Goal: Book appointment/travel/reservation

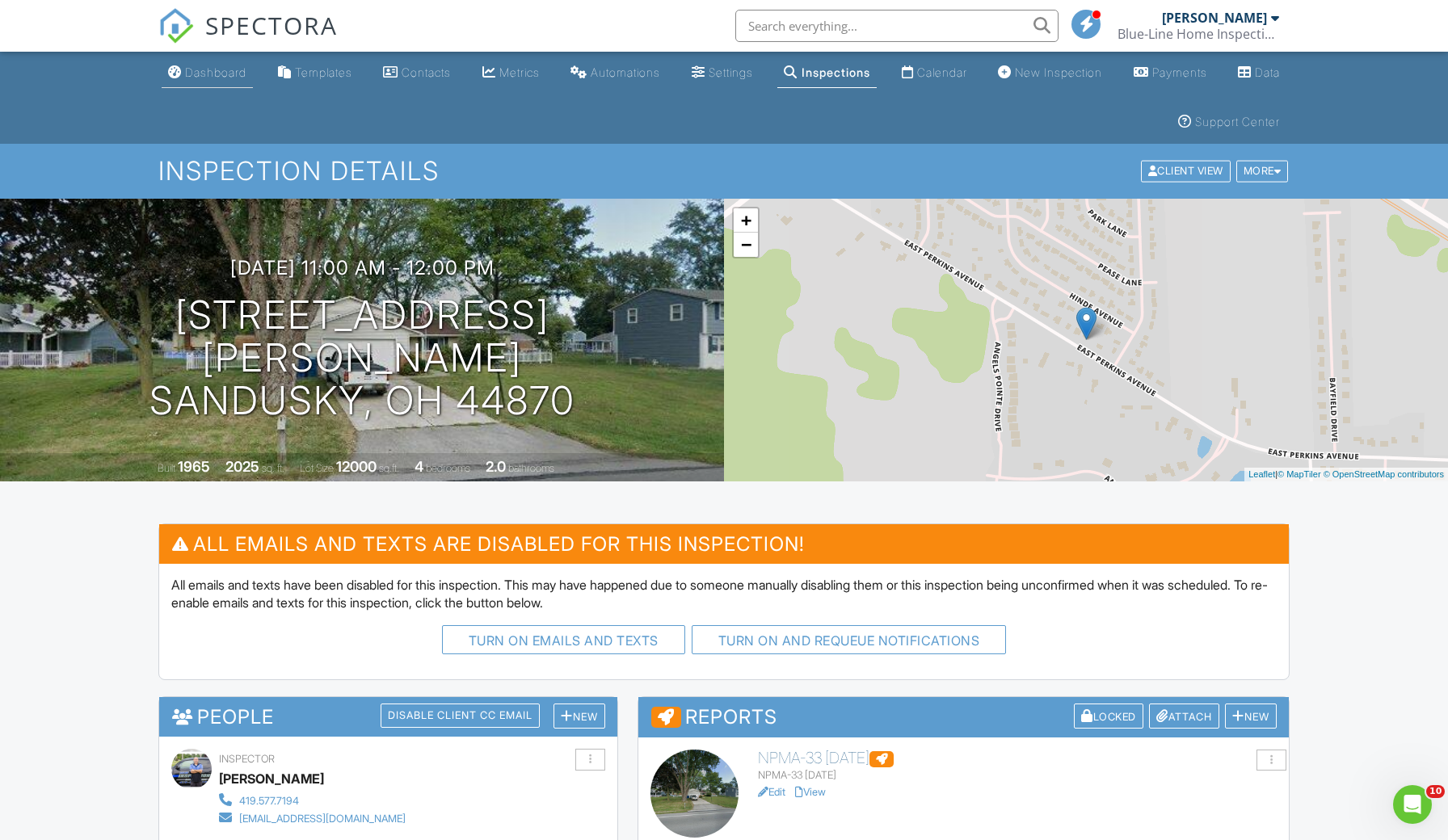
click at [229, 70] on div "Dashboard" at bounding box center [215, 72] width 61 height 14
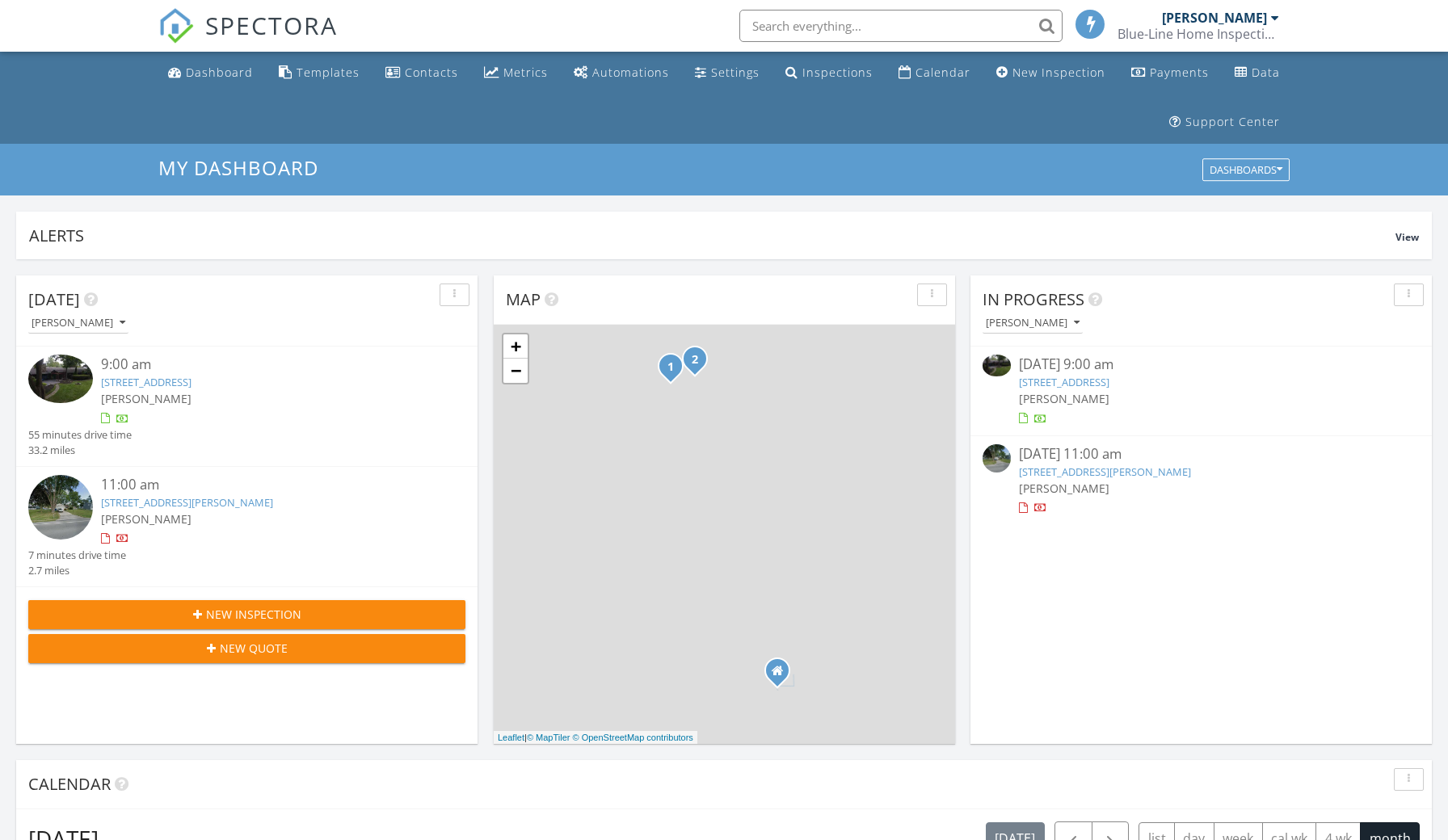
scroll to position [1470, 1449]
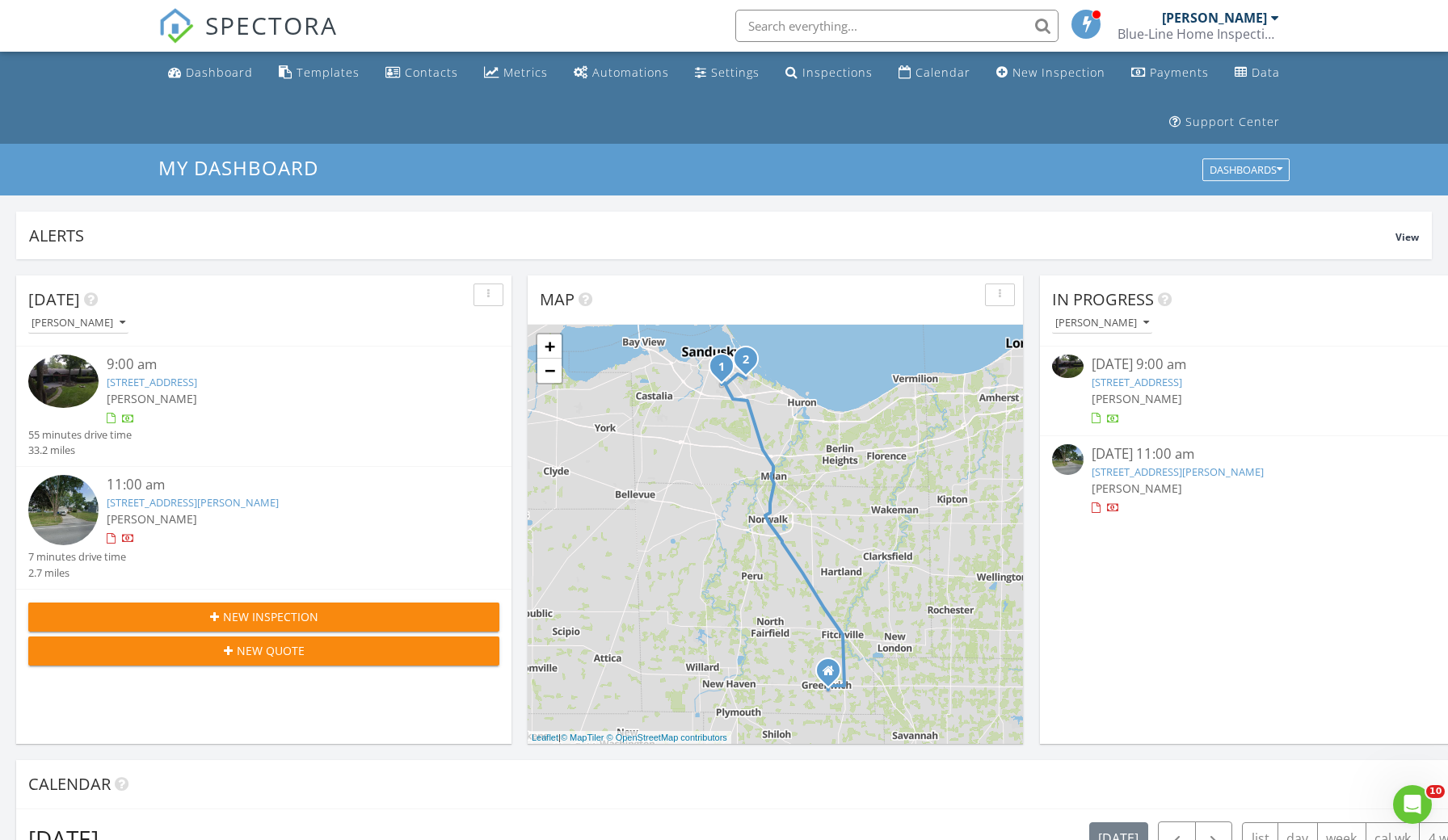
click at [156, 495] on link "2911 E Perkins Ave, Sandusky, OH 44870" at bounding box center [193, 502] width 172 height 15
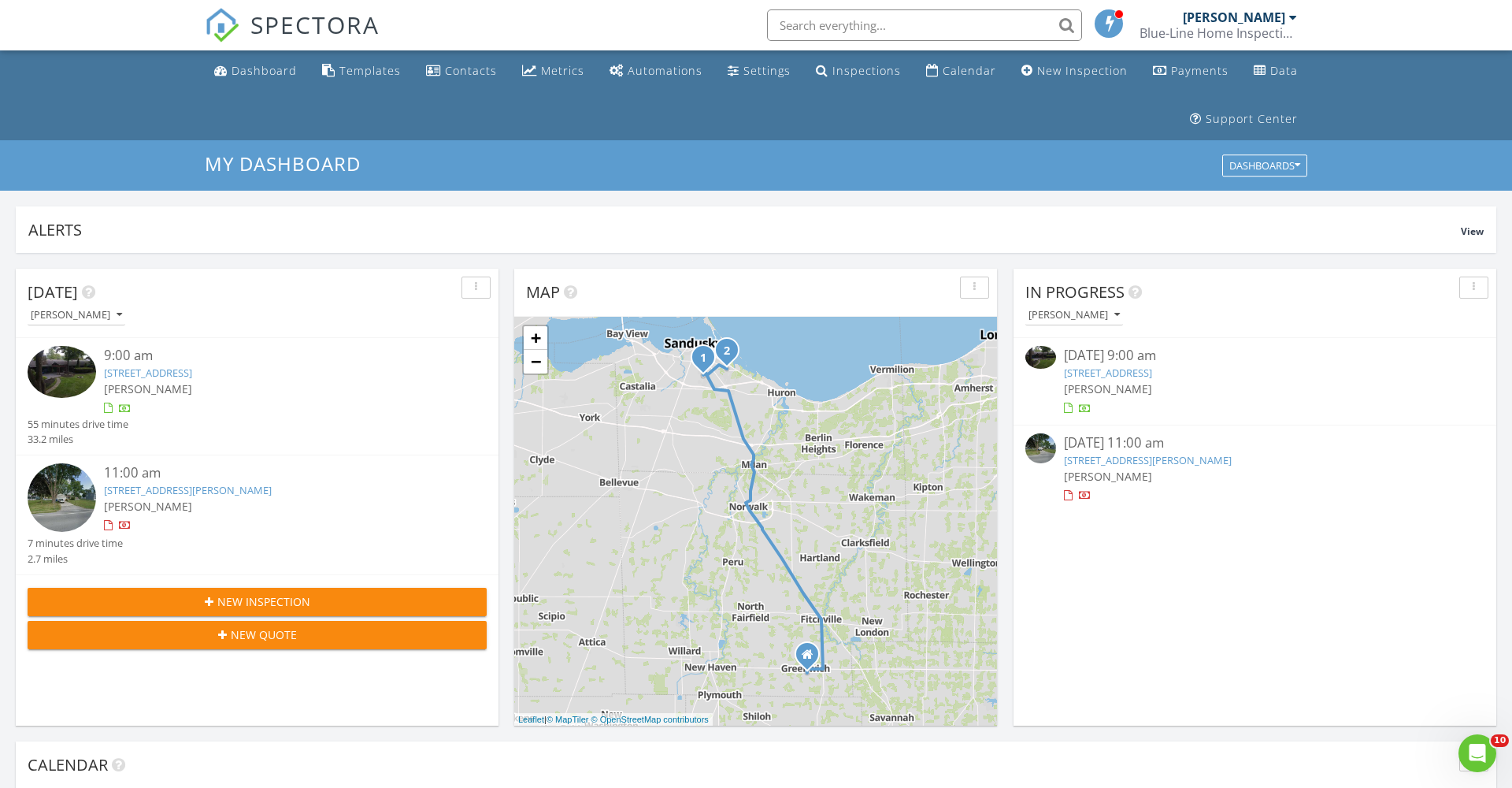
scroll to position [1434, 1513]
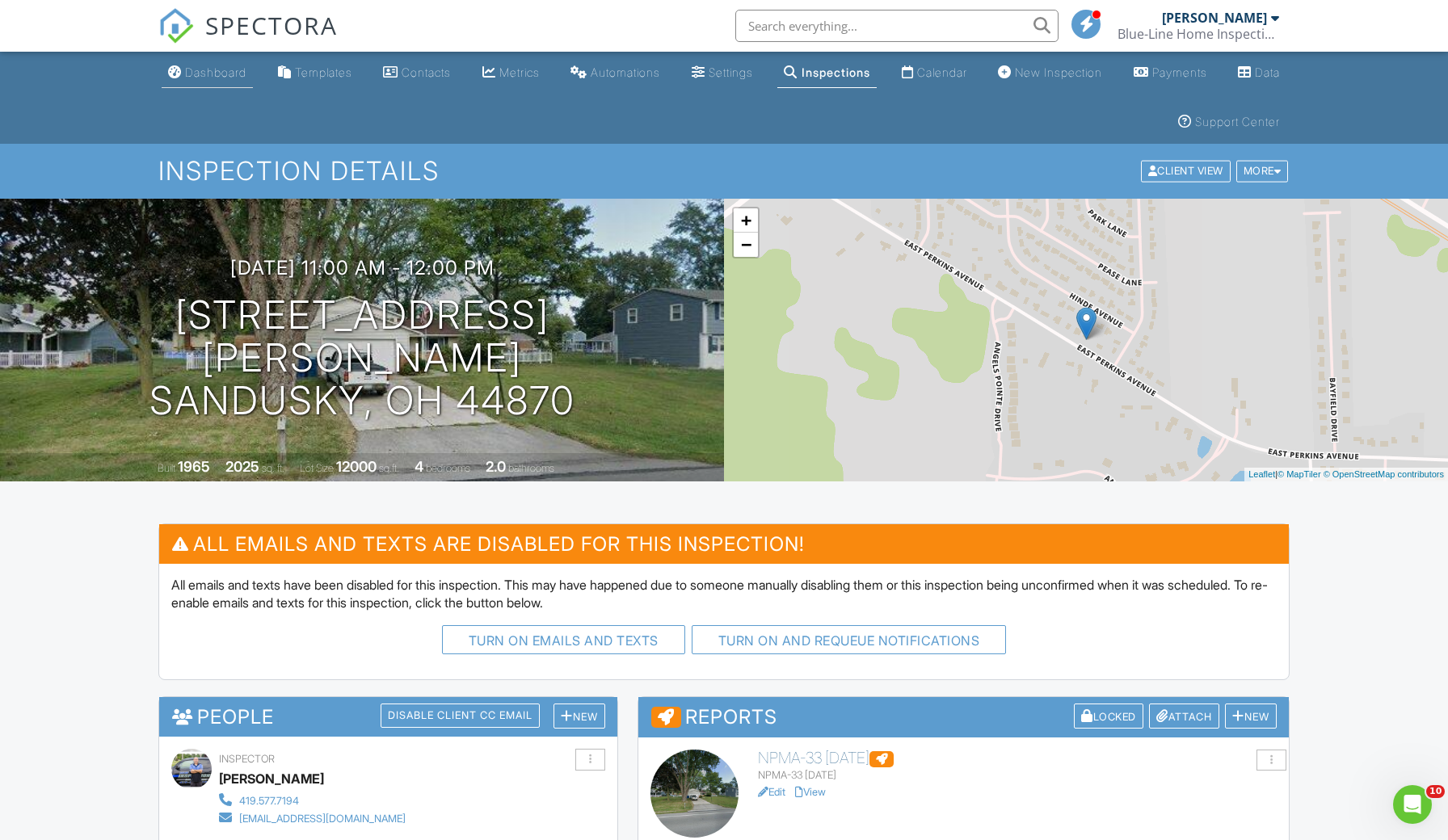
click at [230, 75] on div "Dashboard" at bounding box center [215, 72] width 61 height 14
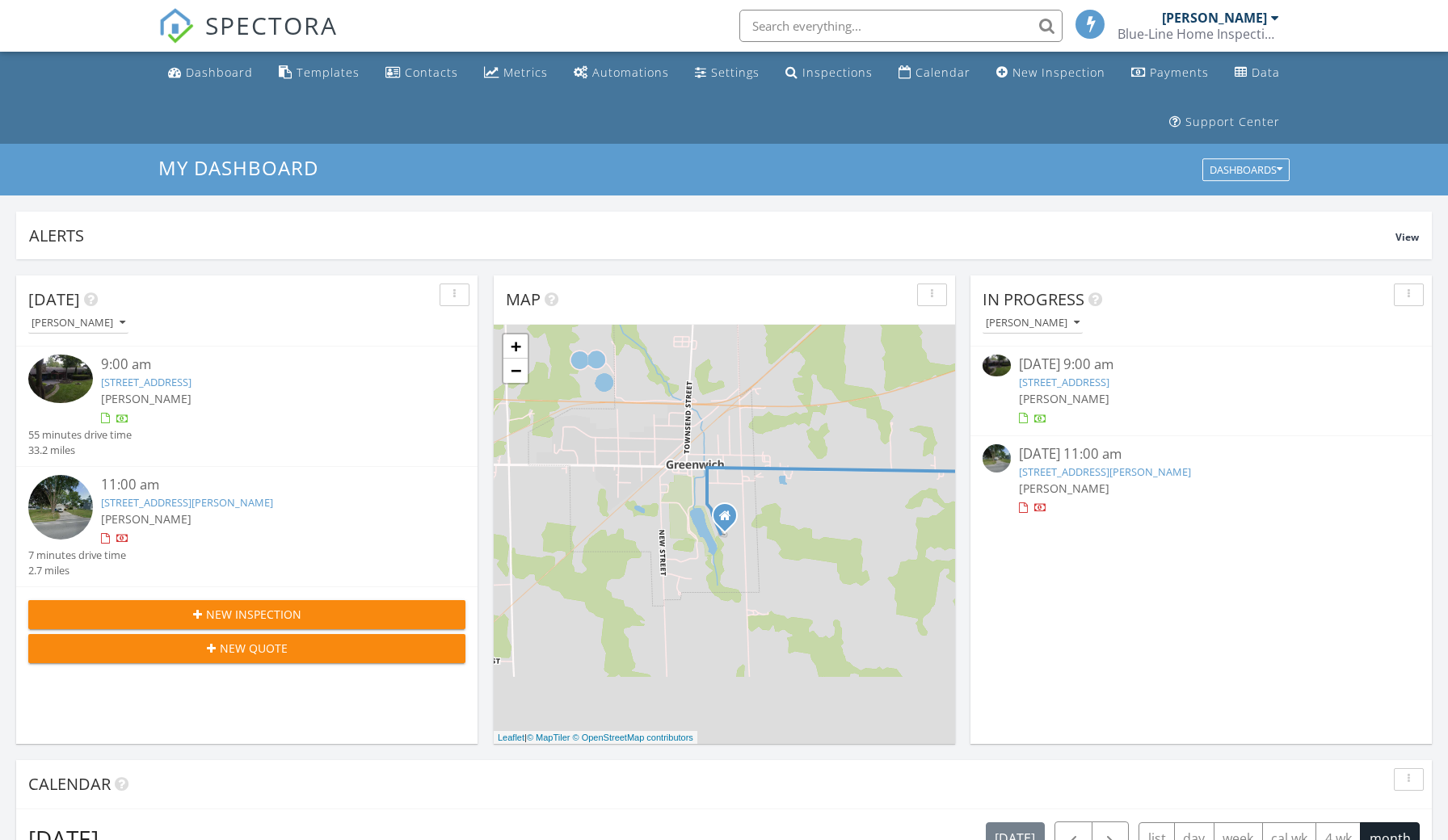
scroll to position [1470, 1449]
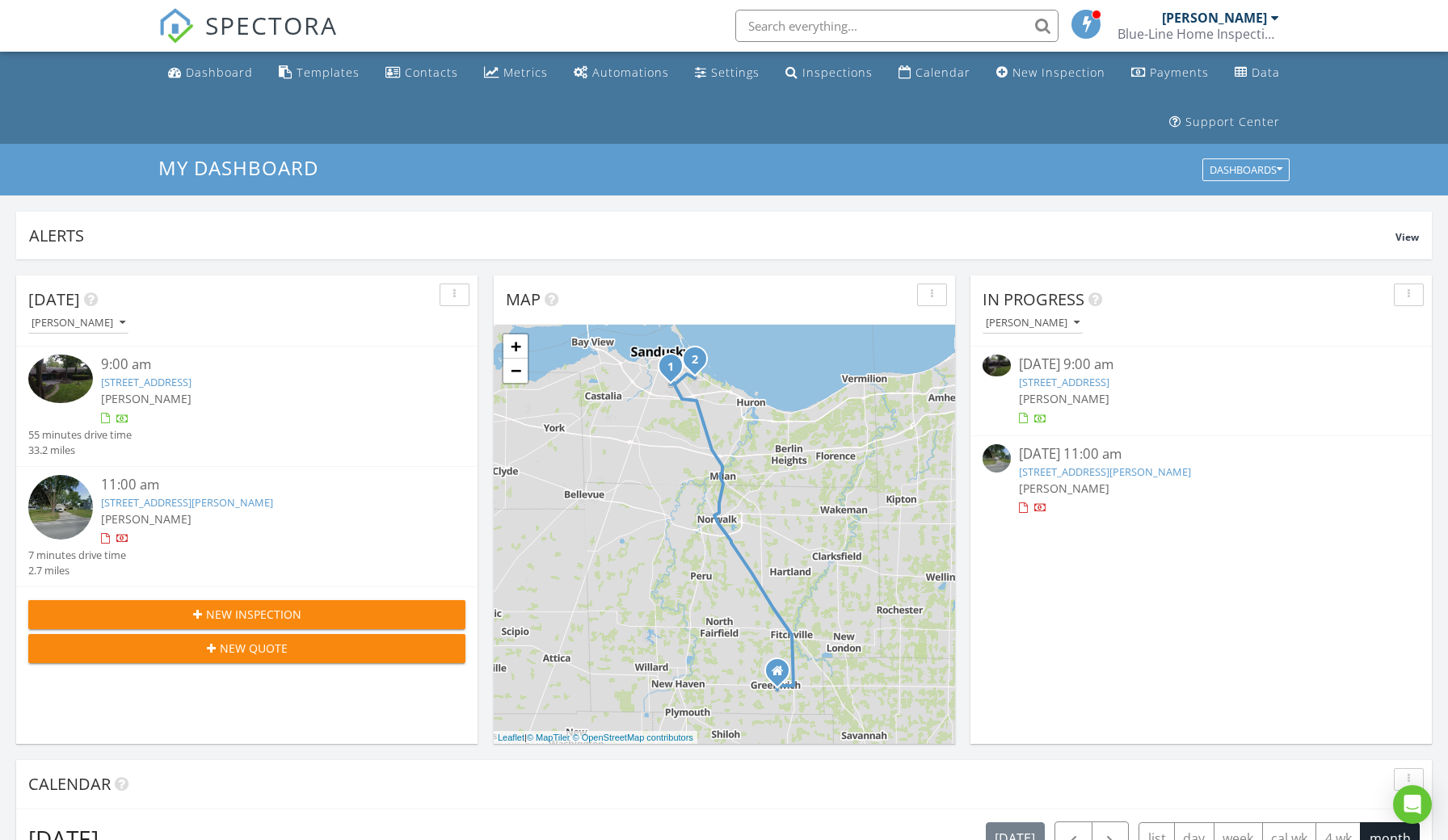
click at [161, 504] on link "2911 E Perkins Ave, Sandusky, OH 44870" at bounding box center [187, 502] width 172 height 15
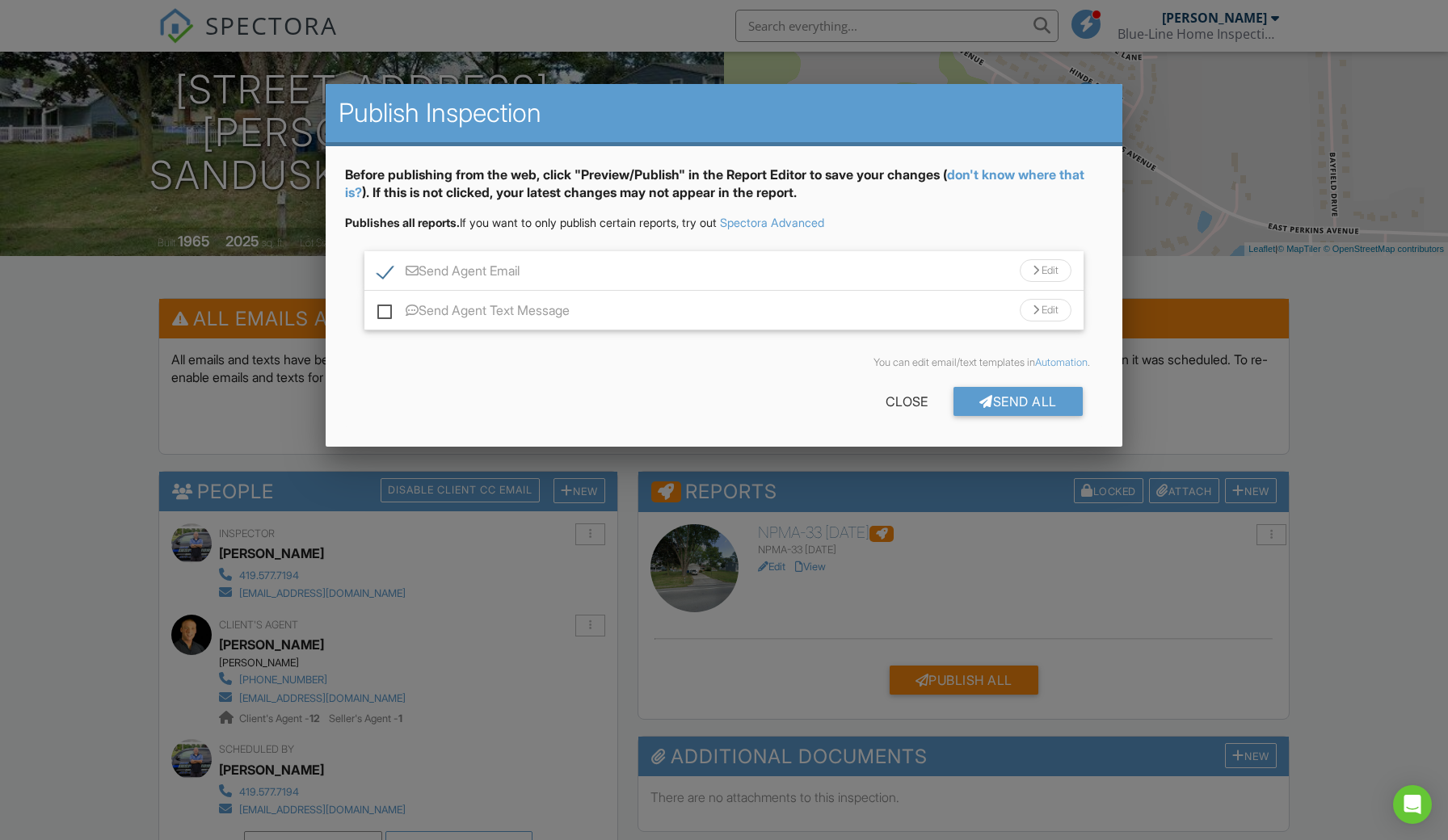
click at [386, 270] on label "Send Agent Email" at bounding box center [449, 274] width 142 height 20
checkbox input "false"
click at [1026, 411] on div "Send All" at bounding box center [1017, 401] width 129 height 29
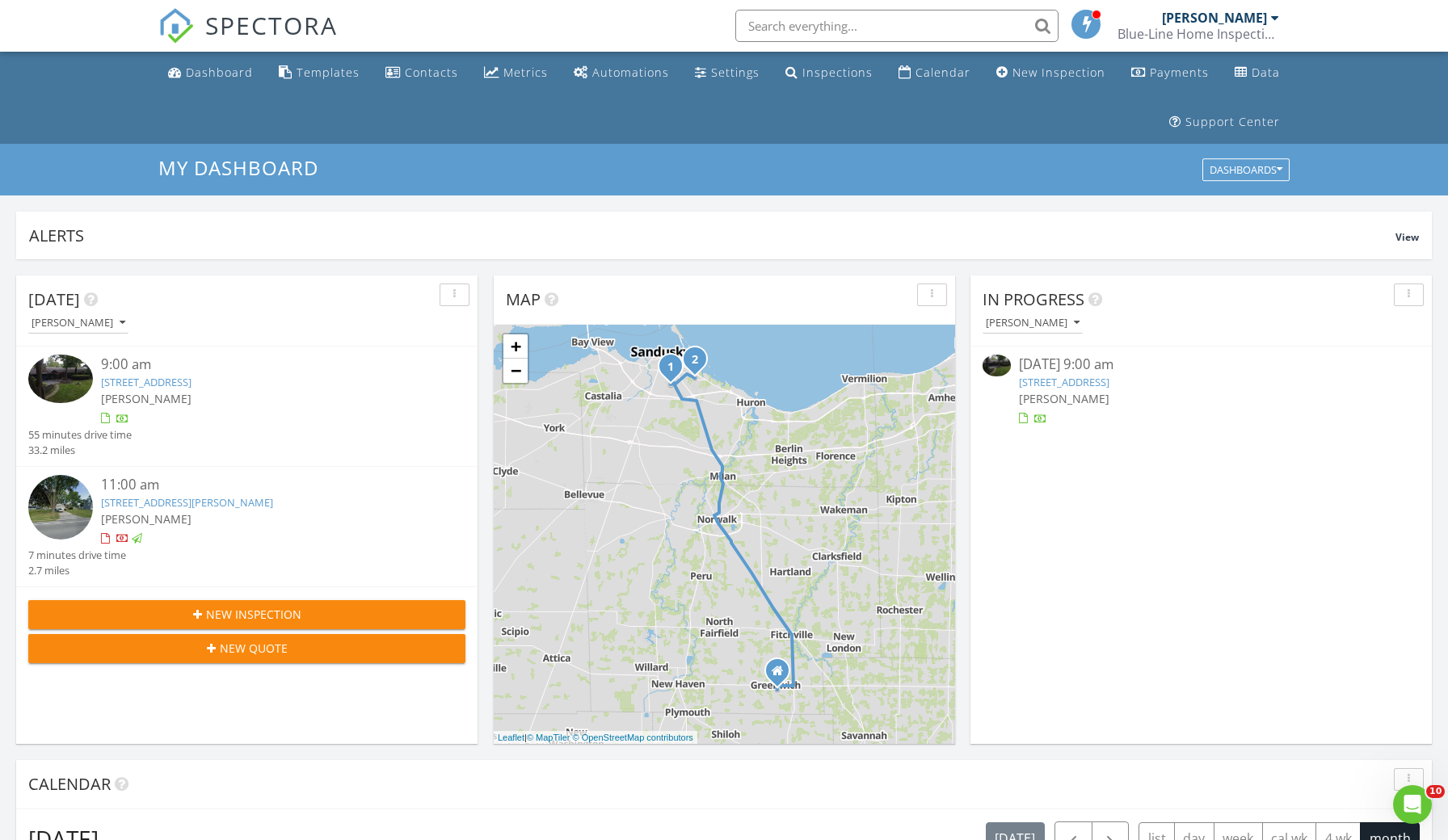
click at [158, 381] on link "[STREET_ADDRESS]" at bounding box center [146, 382] width 91 height 15
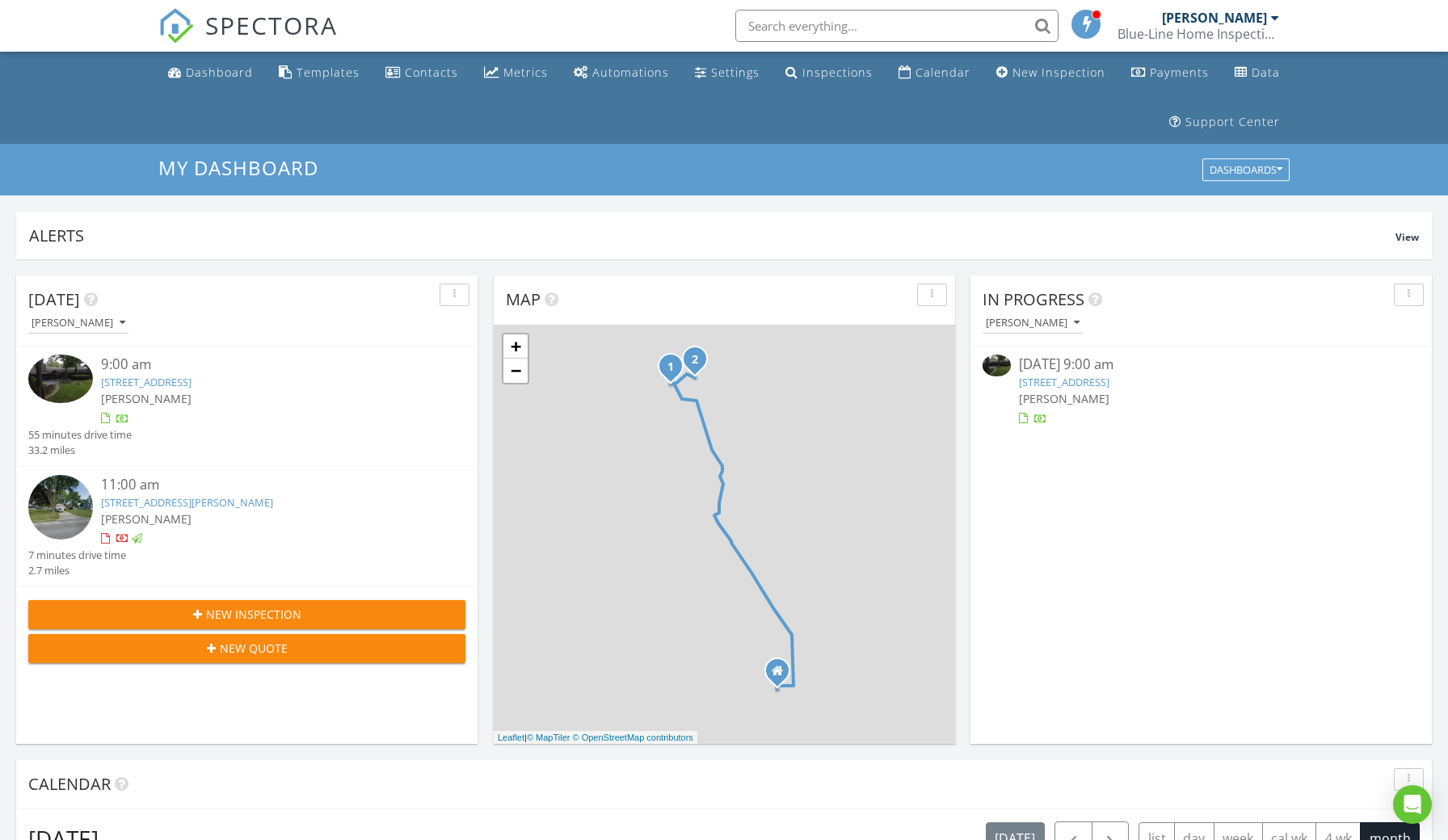
click at [117, 391] on span "[PERSON_NAME]" at bounding box center [146, 398] width 91 height 15
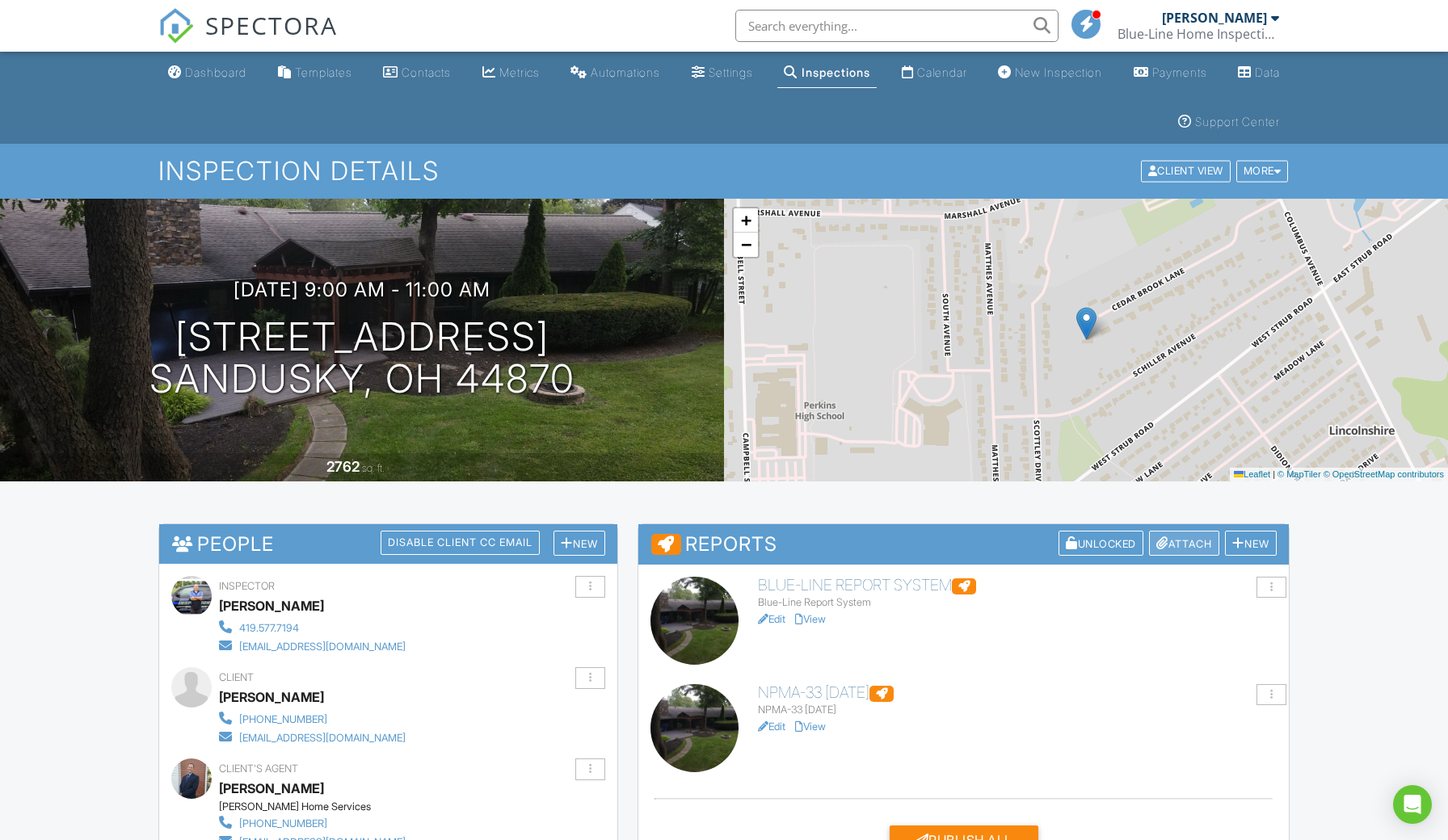
click at [1196, 543] on div "Attach" at bounding box center [1184, 542] width 70 height 25
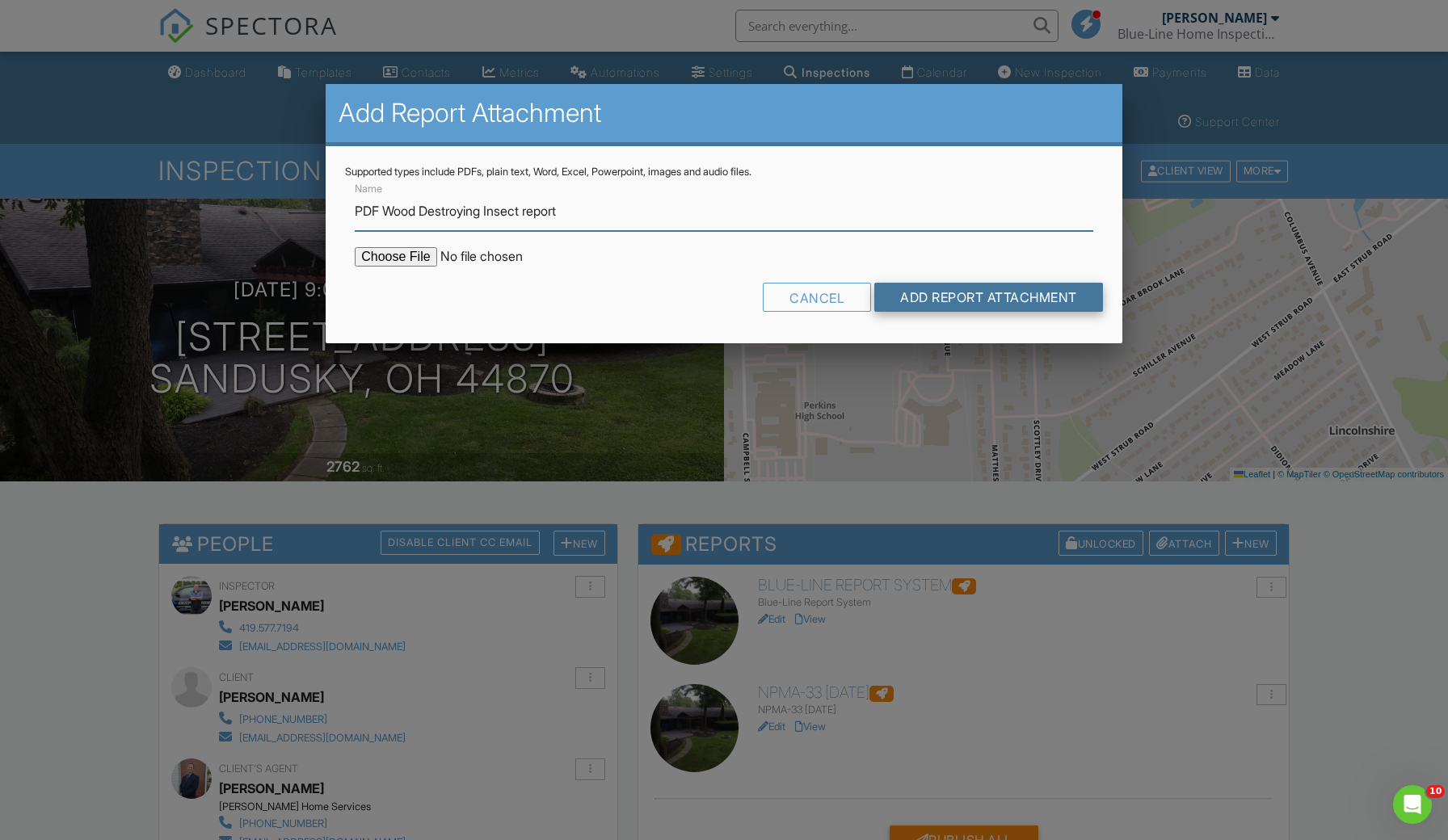
type input "PDF Wood Destroying Insect report"
click at [944, 289] on input "Add Report Attachment" at bounding box center [988, 297] width 229 height 29
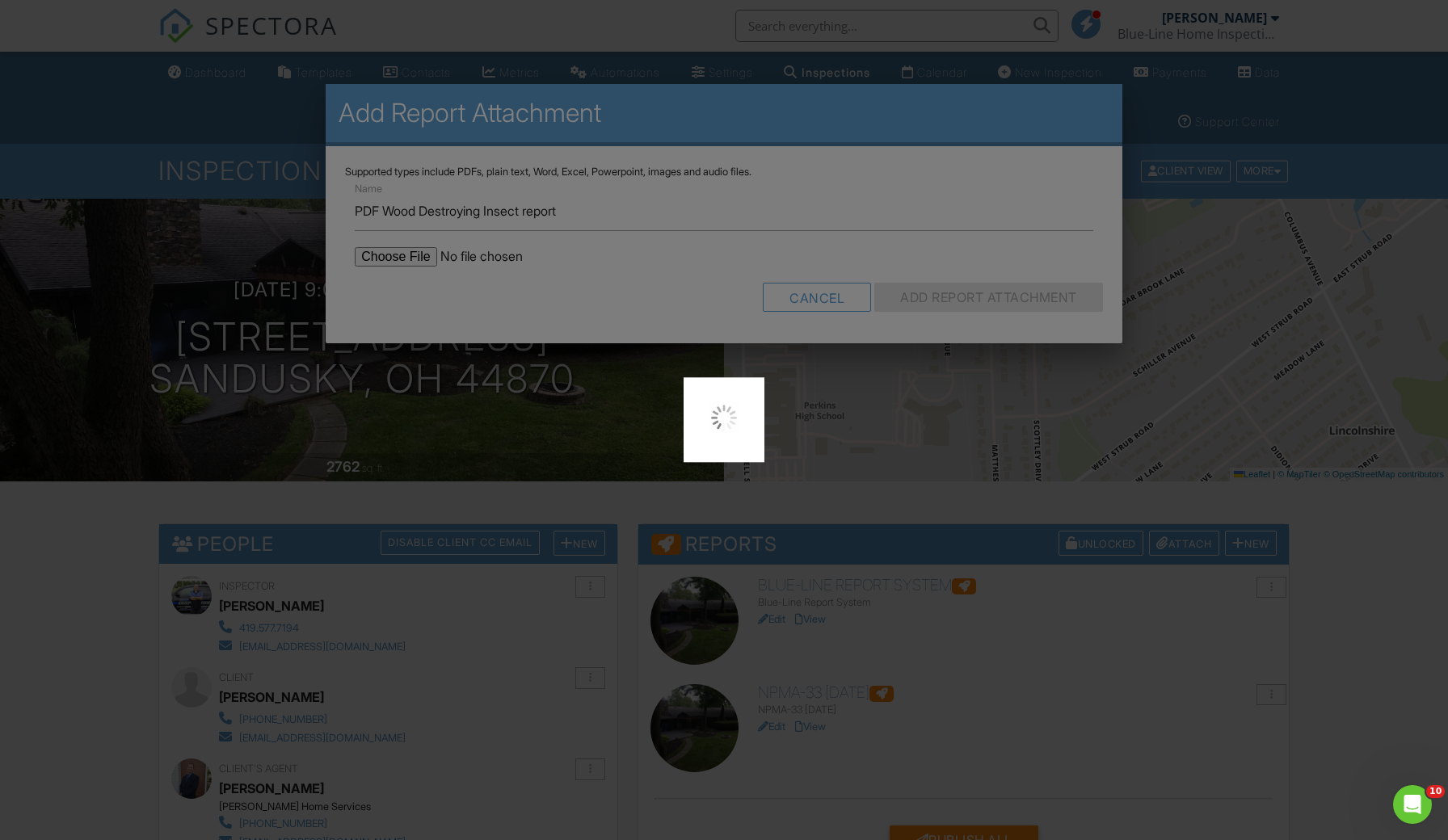
click at [399, 258] on div at bounding box center [724, 420] width 1448 height 840
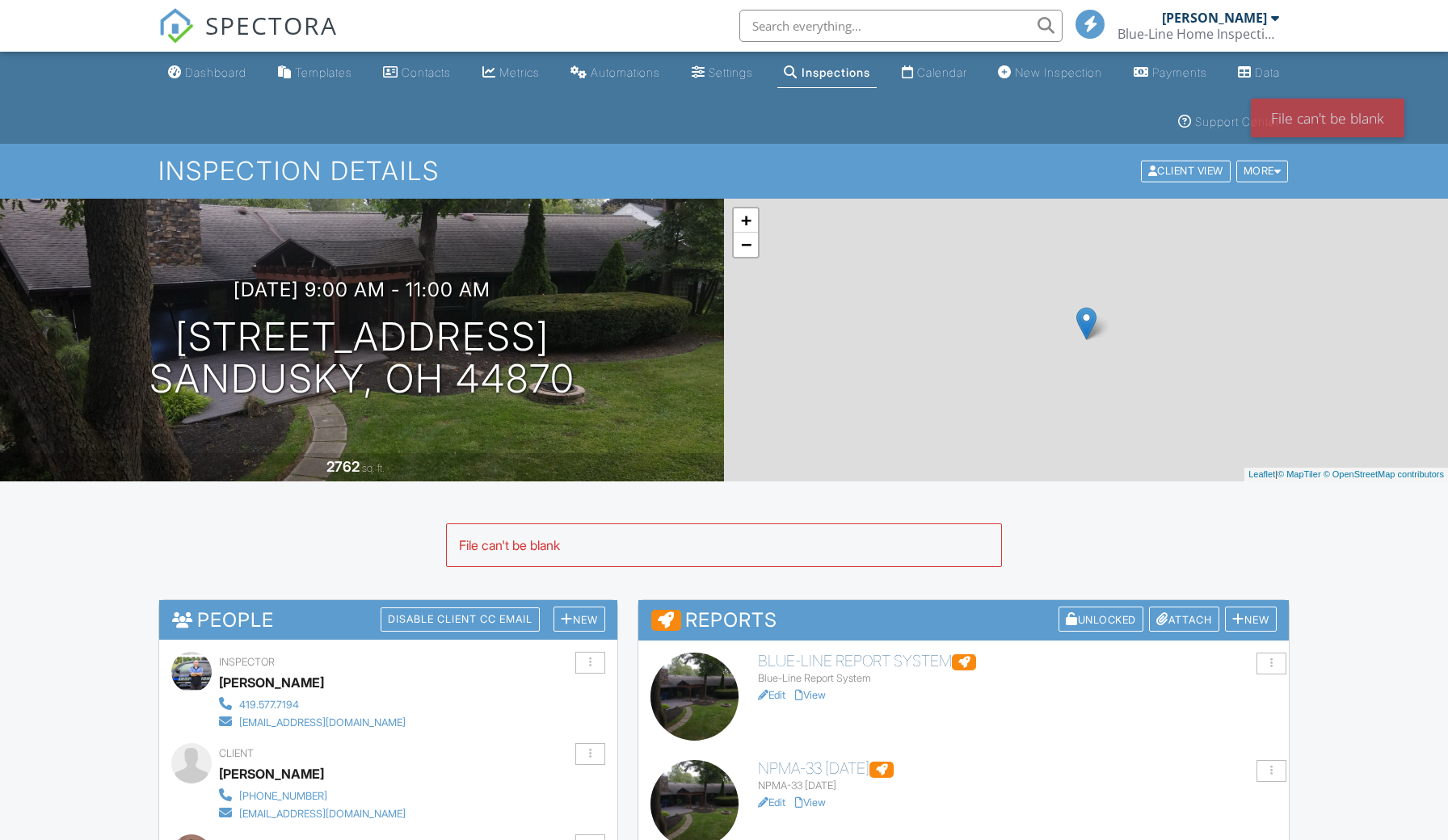
click at [1180, 622] on div "Attach" at bounding box center [1184, 618] width 70 height 25
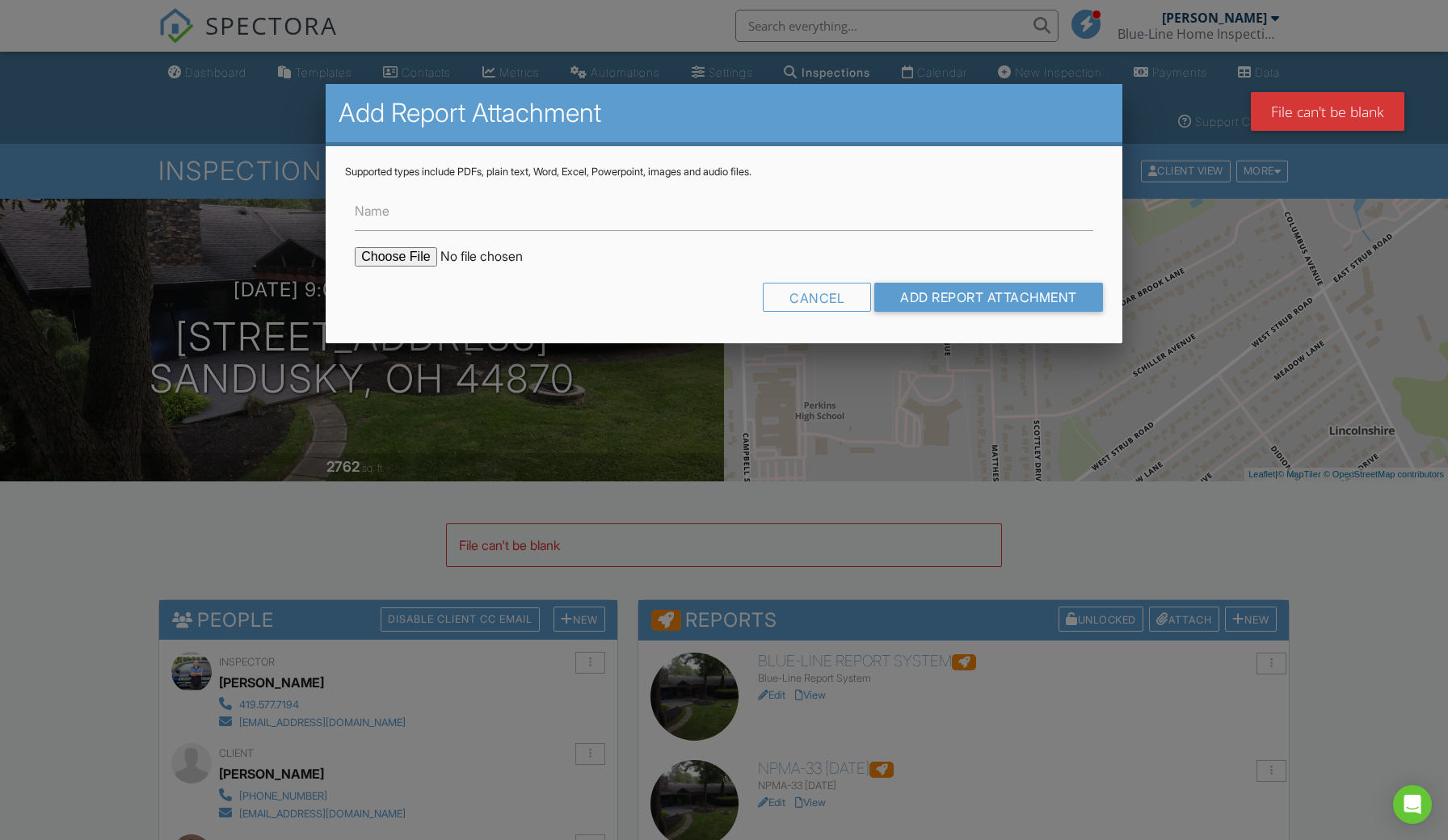
click at [382, 258] on input "file" at bounding box center [492, 256] width 275 height 19
type input "C:\fakepath\404_Cedar_Brook_Ln____NPMA_33_October_2019.pdf"
click at [498, 217] on input "Name" at bounding box center [724, 212] width 738 height 40
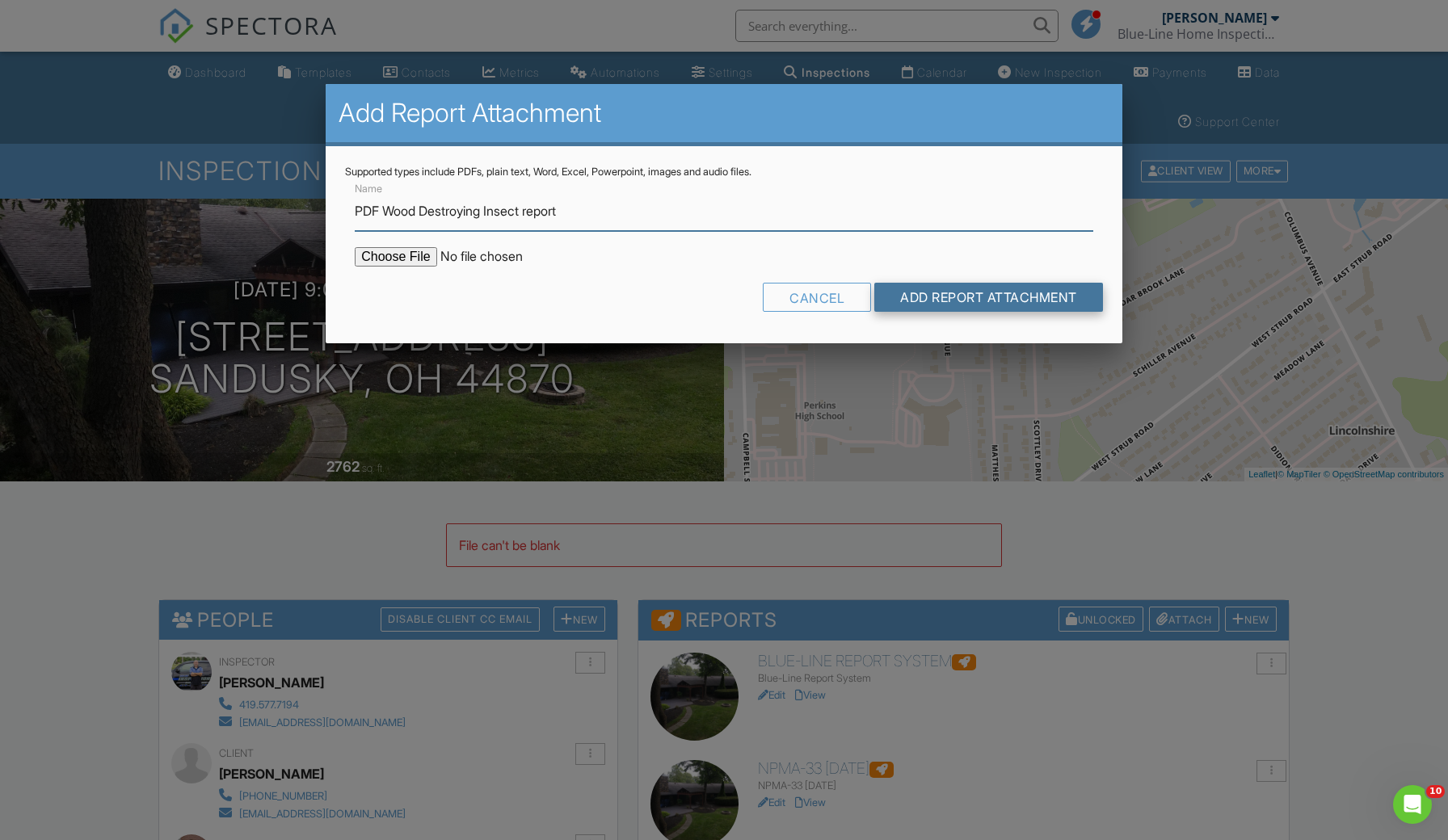
type input "PDF Wood Destroying Insect report"
click at [917, 291] on input "Add Report Attachment" at bounding box center [988, 297] width 229 height 29
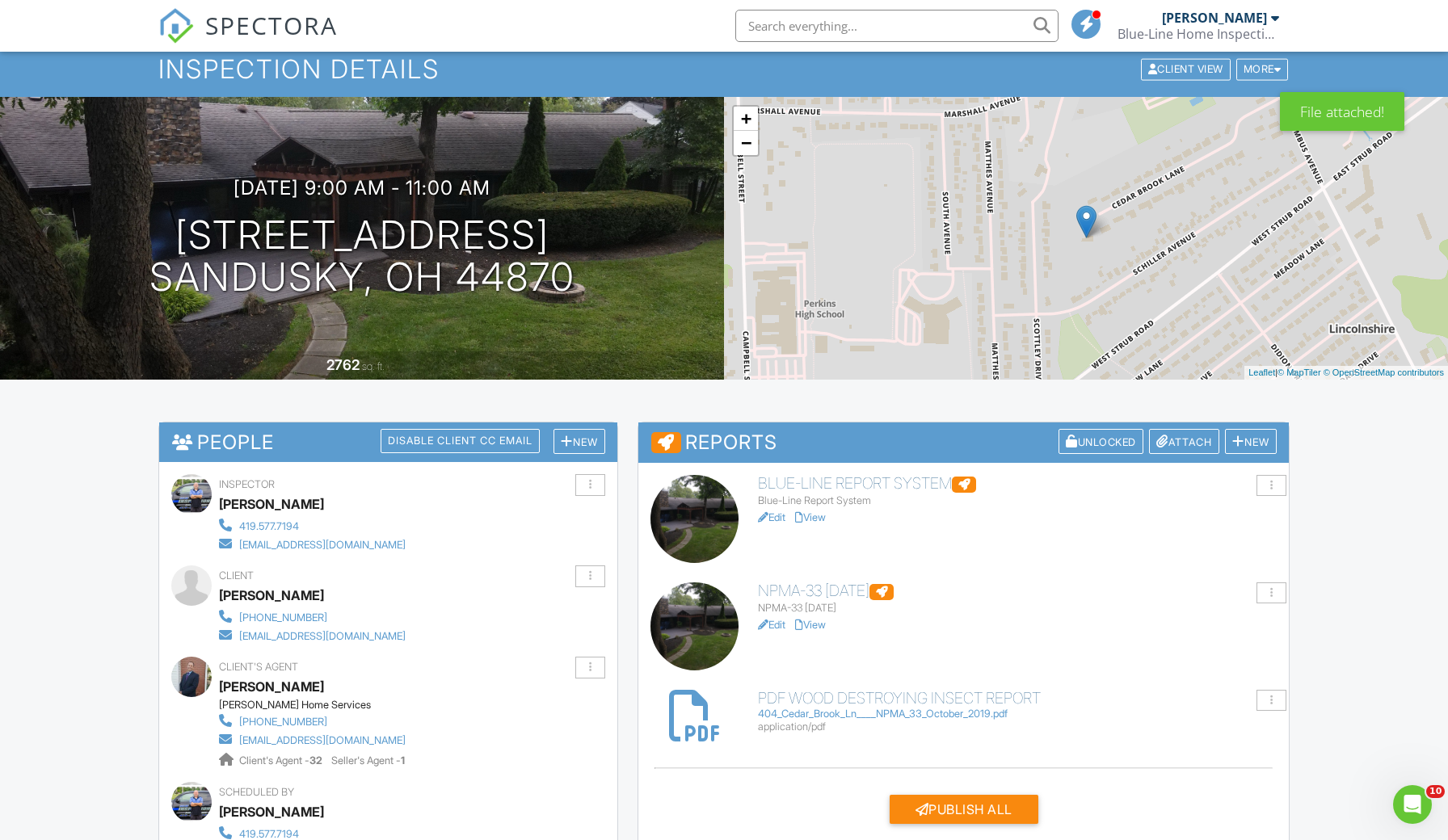
scroll to position [107, 0]
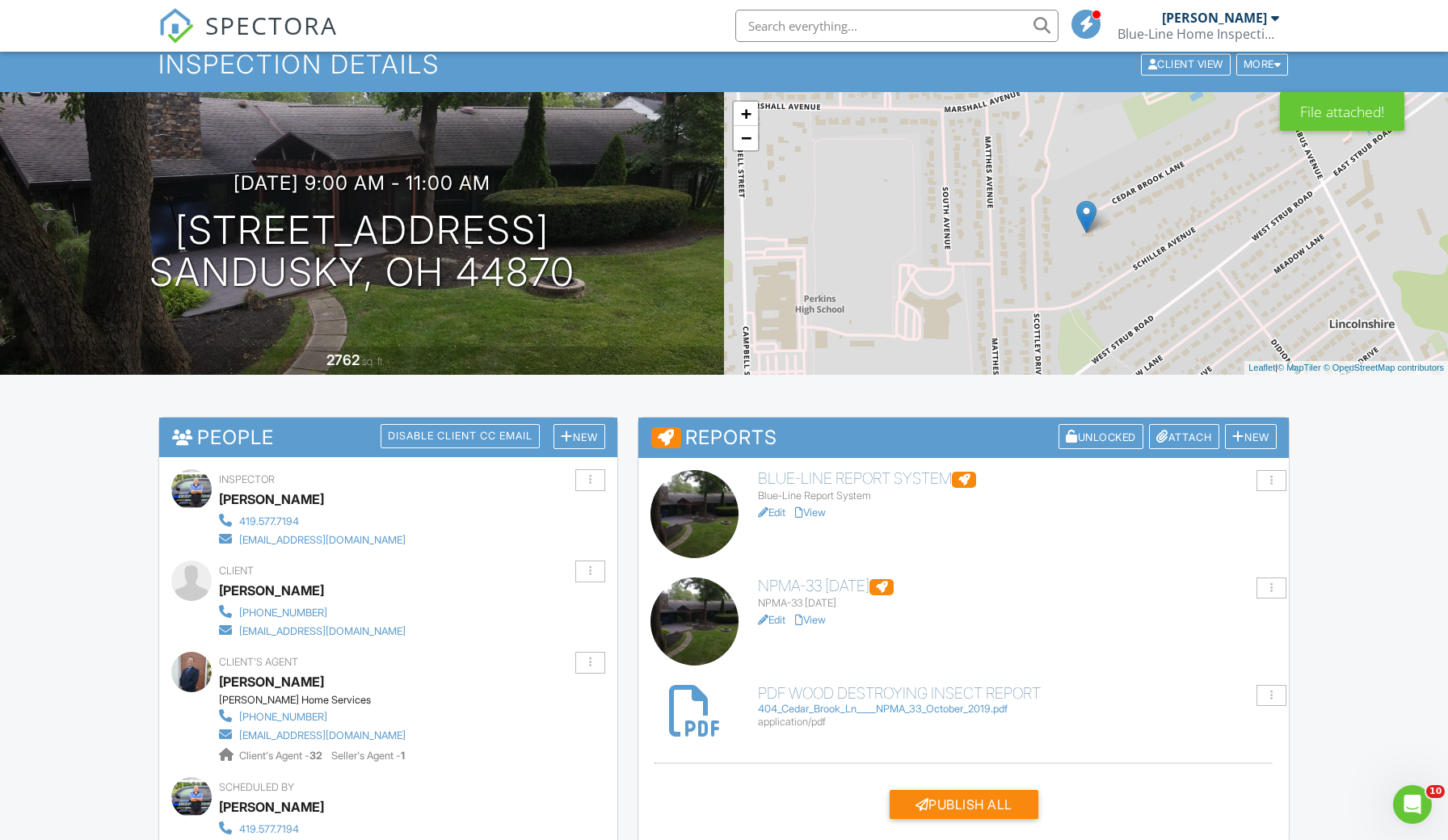
click at [843, 489] on div "Blue-Line Report System" at bounding box center [1016, 495] width 519 height 13
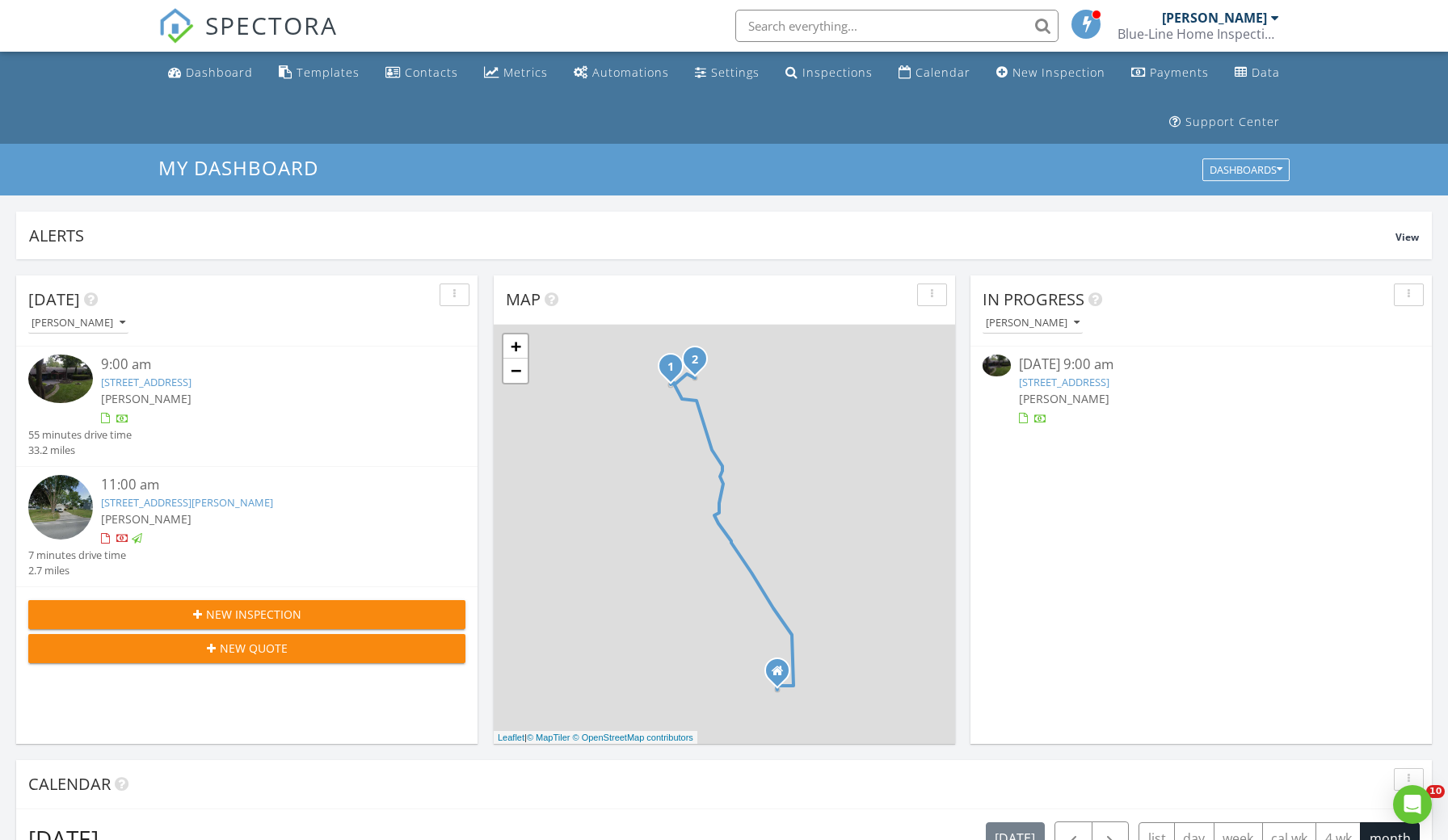
click at [203, 391] on div "[PERSON_NAME]" at bounding box center [265, 399] width 328 height 17
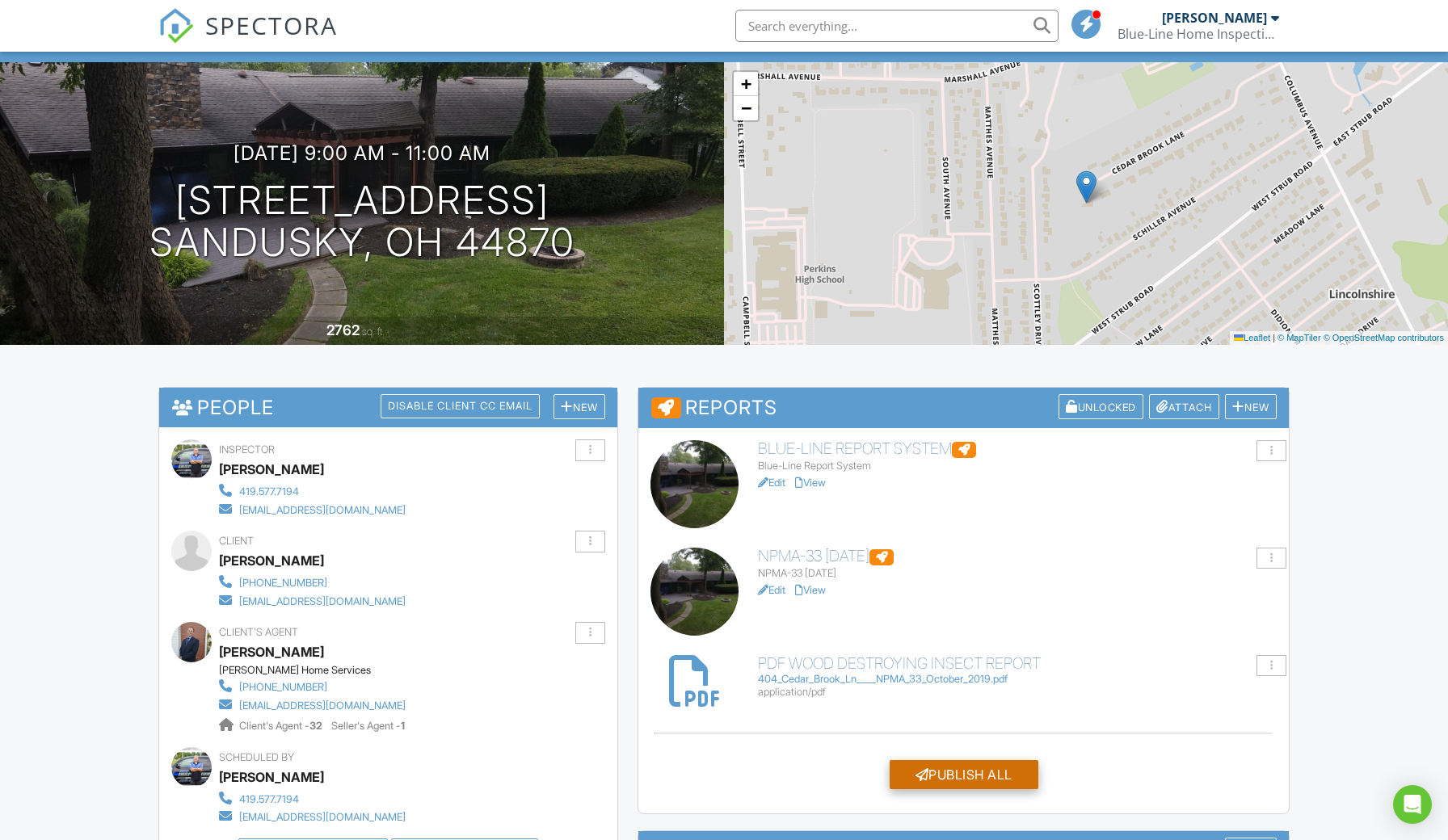
scroll to position [137, 0]
click at [980, 774] on div "Publish All" at bounding box center [963, 774] width 149 height 29
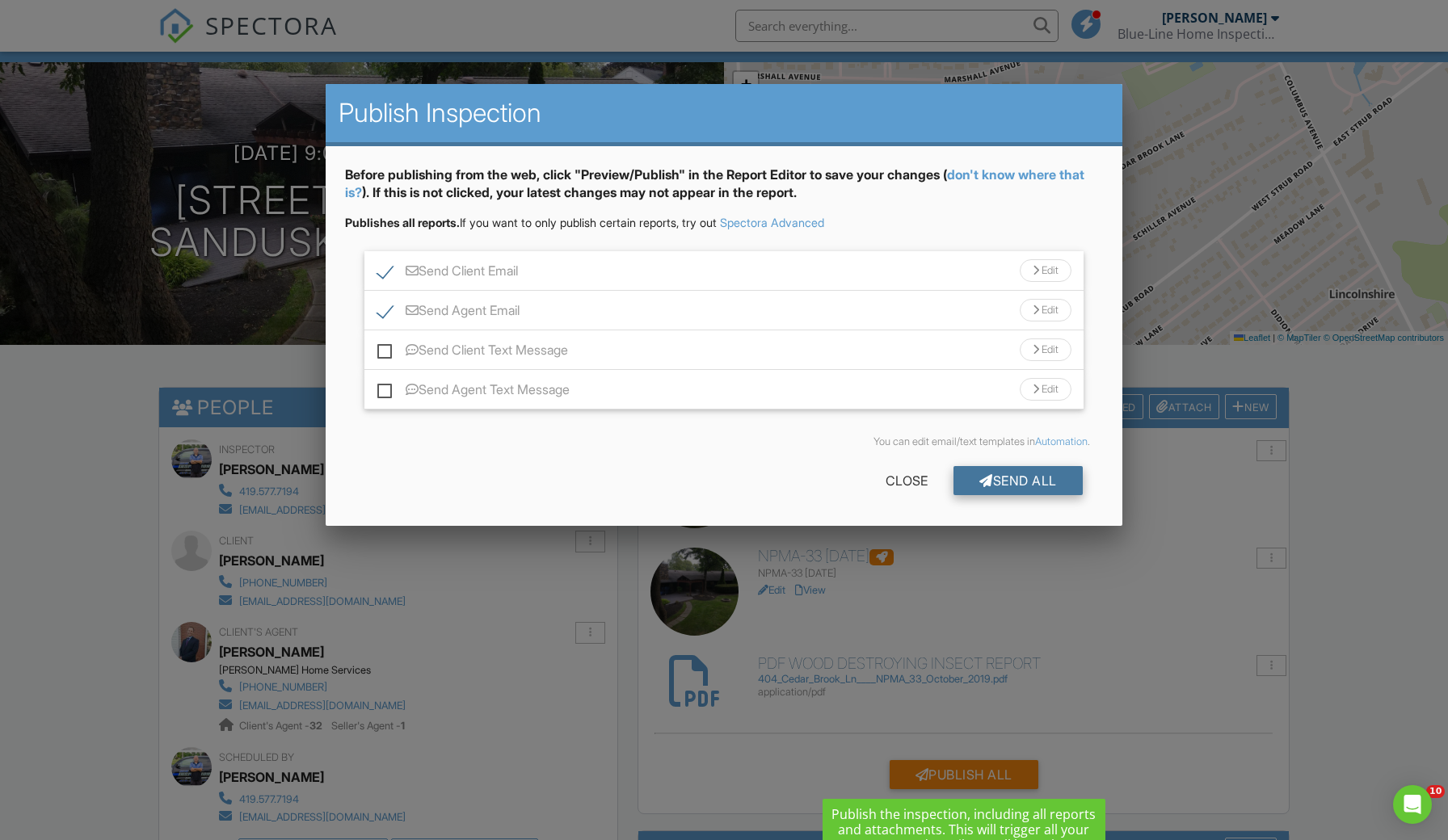
scroll to position [0, 0]
click at [1034, 484] on div "Send All" at bounding box center [1017, 480] width 129 height 29
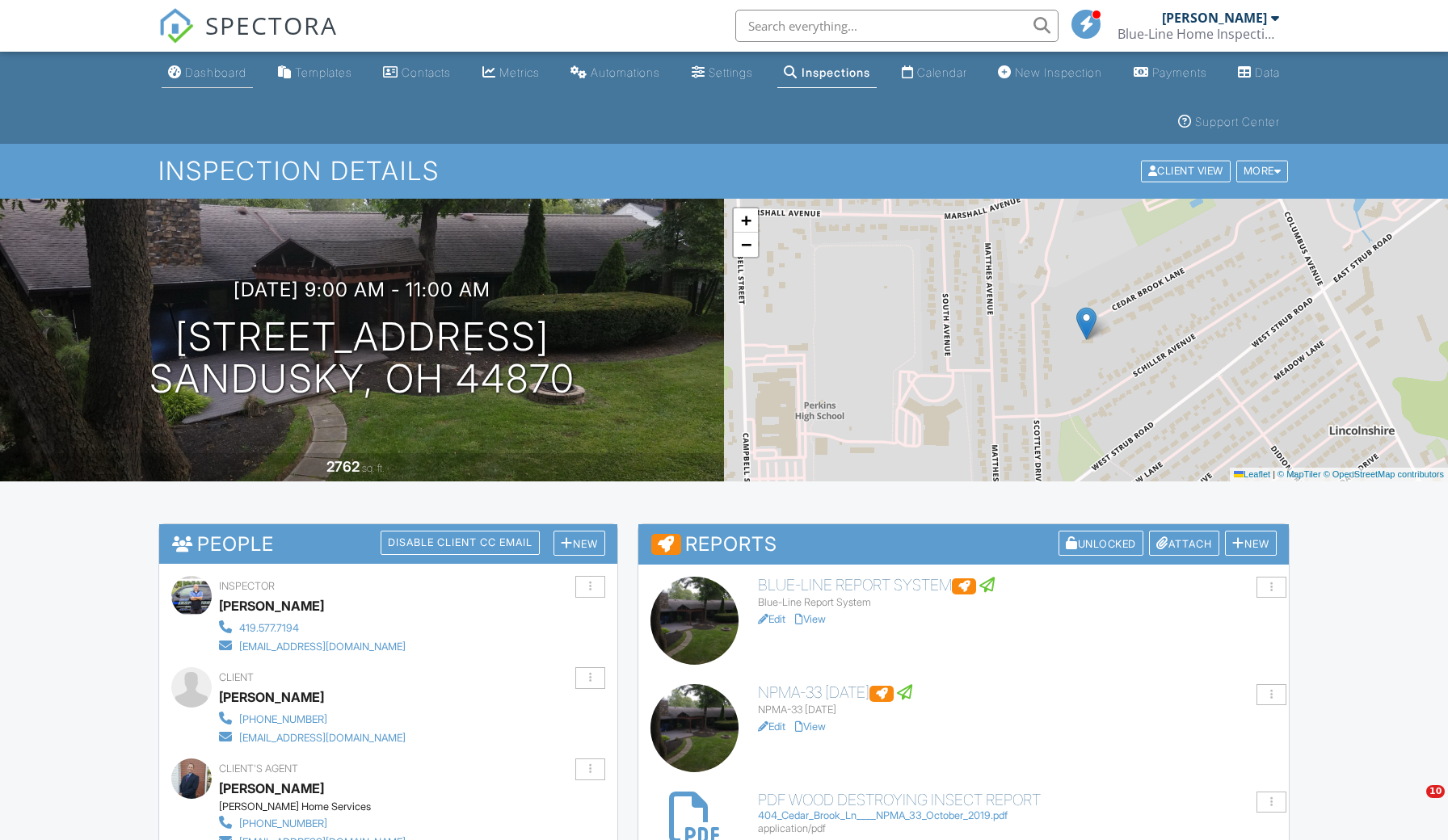
click at [214, 78] on div "Dashboard" at bounding box center [215, 72] width 61 height 14
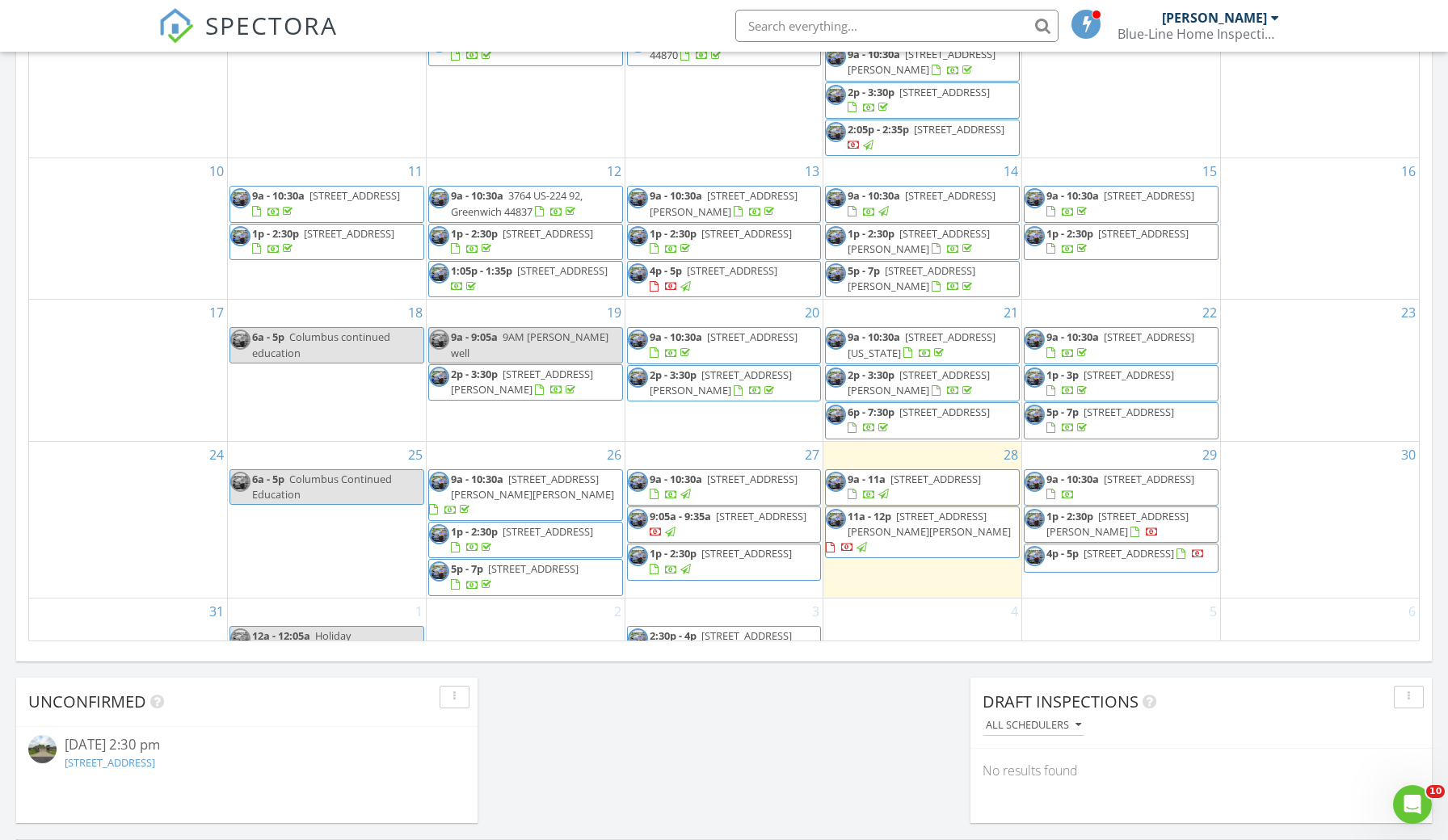
scroll to position [1008, 0]
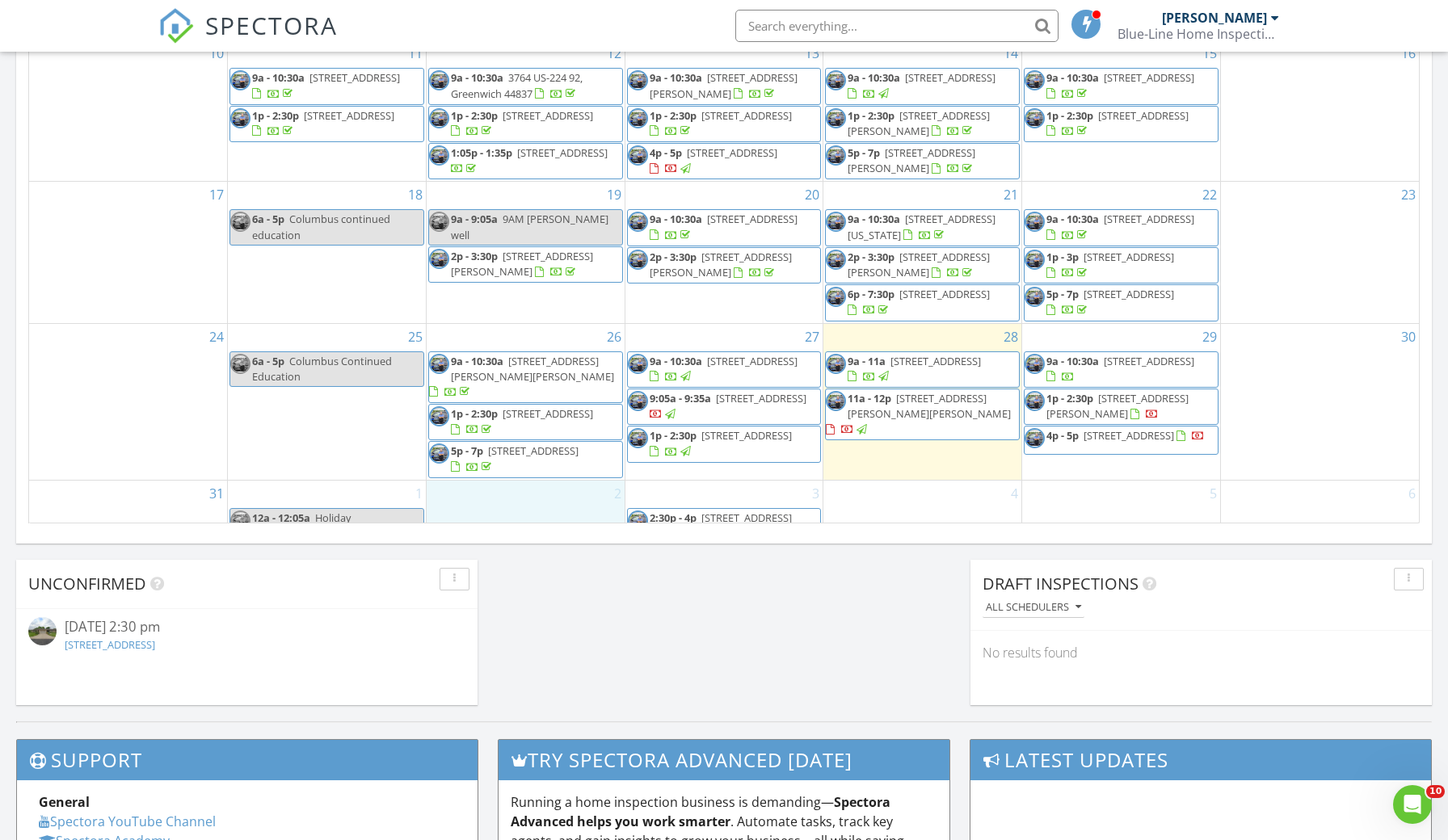
click at [534, 480] on div "2" at bounding box center [526, 512] width 198 height 65
click at [535, 414] on link "Inspection" at bounding box center [524, 413] width 83 height 26
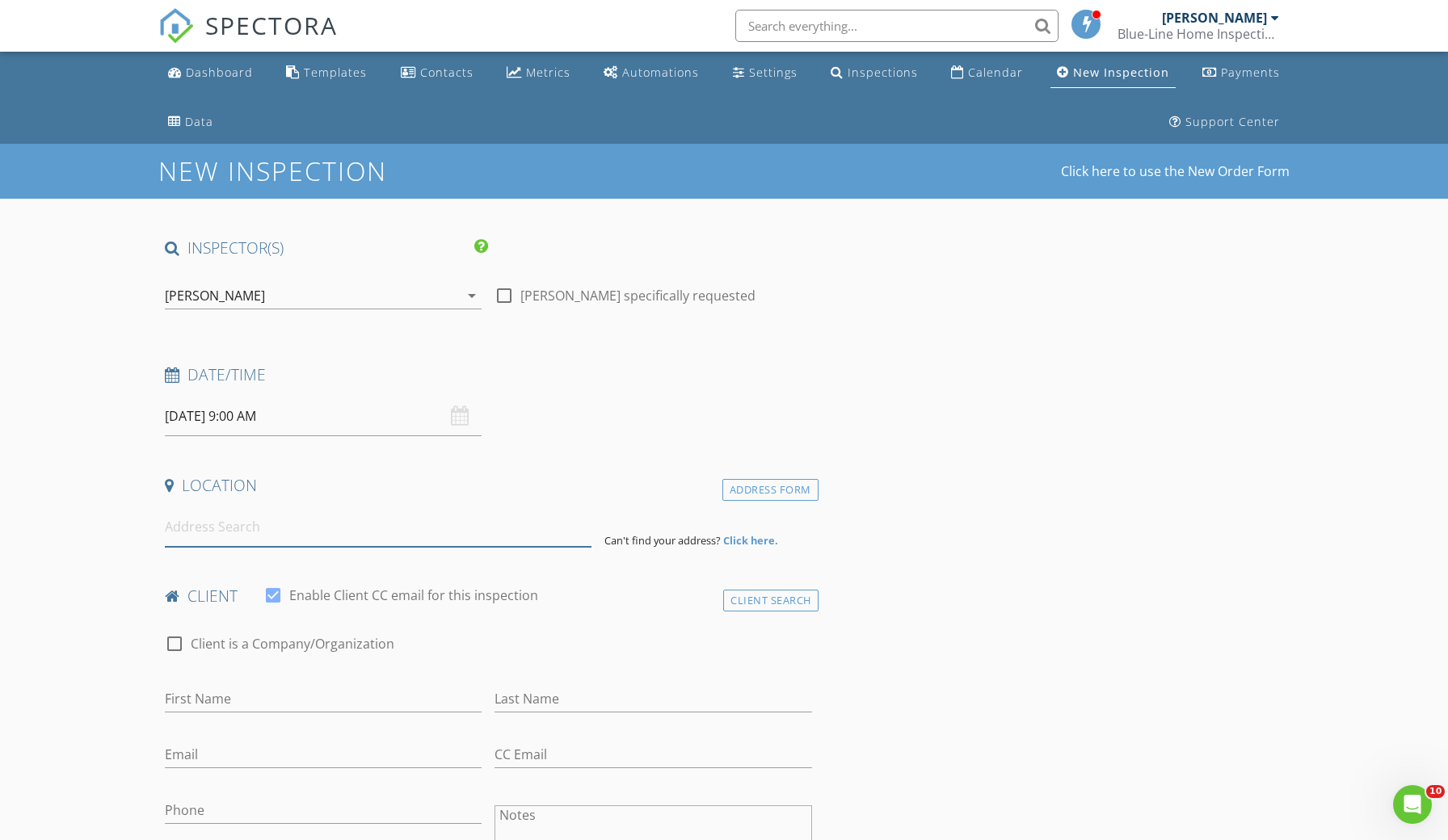
click at [259, 528] on input at bounding box center [378, 527] width 427 height 40
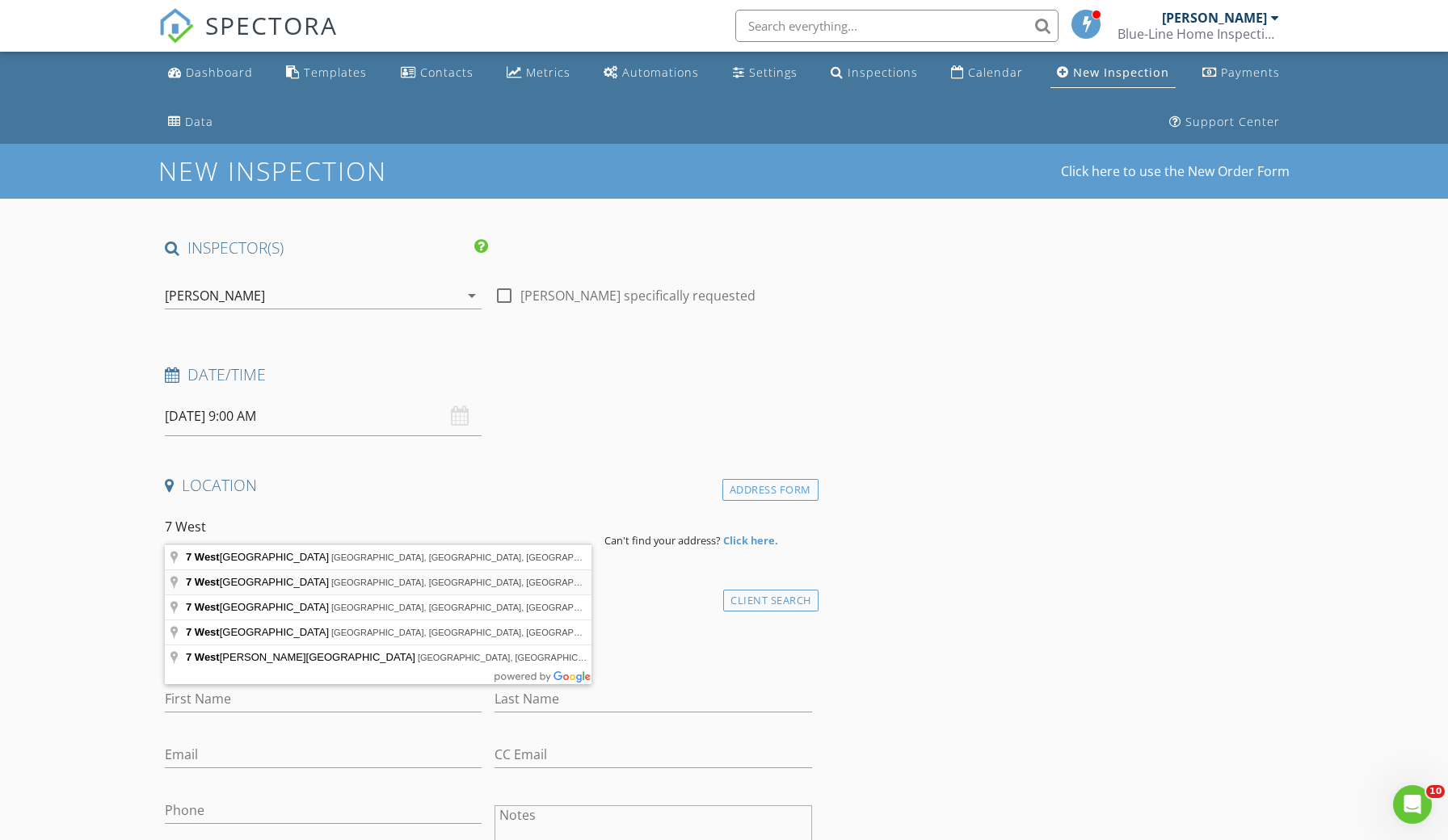
type input "[STREET_ADDRESS]"
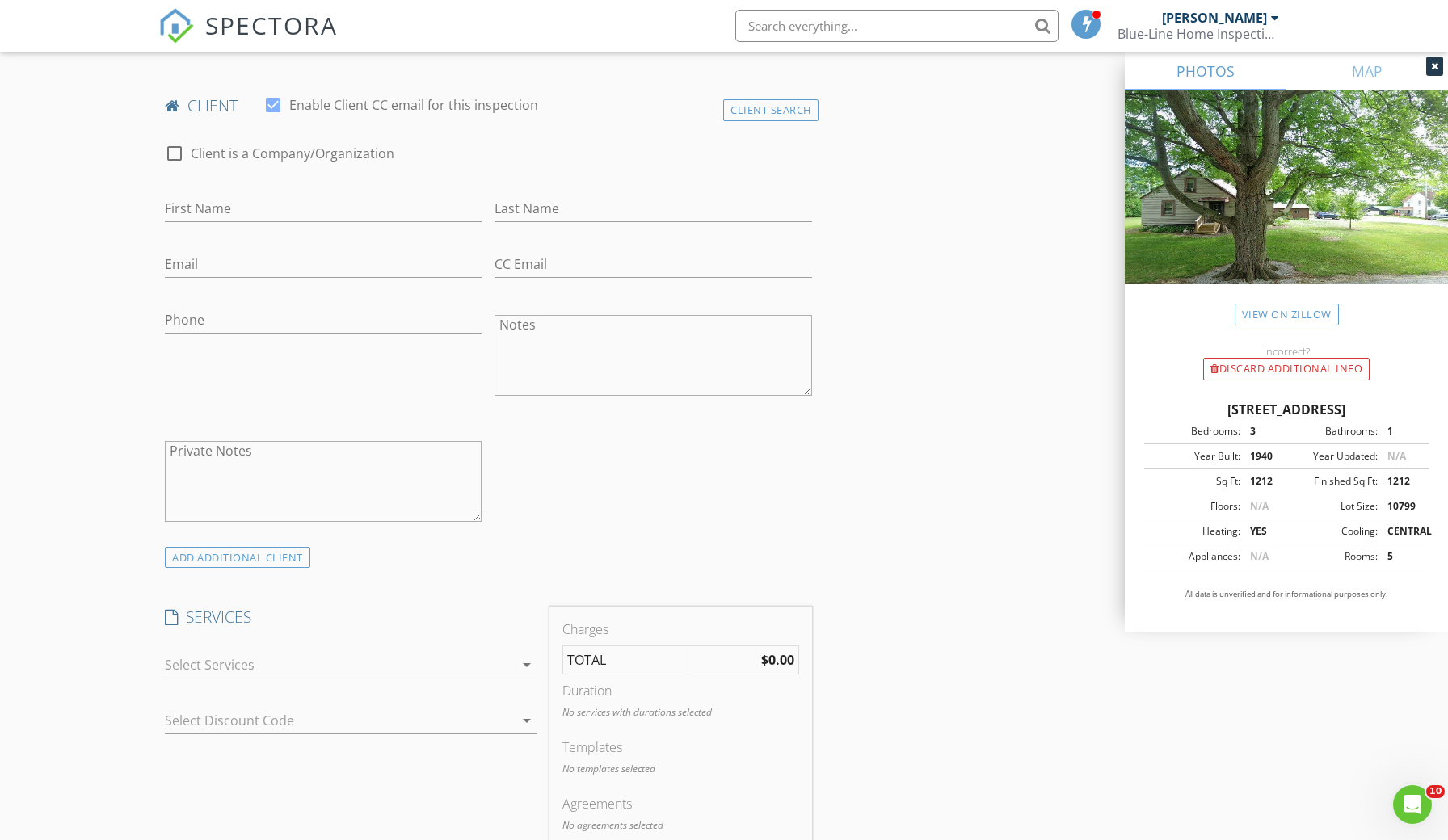
scroll to position [861, 0]
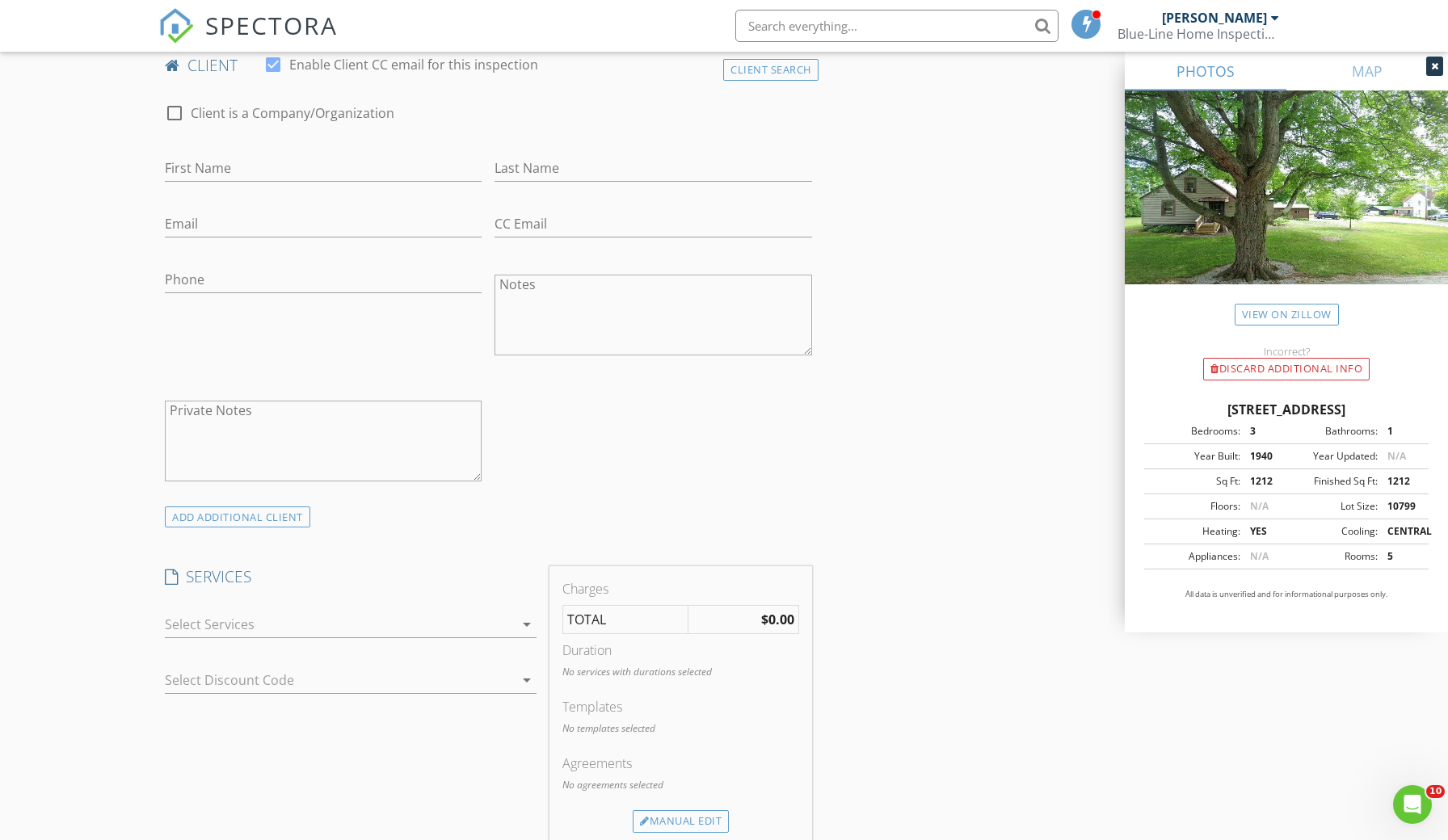
click at [528, 619] on icon "arrow_drop_down" at bounding box center [526, 623] width 19 height 19
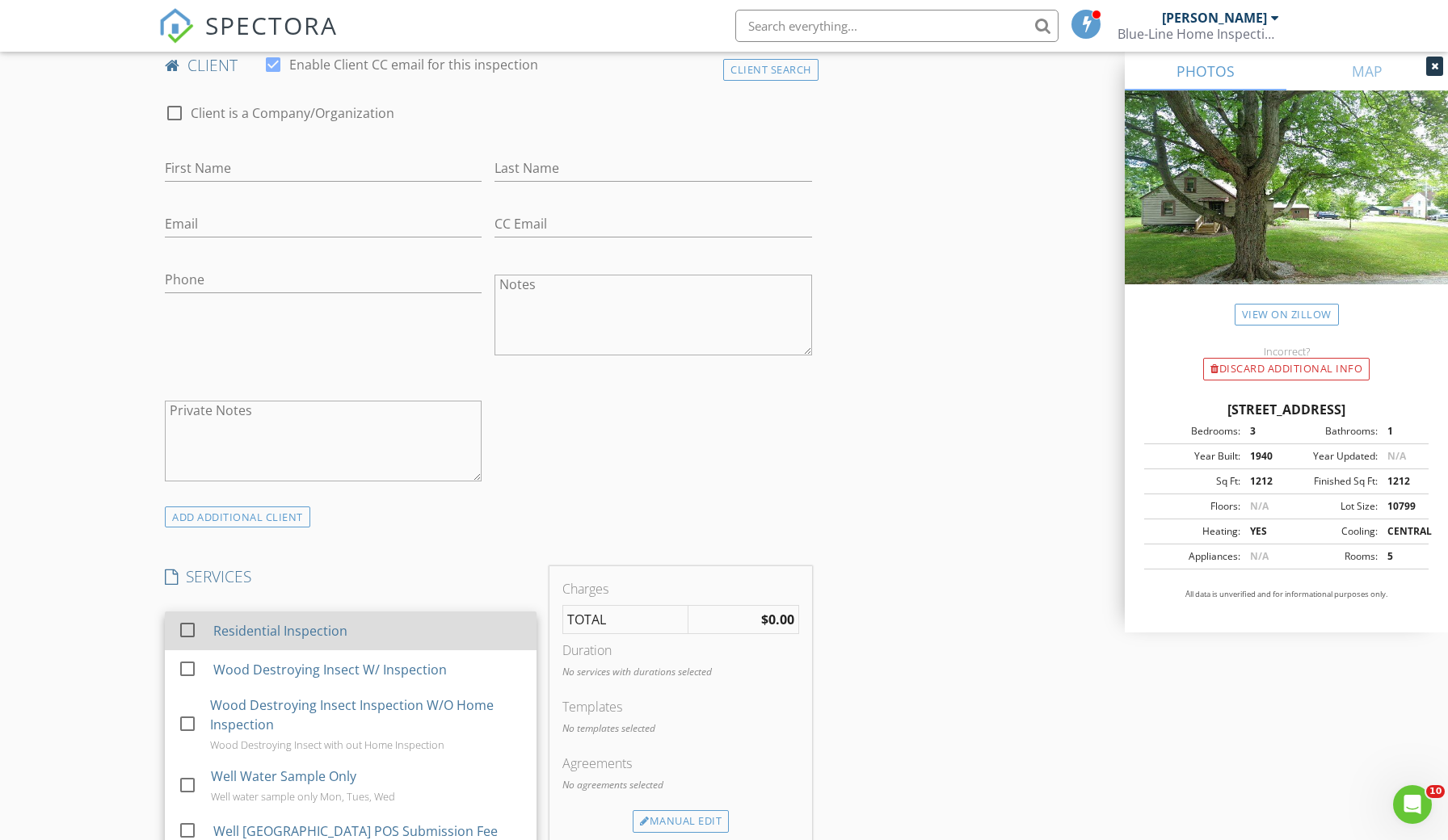
click at [441, 629] on div "Residential Inspection" at bounding box center [368, 630] width 310 height 32
checkbox input "true"
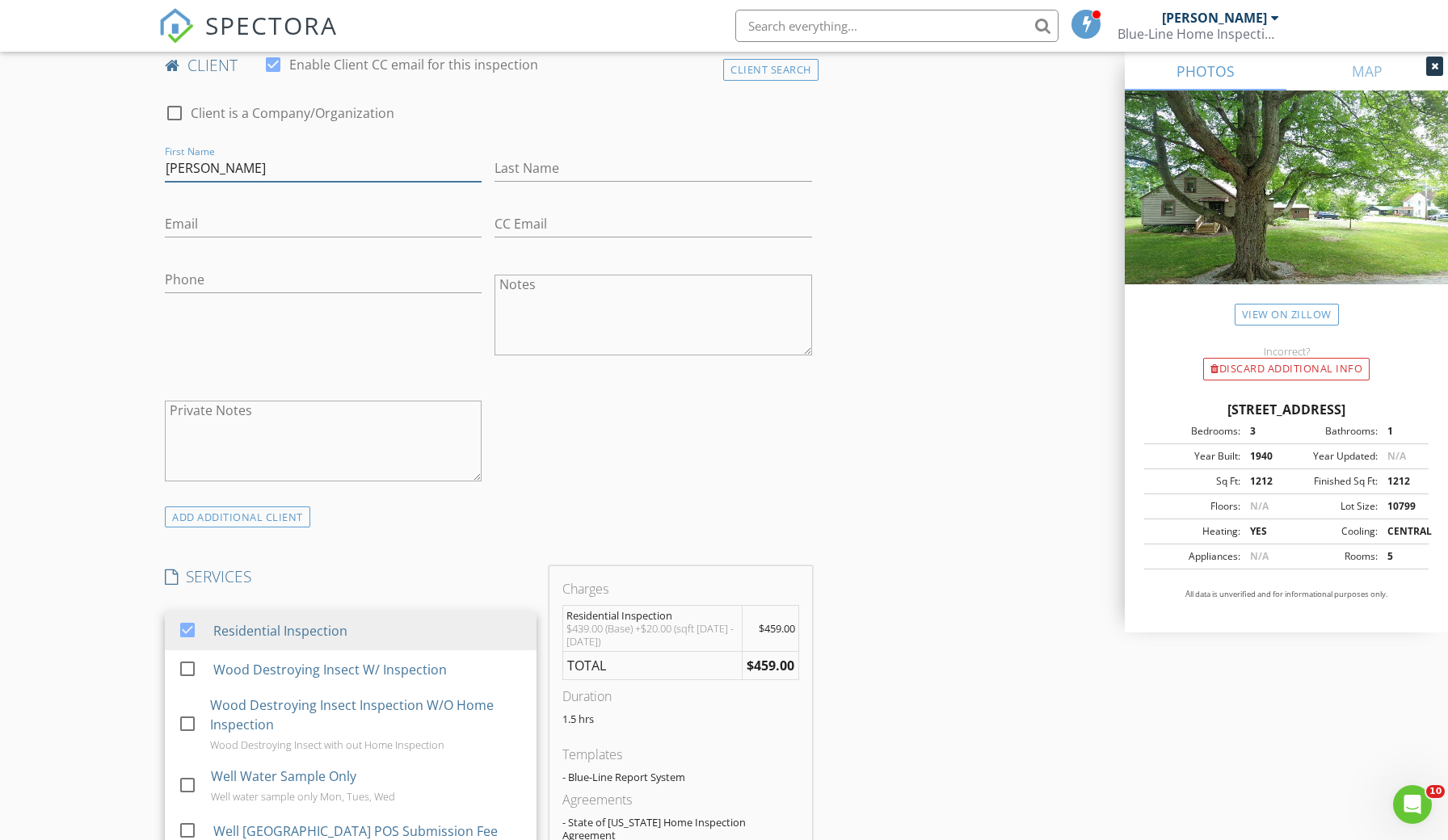
type input "[PERSON_NAME]"
type input "[GEOGRAPHIC_DATA]"
type input "[EMAIL_ADDRESS][DOMAIN_NAME]"
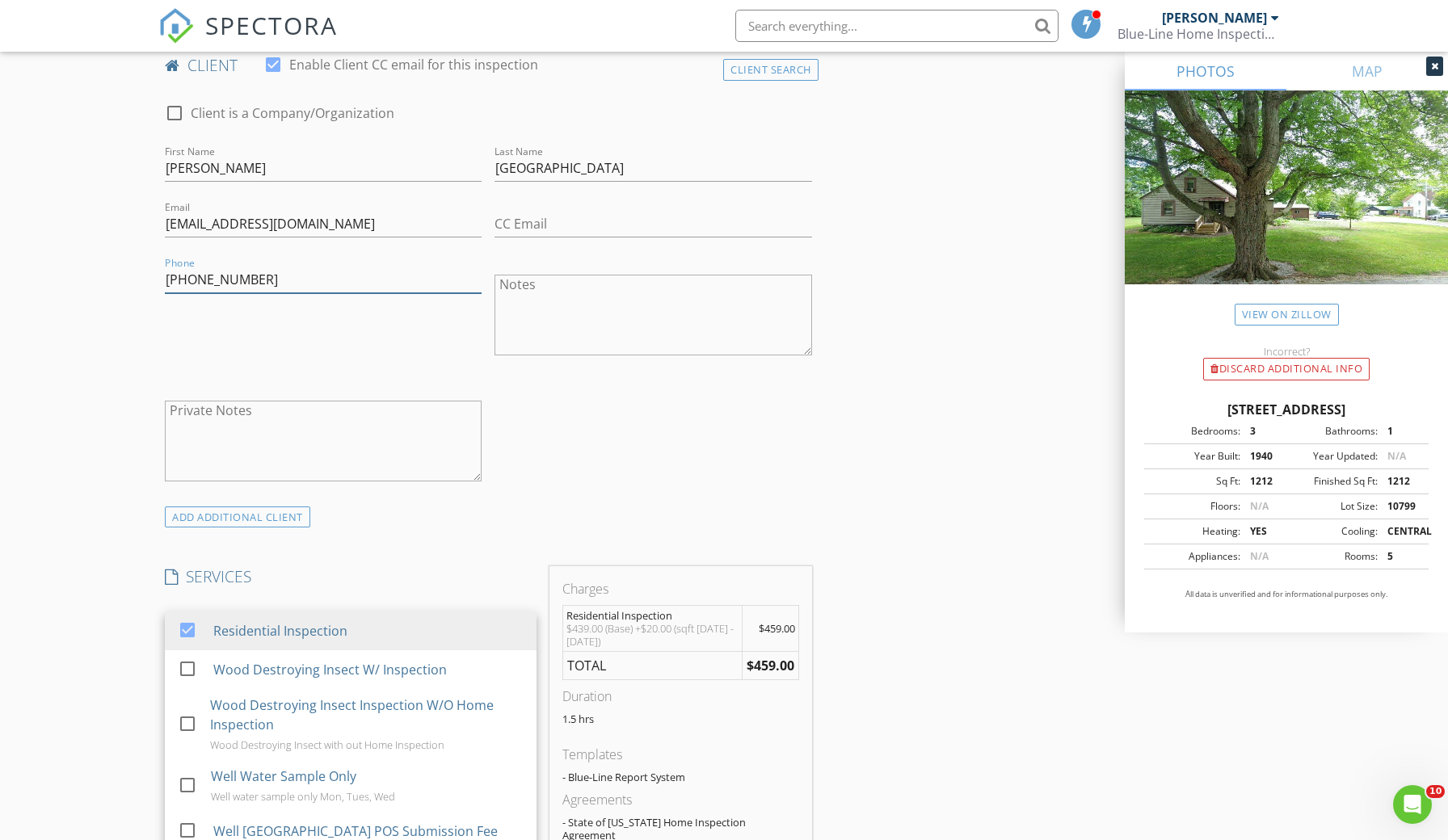
type input "[PHONE_NUMBER]"
click at [386, 344] on div "Phone 419-681-0075" at bounding box center [323, 317] width 330 height 126
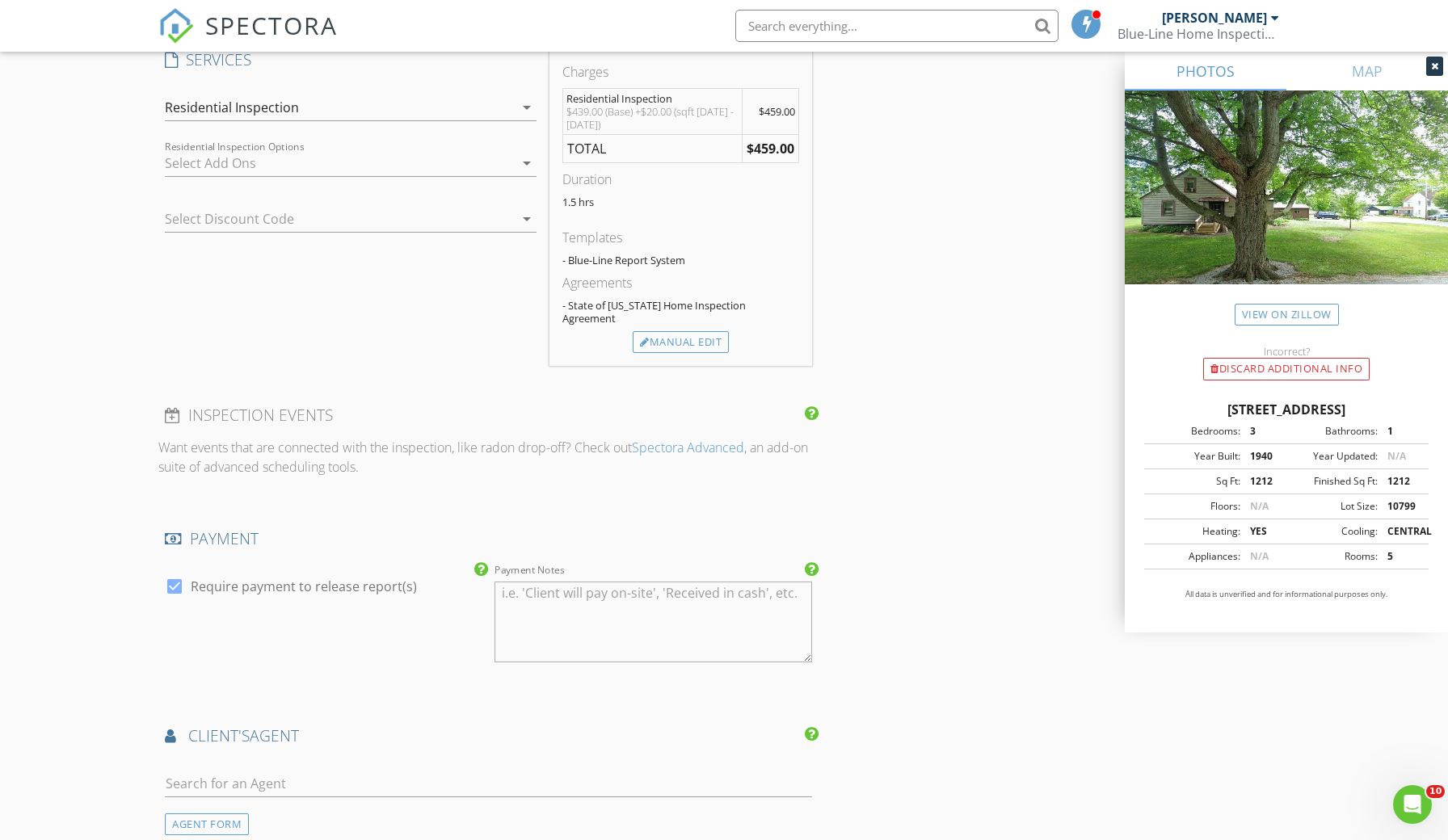
scroll to position [1381, 0]
click at [306, 766] on input "text" at bounding box center [489, 779] width 648 height 27
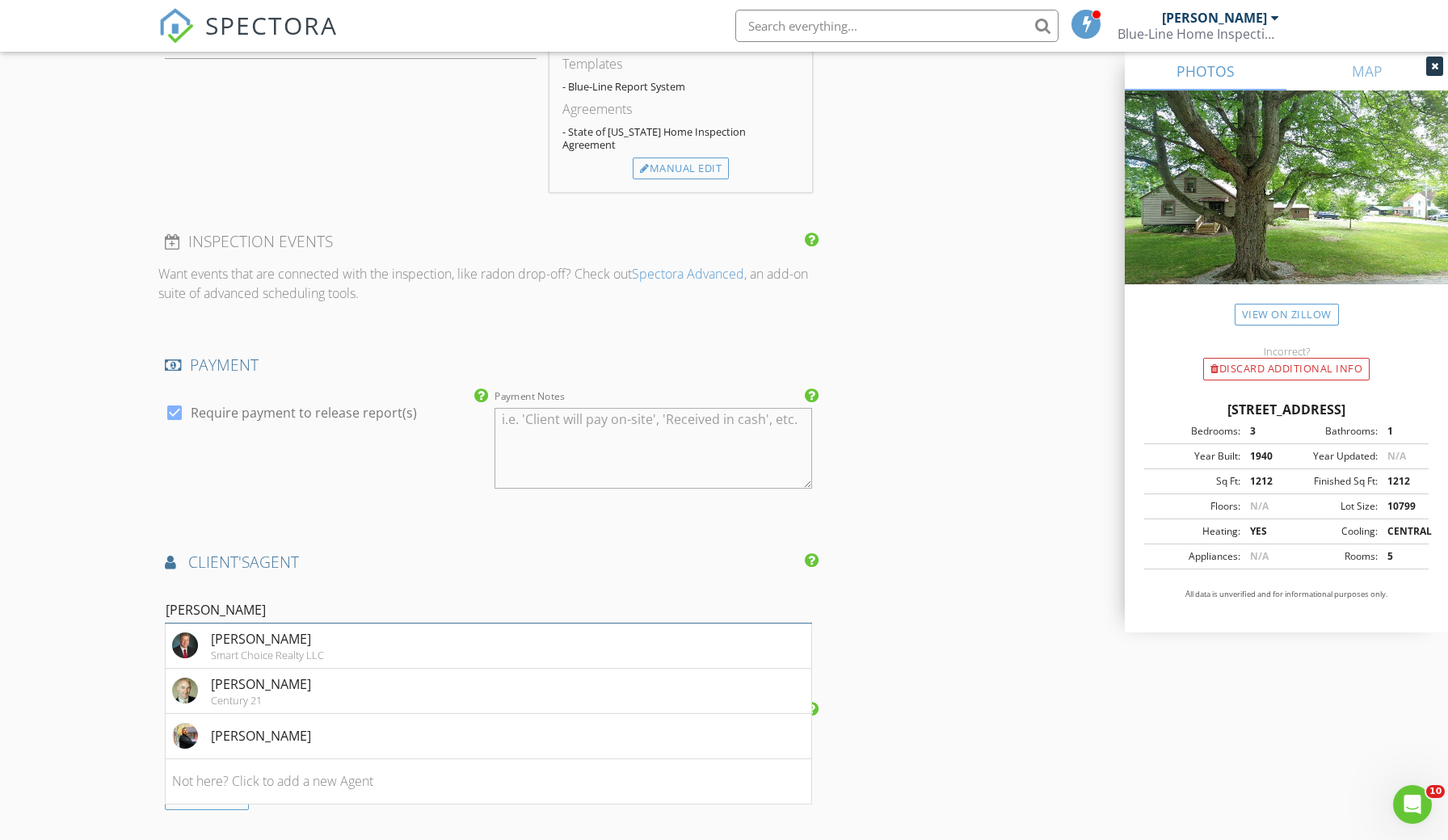
scroll to position [1554, 0]
type input "Matt"
click at [297, 719] on li "Matt Smollen" at bounding box center [489, 733] width 646 height 45
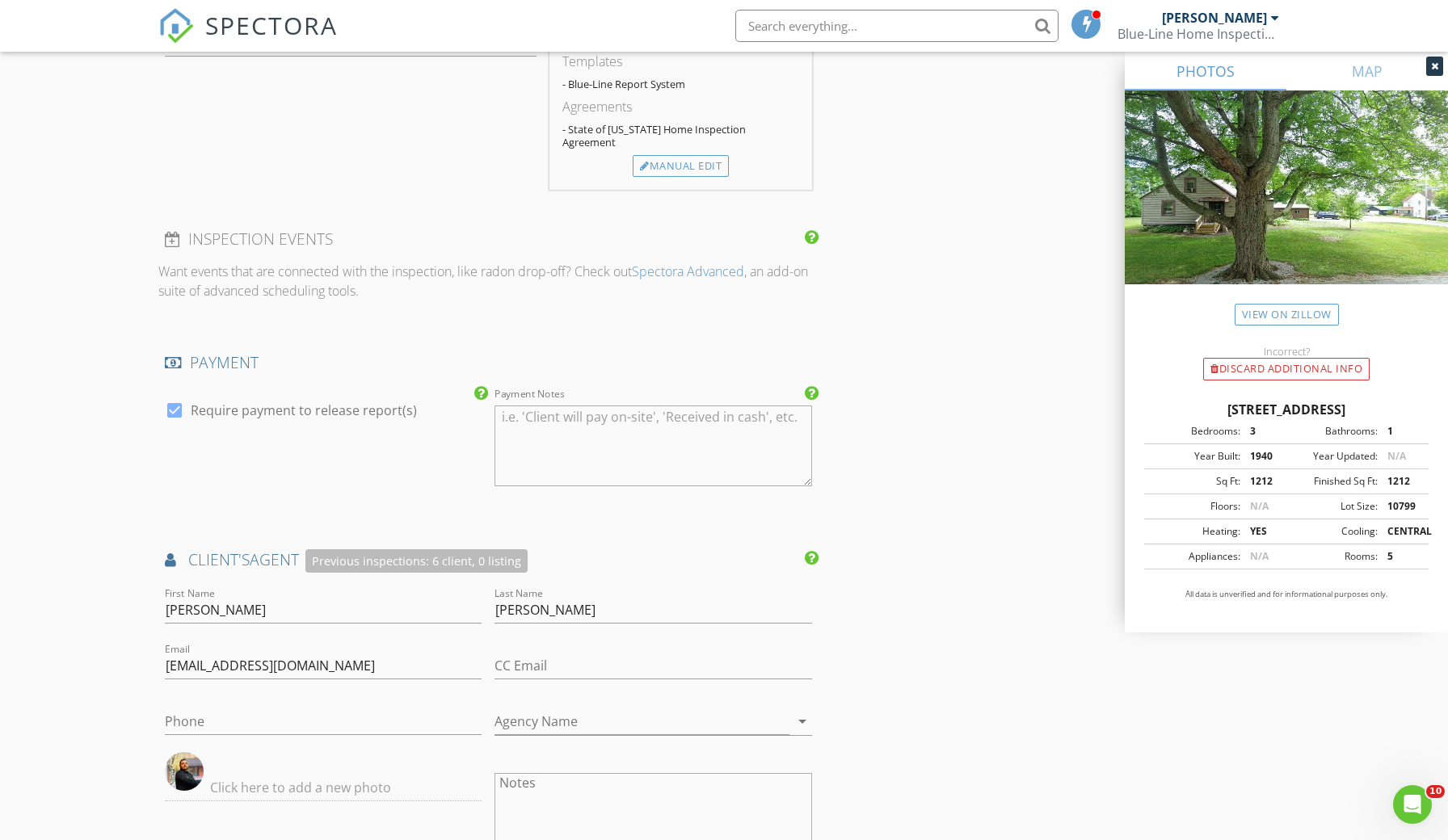
click at [919, 653] on div "INSPECTOR(S) check_box Aaron Smith PRIMARY Aaron Smith arrow_drop_down check_bo…" at bounding box center [724, 273] width 1131 height 3179
click at [794, 711] on icon "arrow_drop_down" at bounding box center [801, 720] width 19 height 19
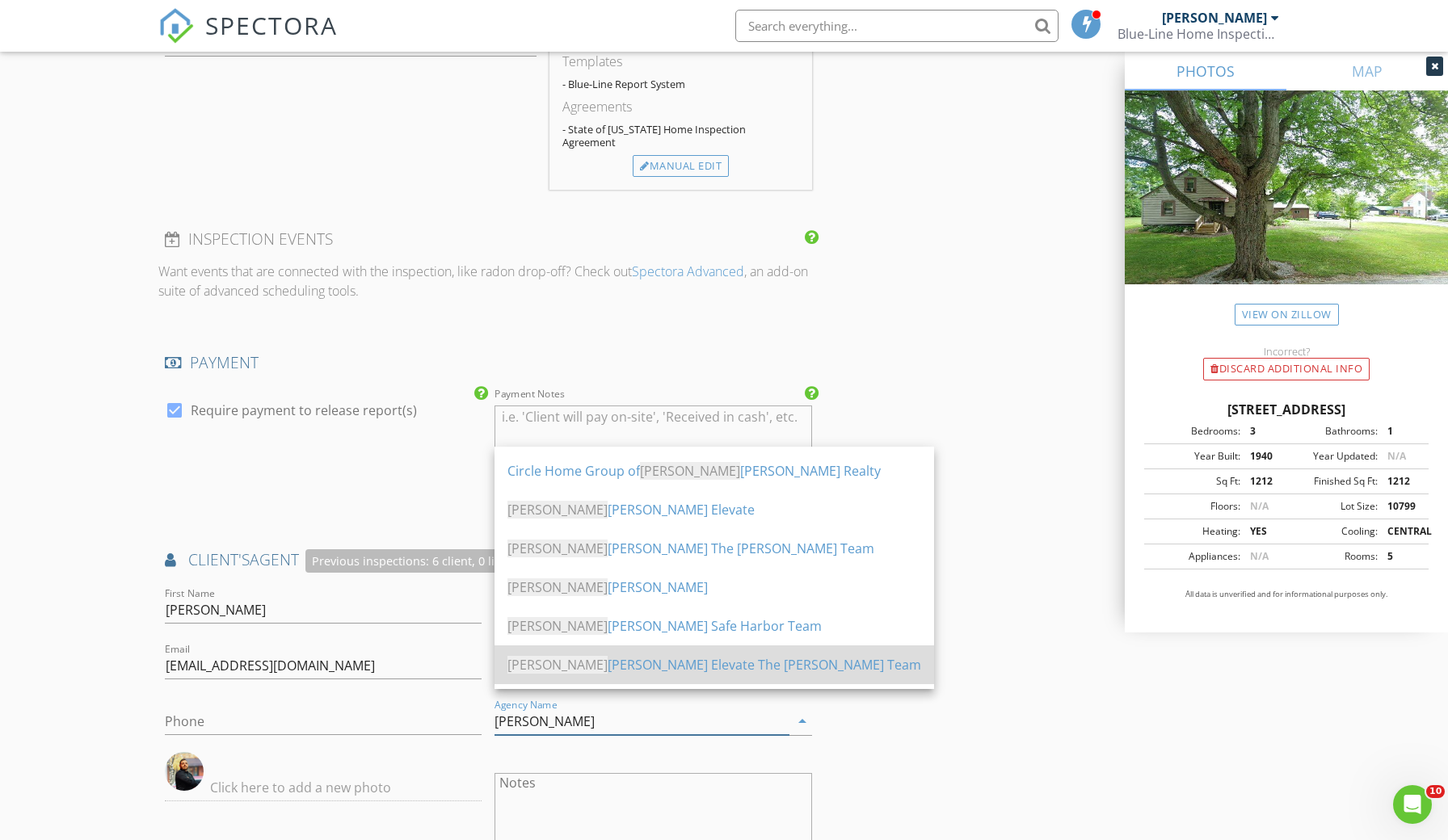
scroll to position [239, 0]
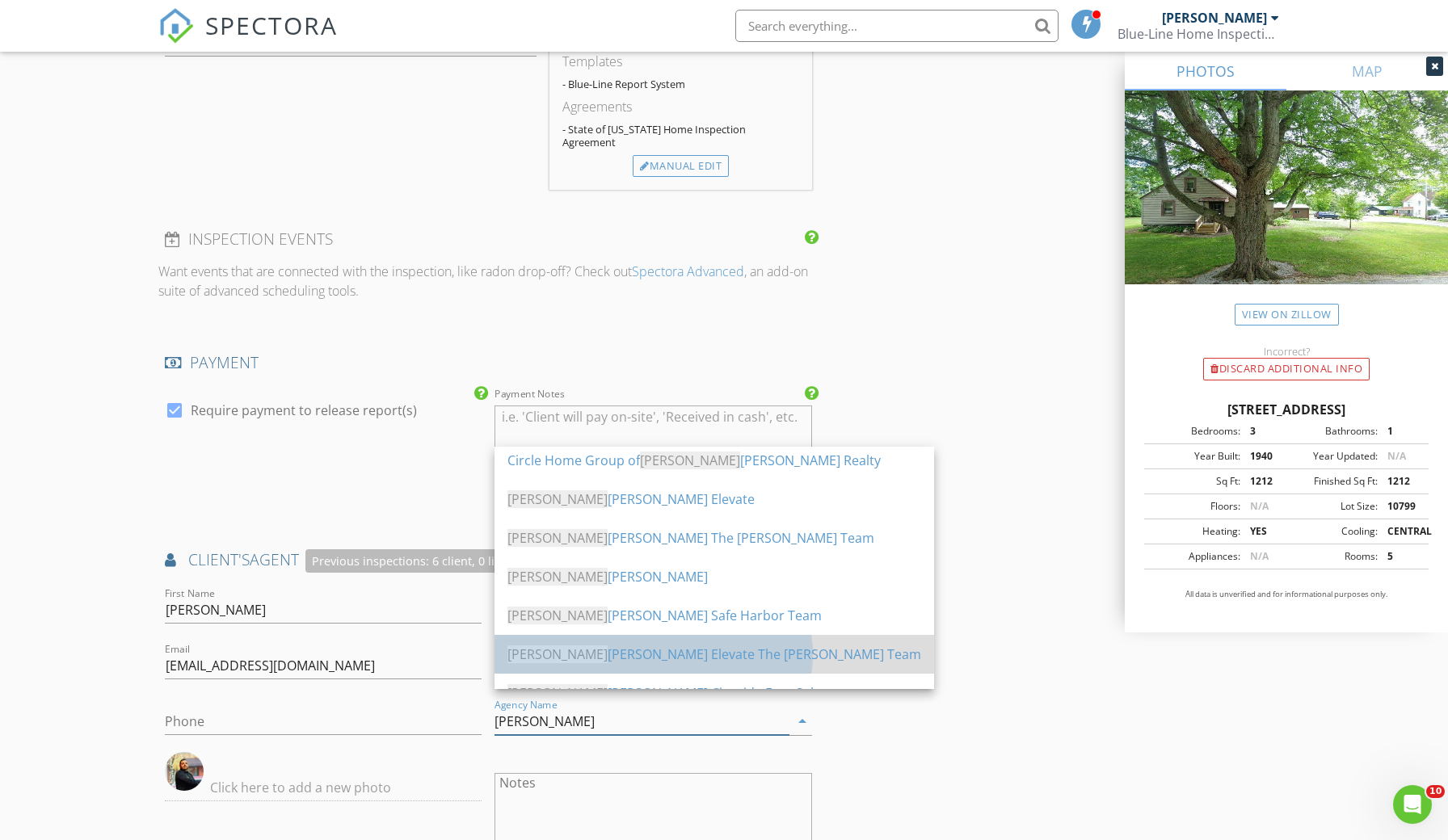
click at [681, 659] on div "Kell er Williams Elevate The Tracy Jones Team" at bounding box center [715, 653] width 414 height 19
type input "Keller Williams Elevate The Tracy Jones Team"
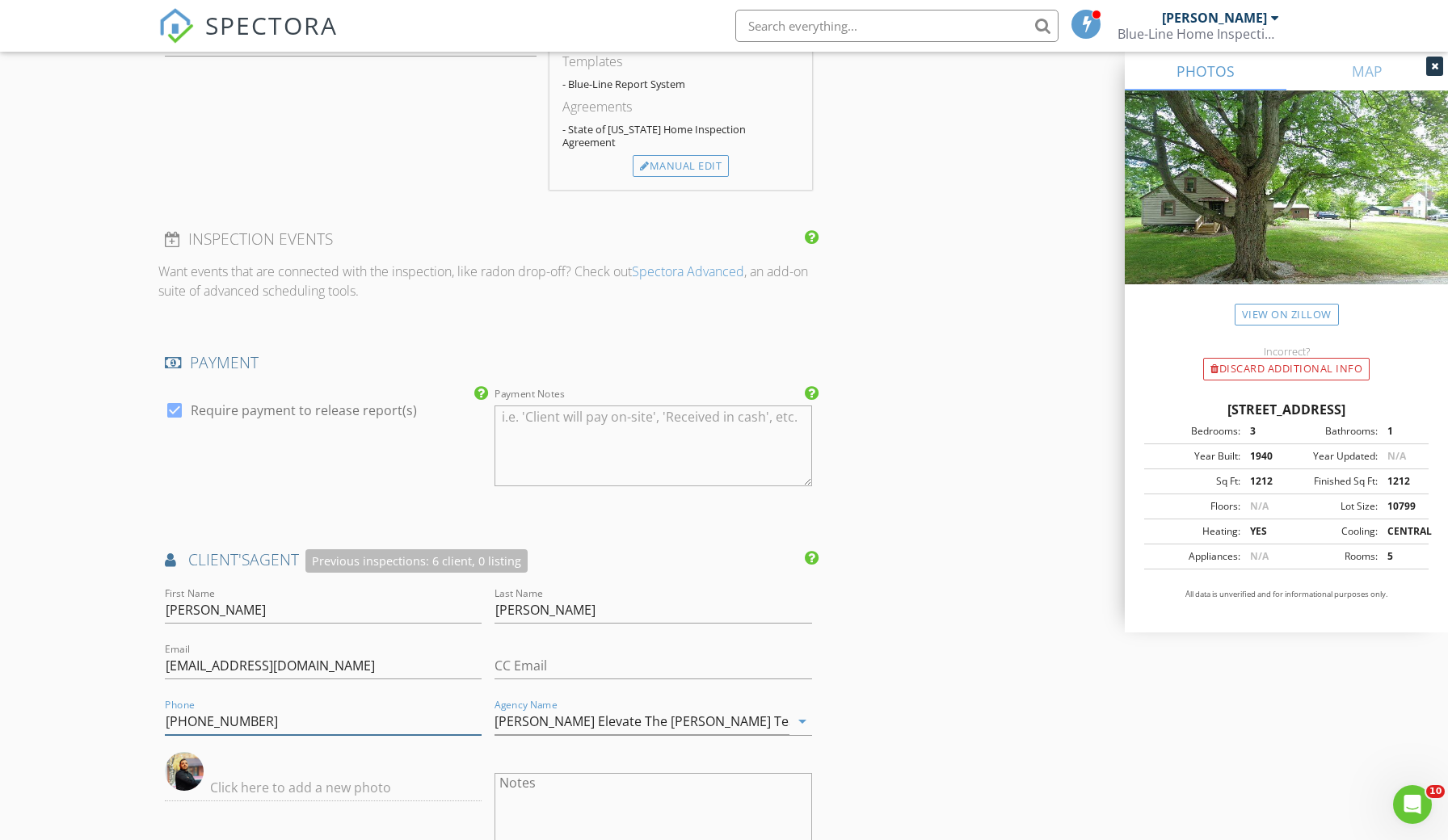
type input "419-908-3044"
click at [993, 743] on div "INSPECTOR(S) check_box Aaron Smith PRIMARY Aaron Smith arrow_drop_down check_bo…" at bounding box center [724, 273] width 1131 height 3179
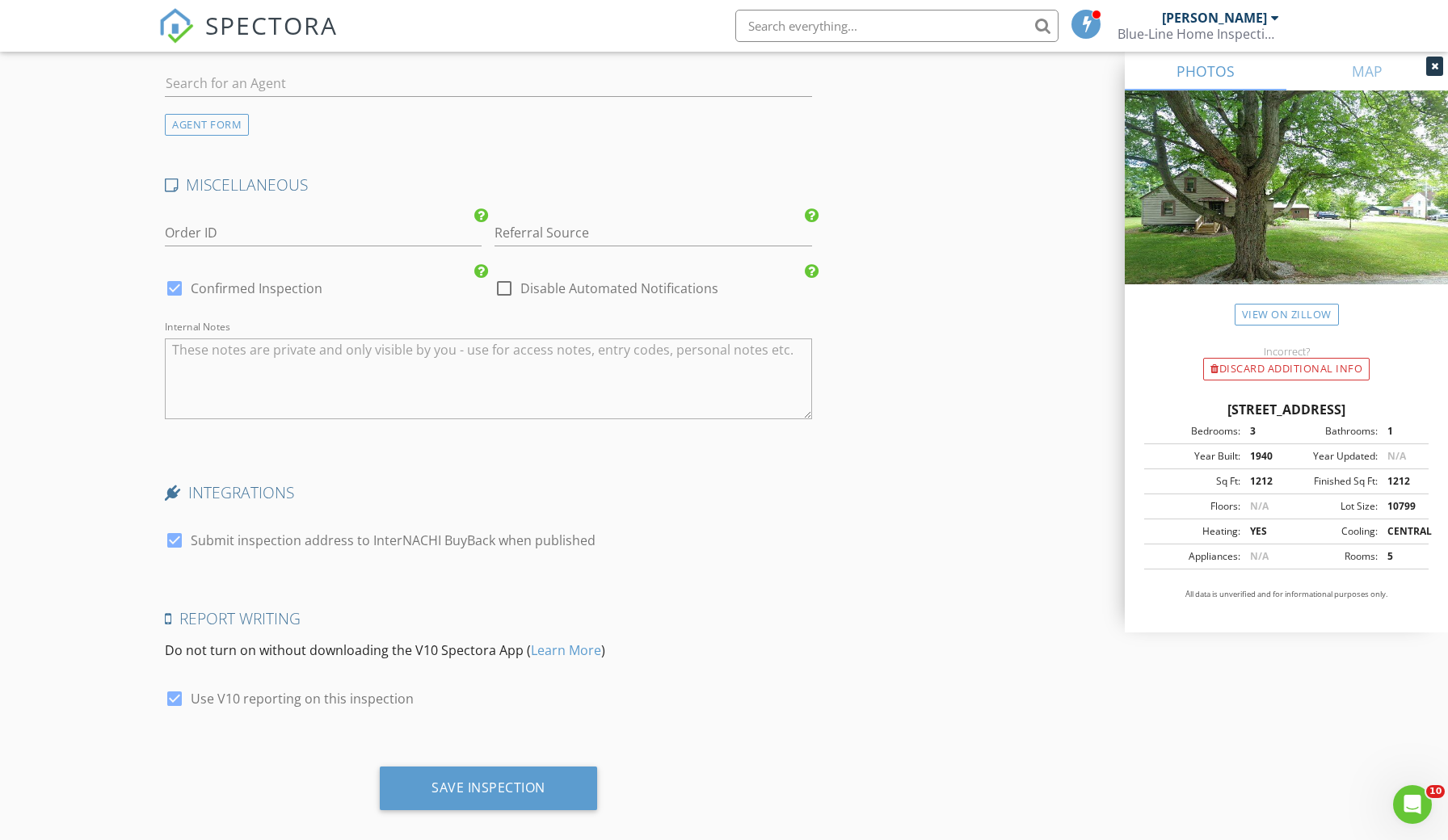
scroll to position [2592, 0]
click at [175, 277] on div at bounding box center [174, 290] width 27 height 27
checkbox input "false"
checkbox input "true"
click at [502, 781] on div "Save Inspection" at bounding box center [489, 789] width 114 height 16
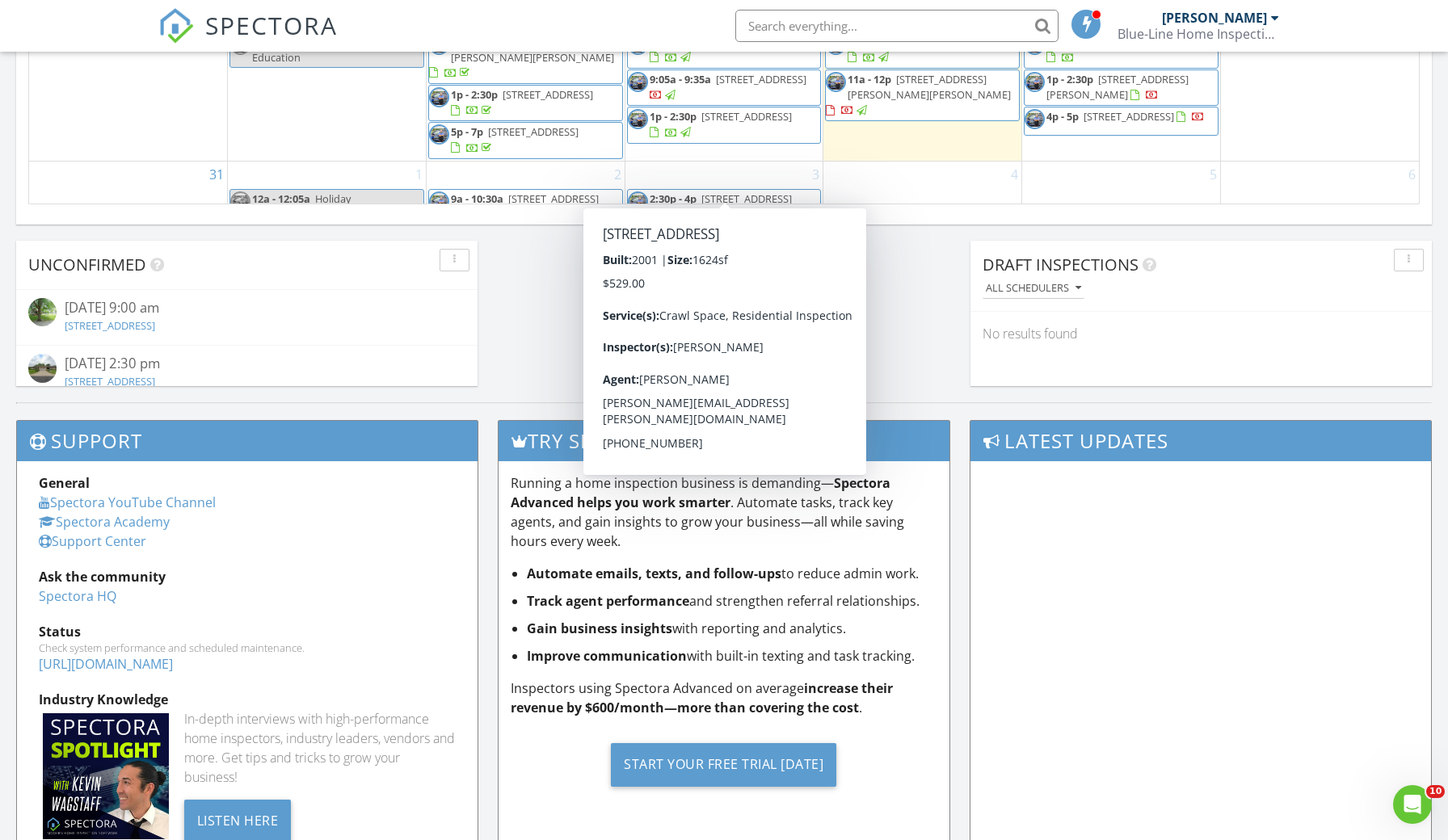
scroll to position [1326, 0]
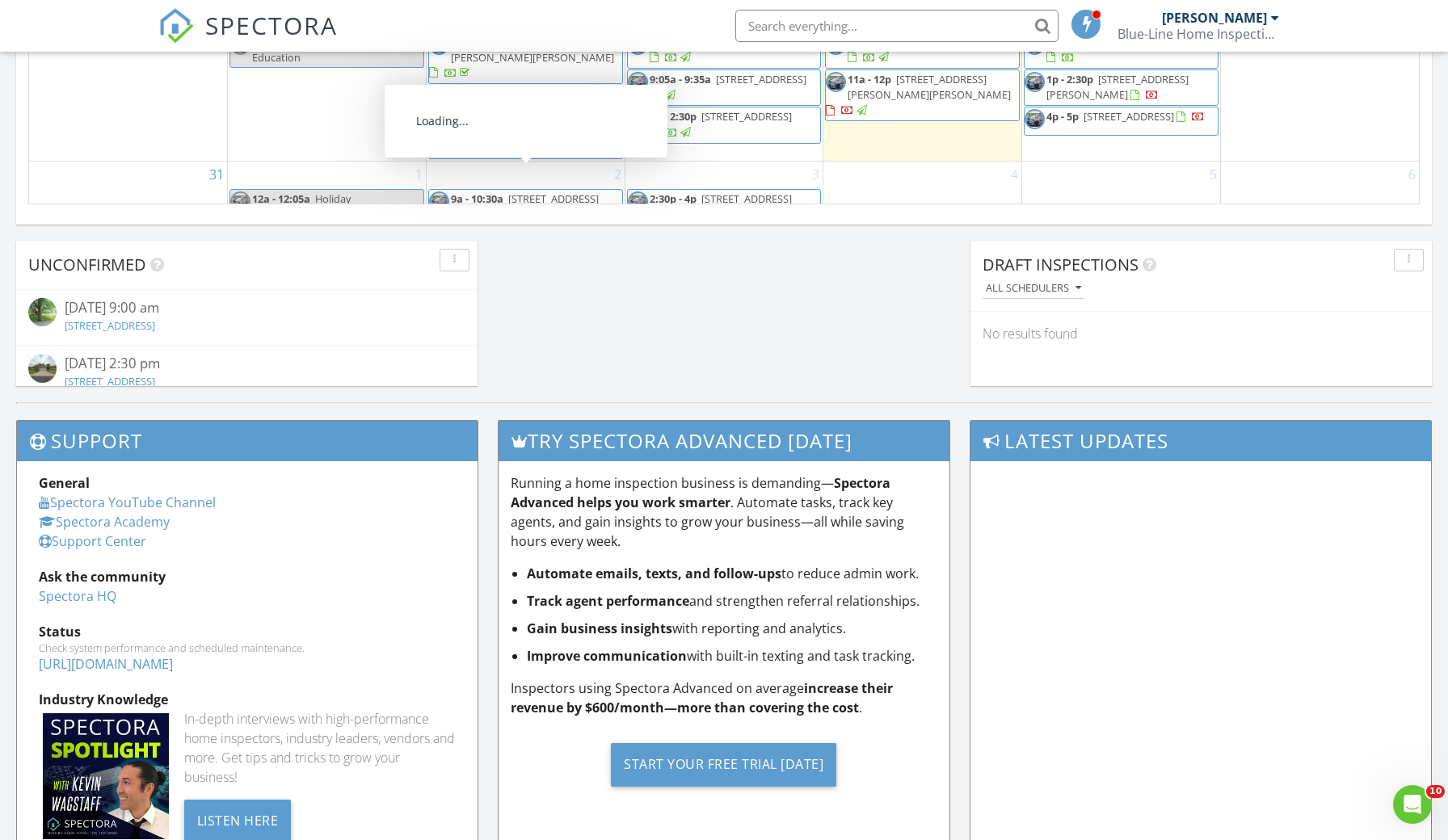
click at [538, 162] on div "2 9a - 10:30a 7 W Main St, Savannah 44874 Confirm" at bounding box center [526, 194] width 198 height 65
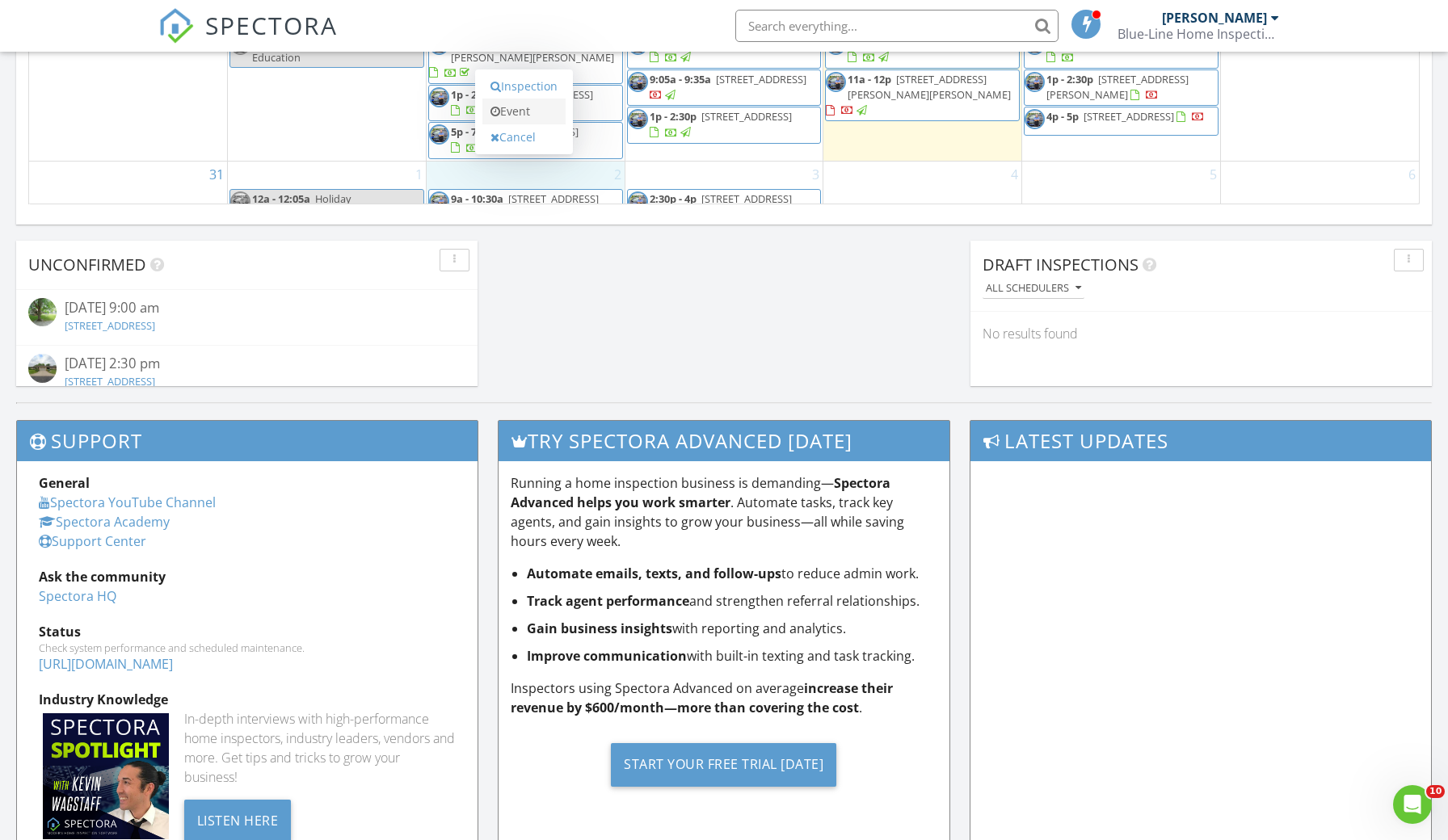
click at [540, 112] on link "Event" at bounding box center [524, 112] width 83 height 26
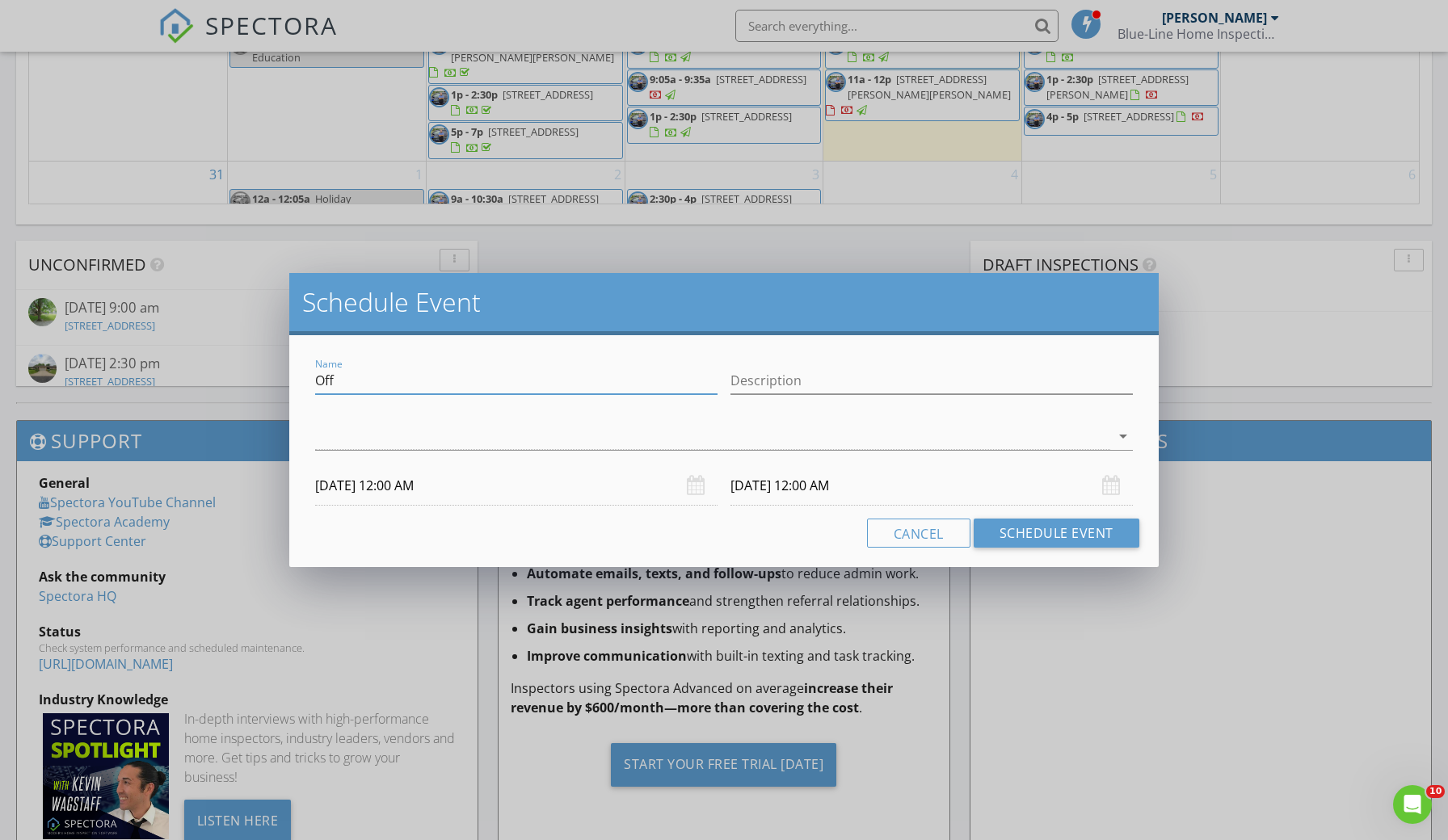
drag, startPoint x: 343, startPoint y: 382, endPoint x: 302, endPoint y: 382, distance: 41.0
click at [302, 382] on div "Name Off Description arrow_drop_down 09/02/2025 12:00 AM 09/03/2025 12:00 AM Ca…" at bounding box center [723, 451] width 868 height 232
drag, startPoint x: 302, startPoint y: 382, endPoint x: 586, endPoint y: 442, distance: 290.3
type input "1:00 [PERSON_NAME]"
click at [586, 442] on div at bounding box center [712, 436] width 794 height 27
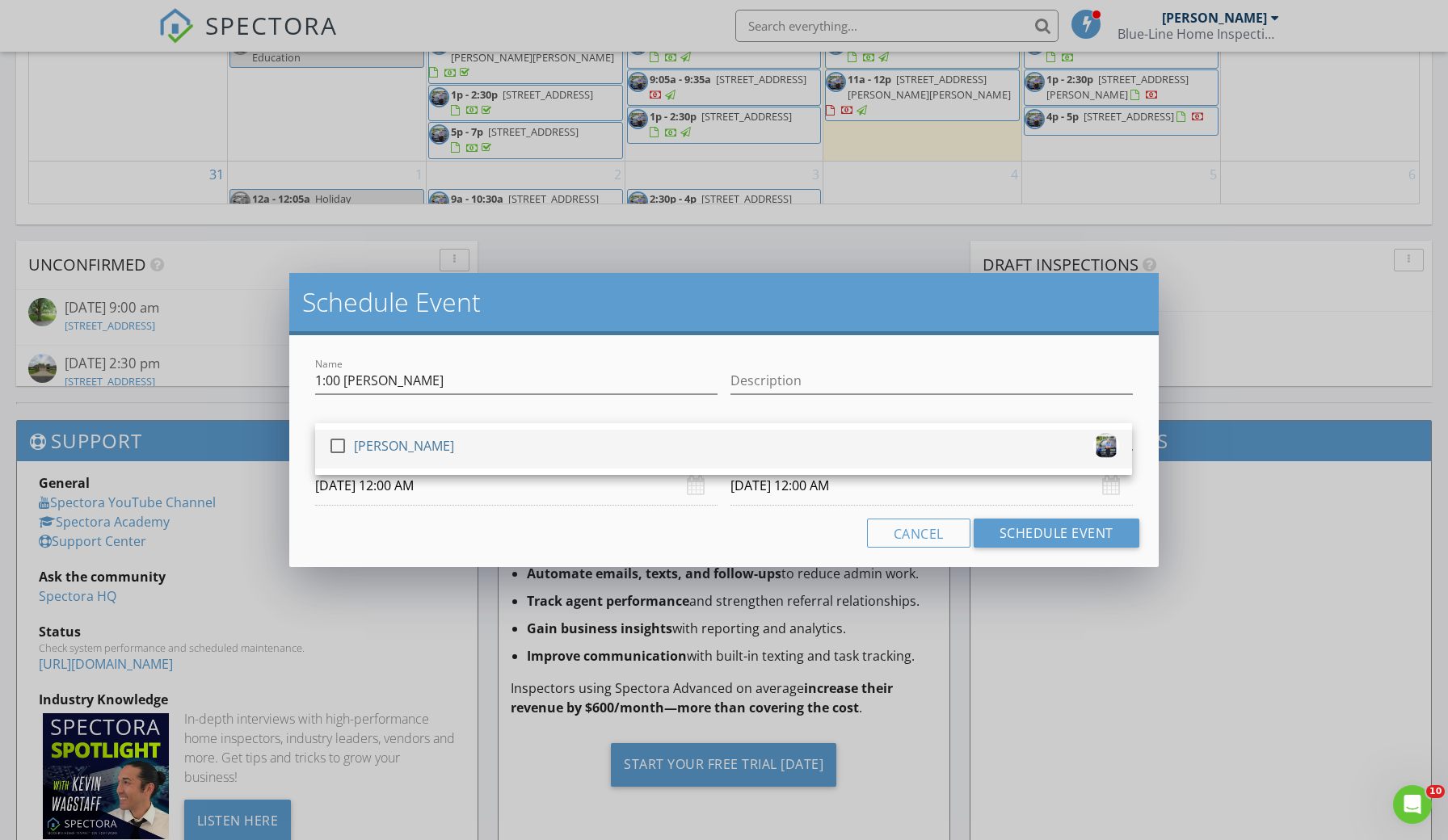
click at [345, 444] on div at bounding box center [337, 445] width 27 height 27
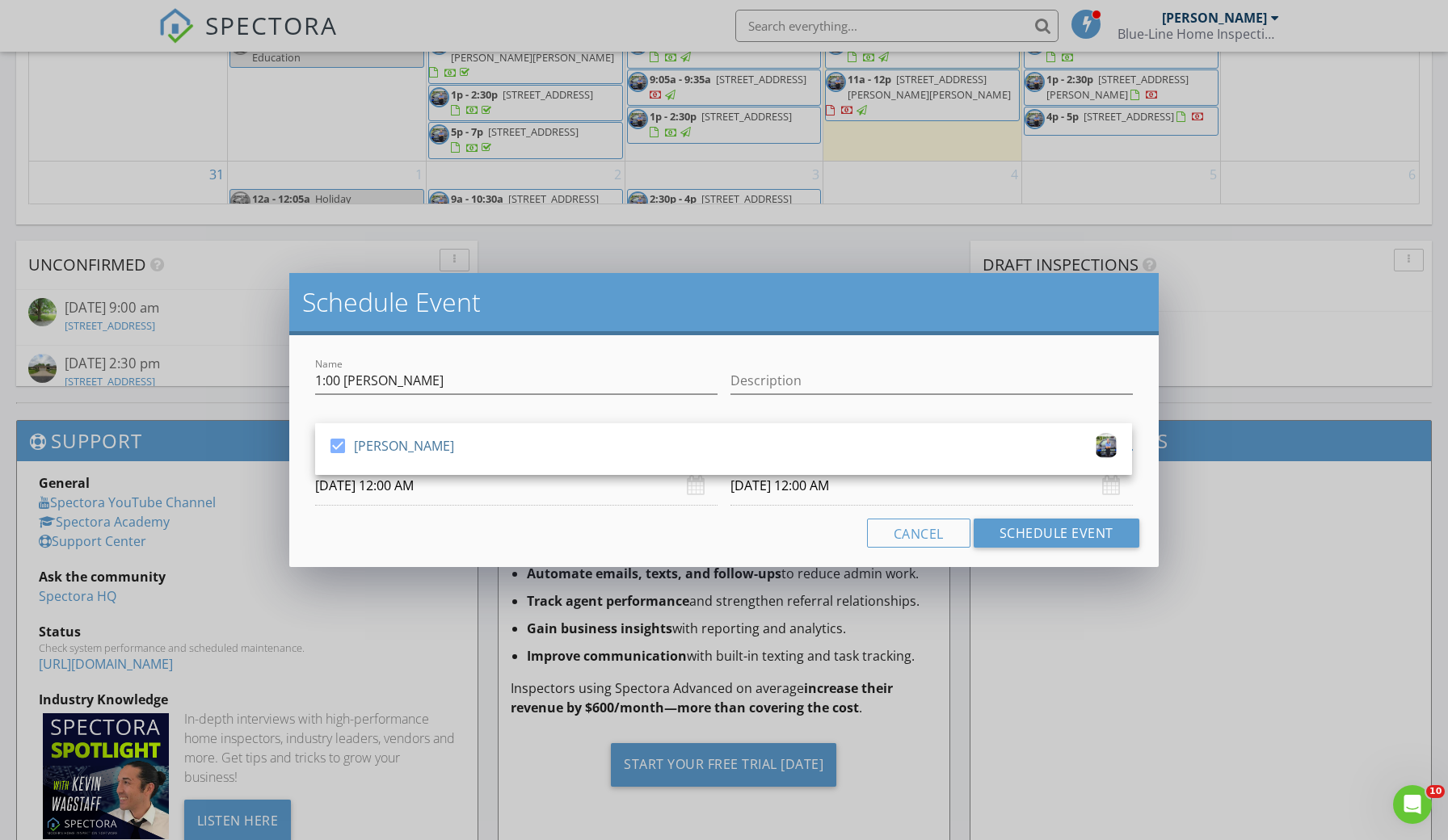
click at [858, 488] on input "09/03/2025 12:00 AM" at bounding box center [931, 486] width 403 height 40
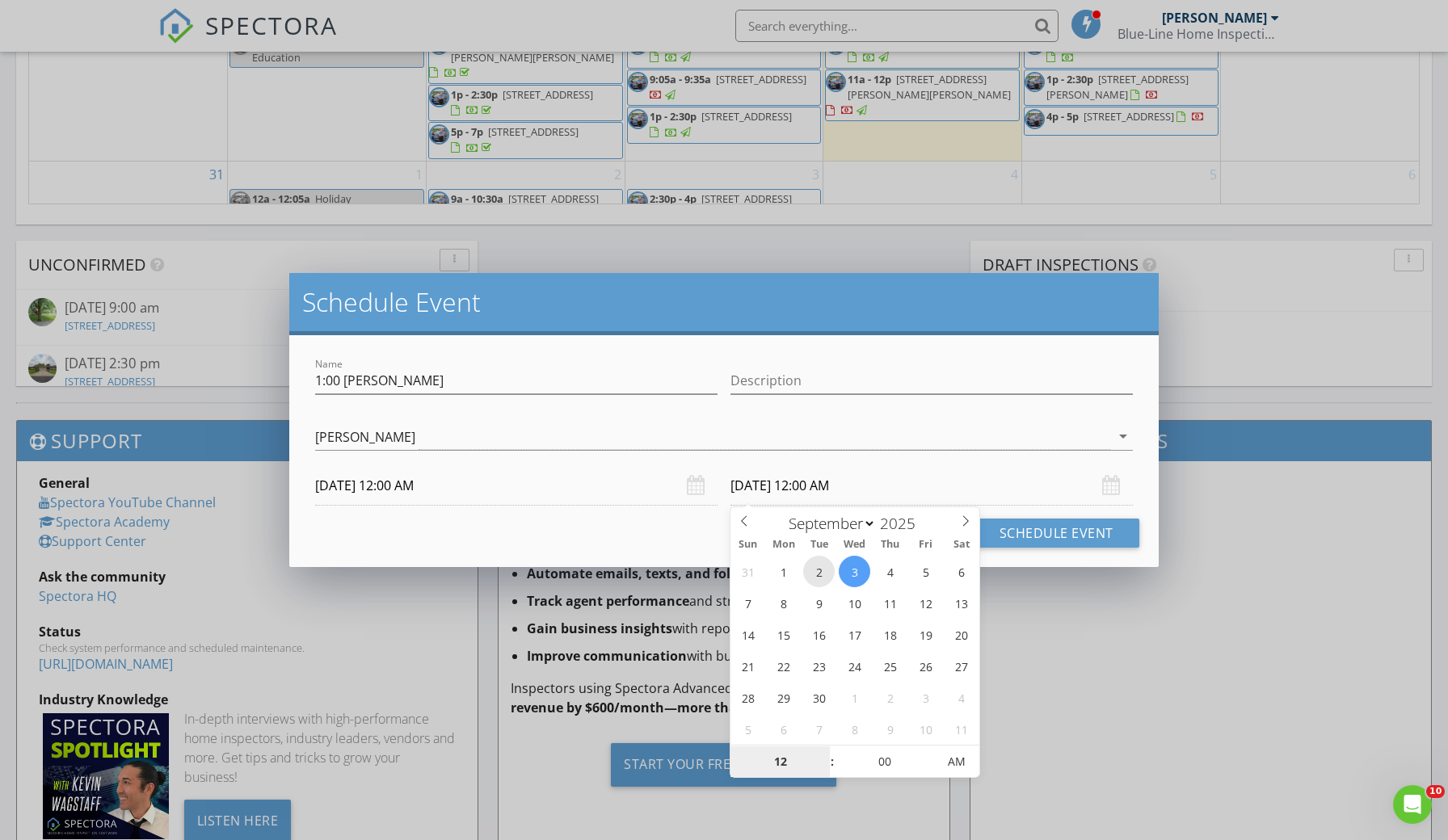
type input "09/02/2025 12:00 AM"
type input "01"
type input "09/02/2025 1:00 AM"
click at [825, 753] on span at bounding box center [823, 753] width 11 height 16
type input "05"
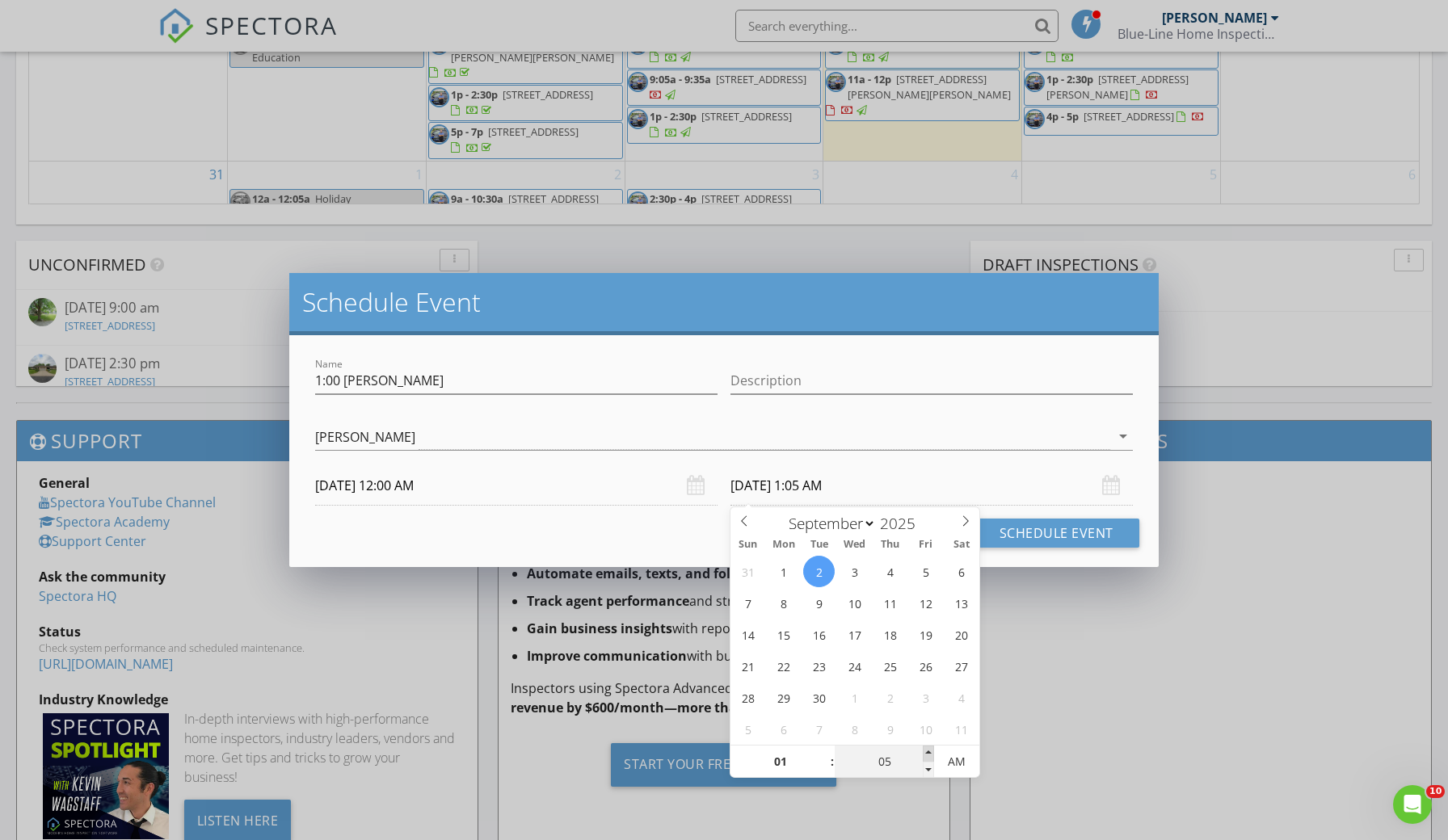
click at [930, 752] on span at bounding box center [927, 753] width 11 height 16
type input "09/02/2025 1:05 PM"
click at [411, 483] on input "09/02/2025 12:00 AM" at bounding box center [516, 486] width 403 height 40
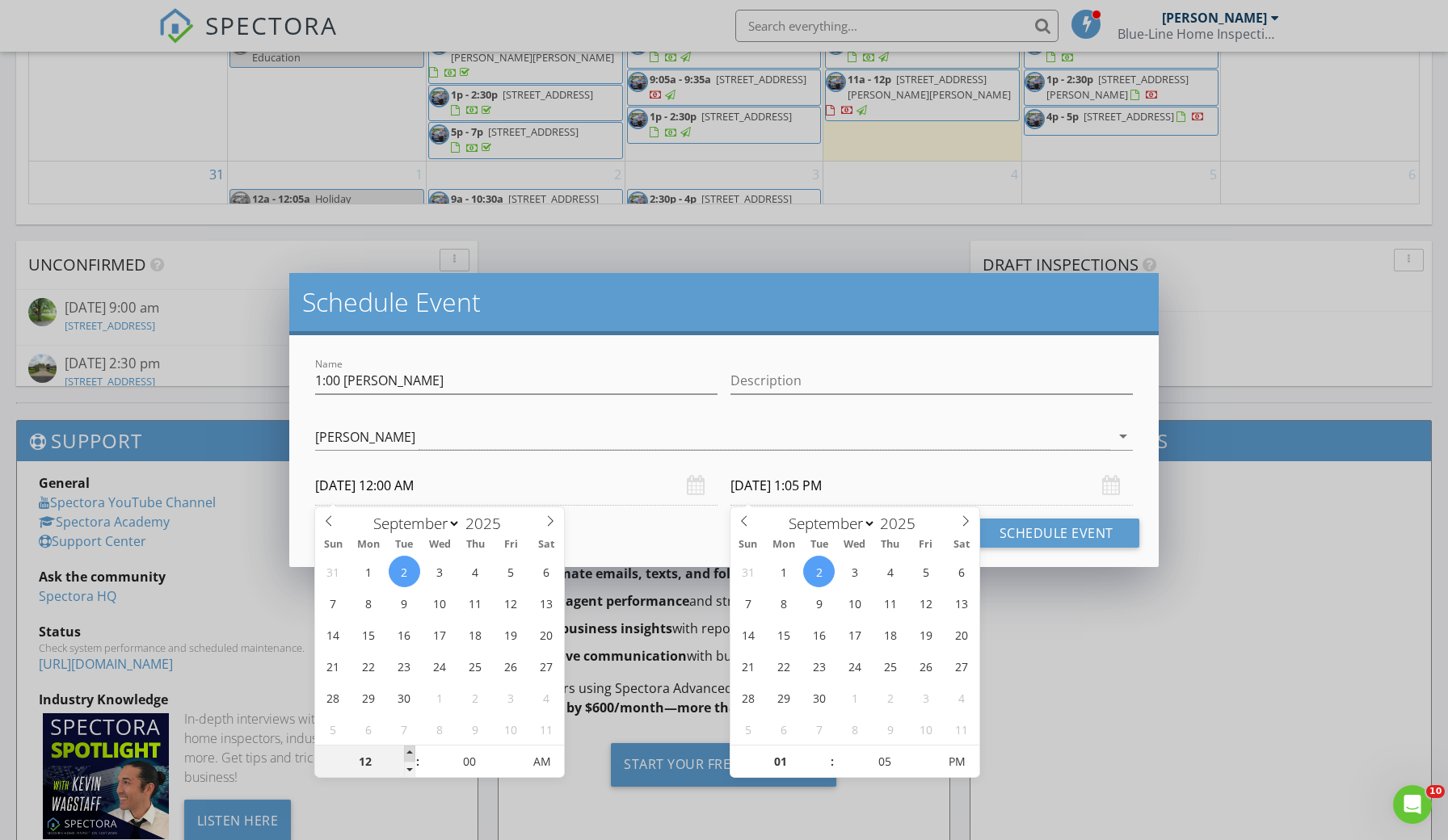
type input "01"
type input "09/02/2025 1:00 AM"
click at [409, 752] on span at bounding box center [409, 753] width 11 height 16
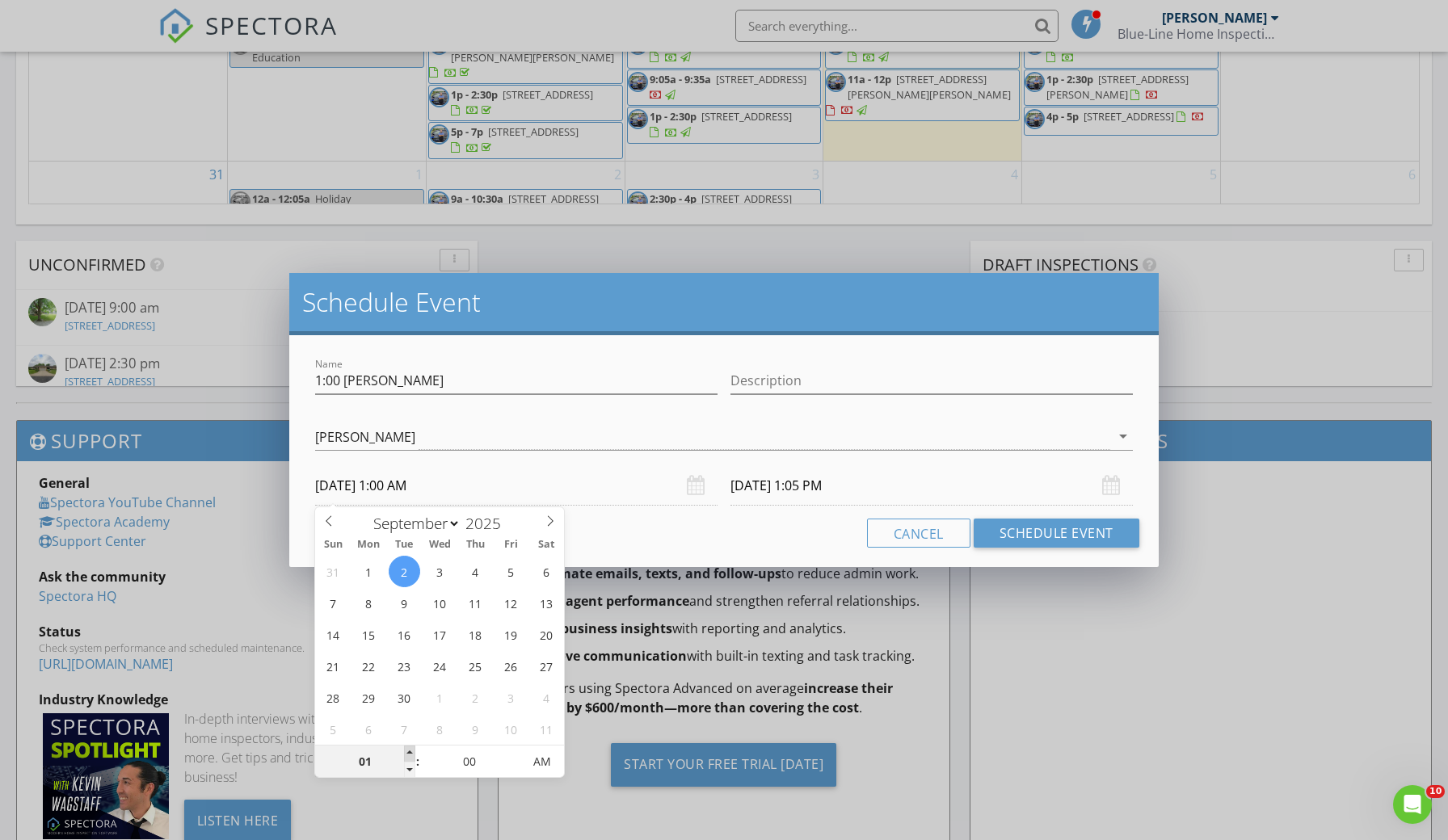
type input "09/02/2025 2:05 PM"
type input "09/02/2025 1:00 PM"
type input "09/03/2025 2:05 AM"
click at [1049, 533] on button "Schedule Event" at bounding box center [1056, 532] width 166 height 29
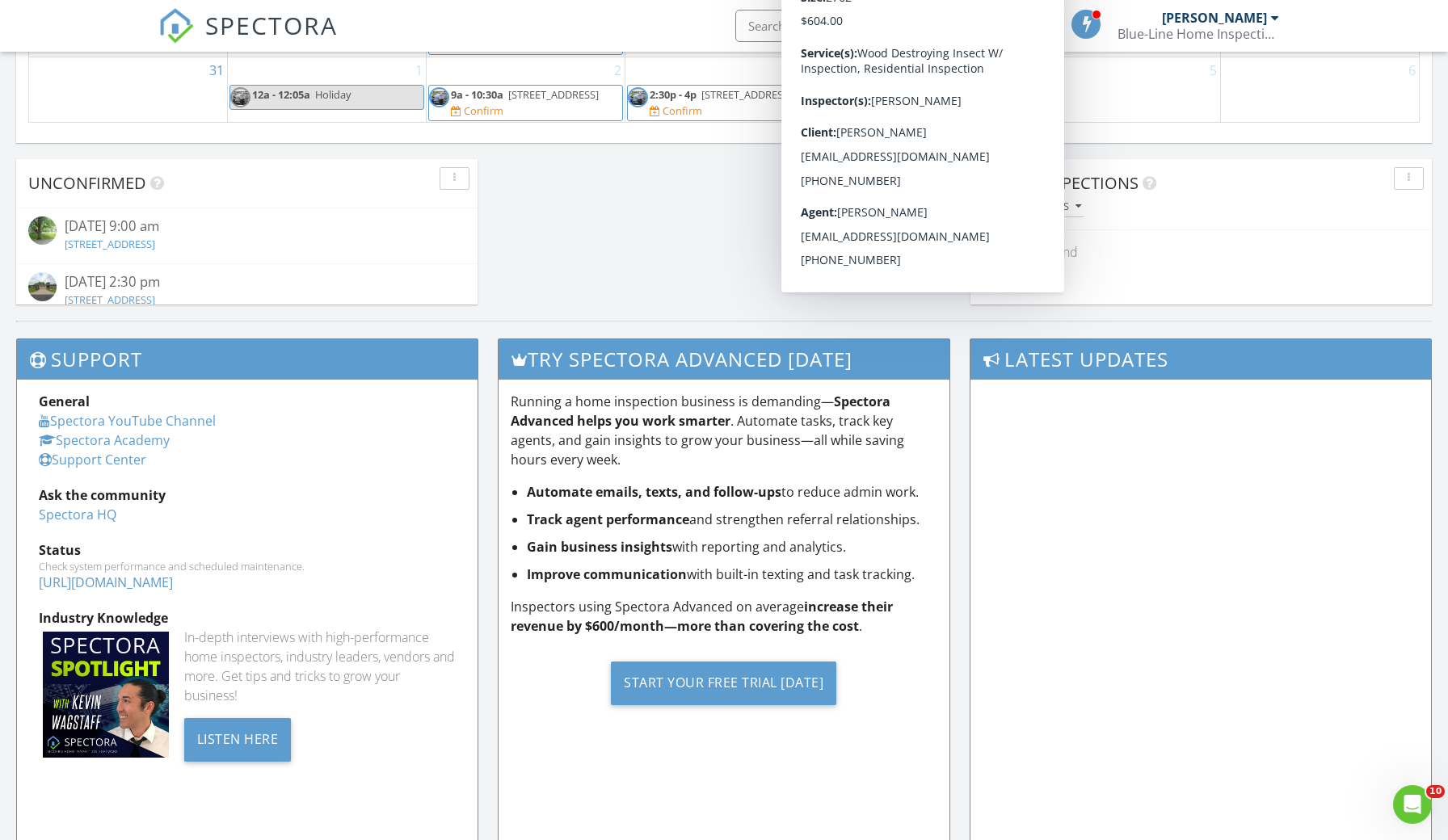
scroll to position [1408, 0]
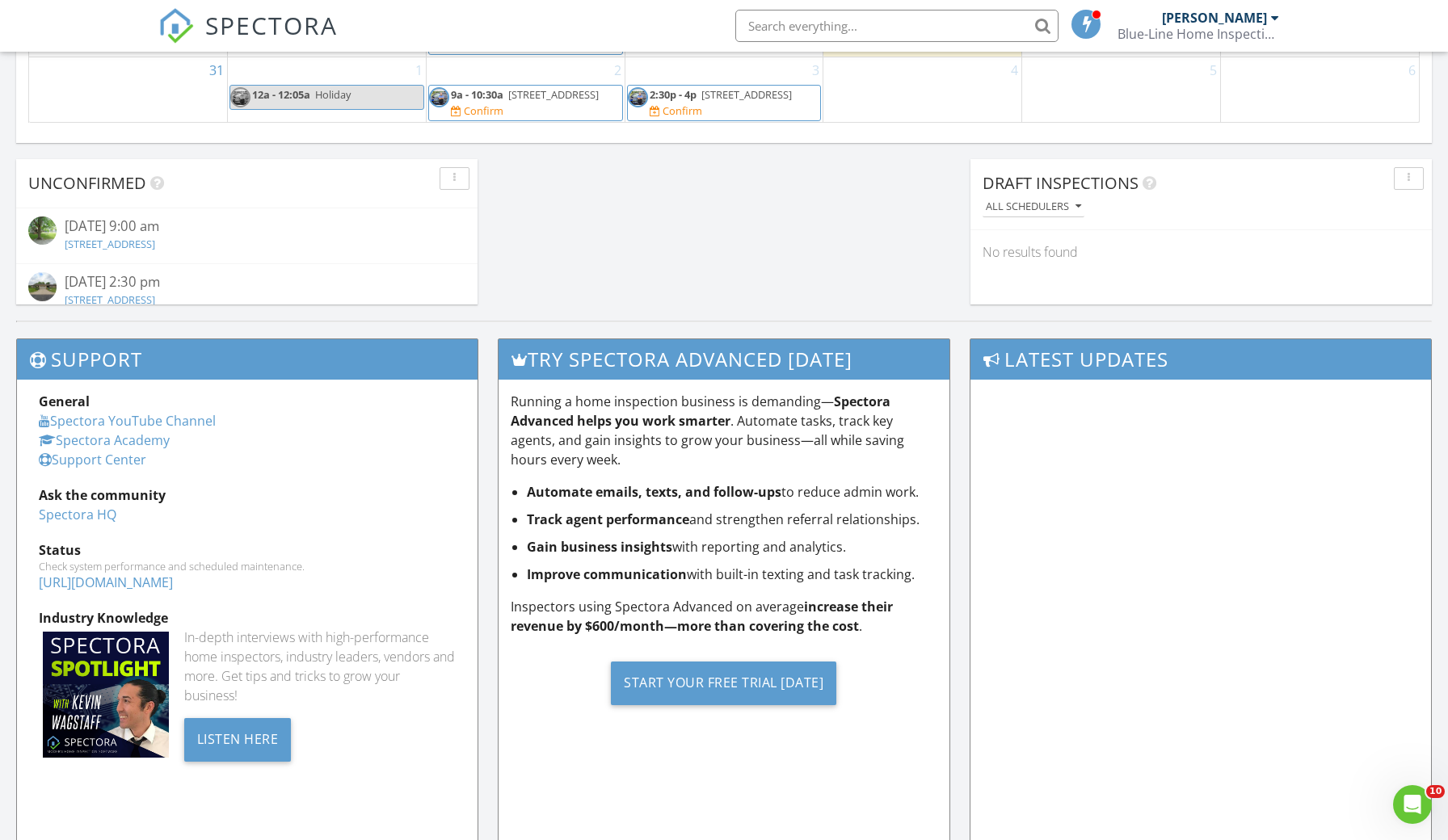
click at [696, 124] on span "1:00 [PERSON_NAME]" at bounding box center [661, 134] width 319 height 20
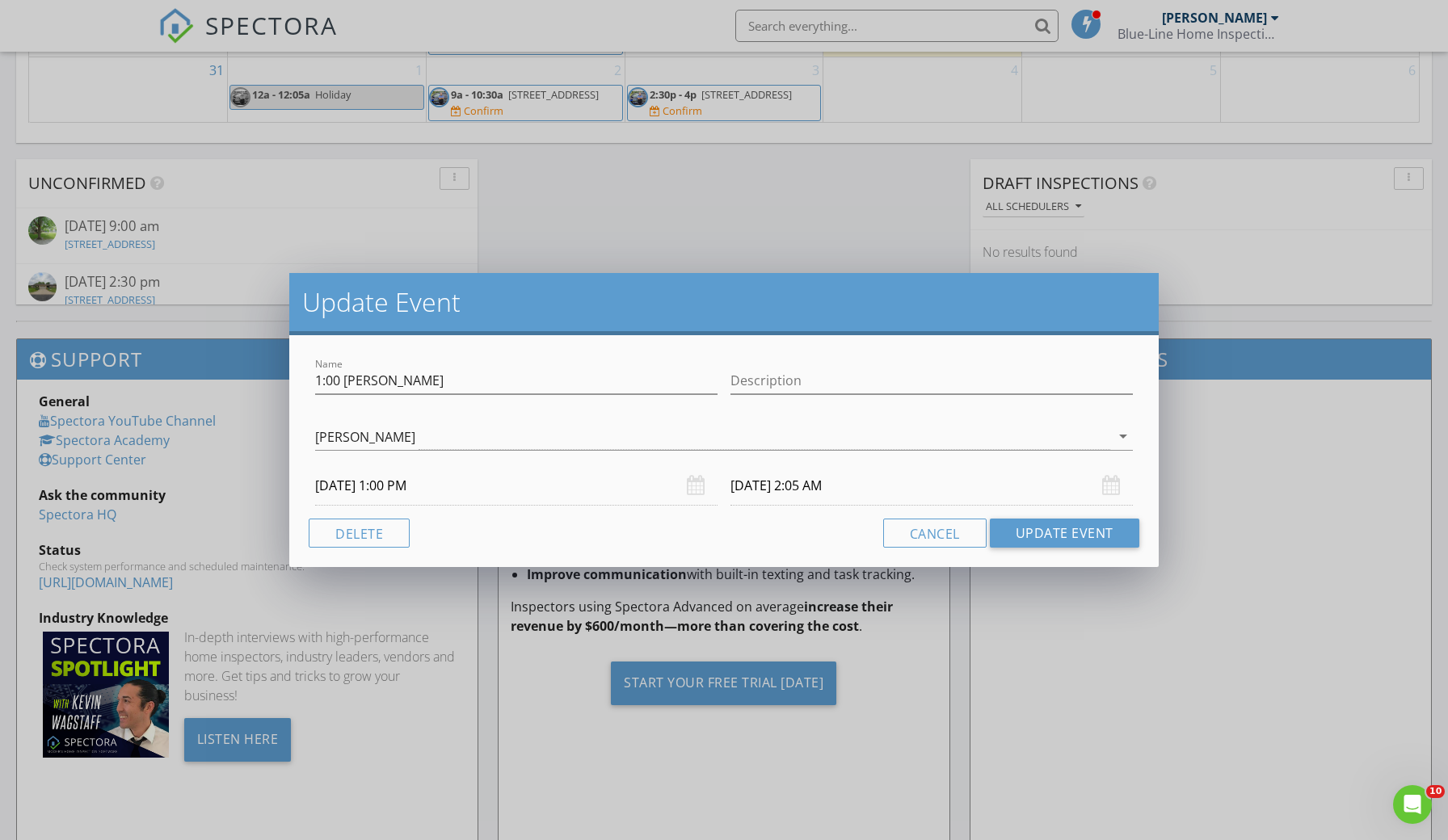
click at [837, 485] on input "09/03/2025 2:05 AM" at bounding box center [931, 486] width 403 height 40
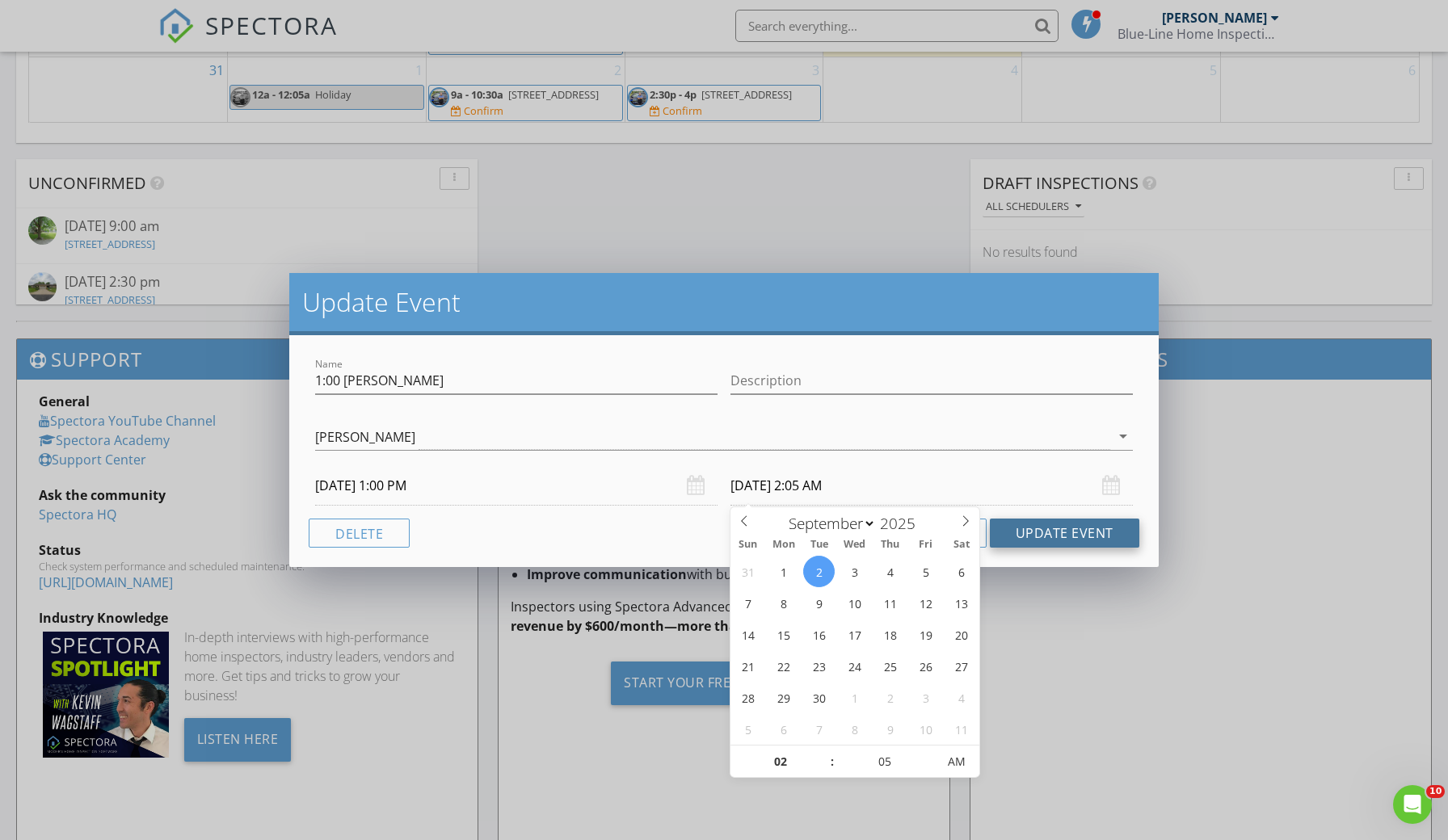
click at [1057, 531] on button "Update Event" at bounding box center [1064, 532] width 150 height 29
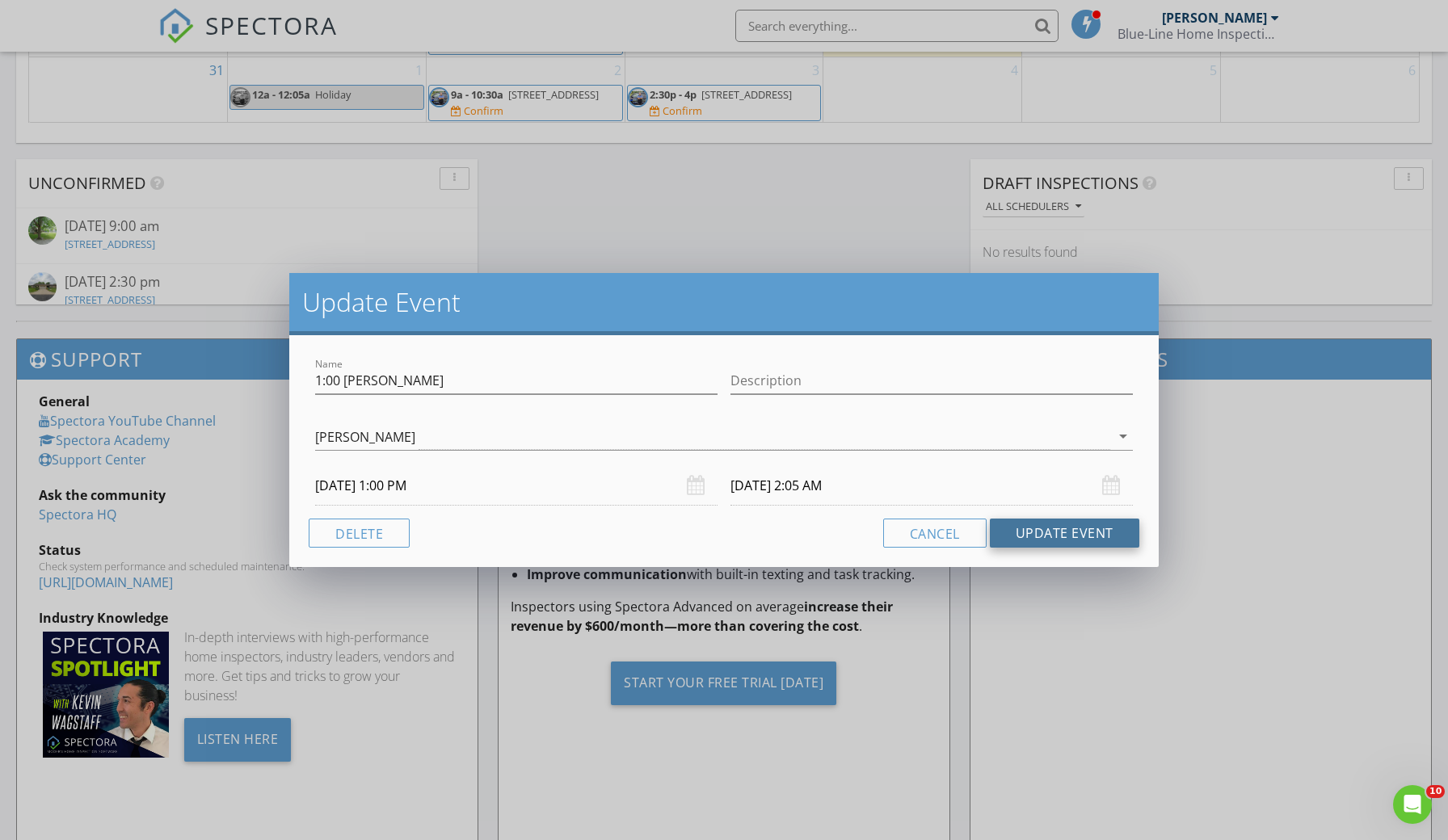
click at [1034, 528] on button "Update Event" at bounding box center [1064, 532] width 150 height 29
click at [846, 487] on input "09/02/2025 2:05 AM" at bounding box center [931, 486] width 403 height 40
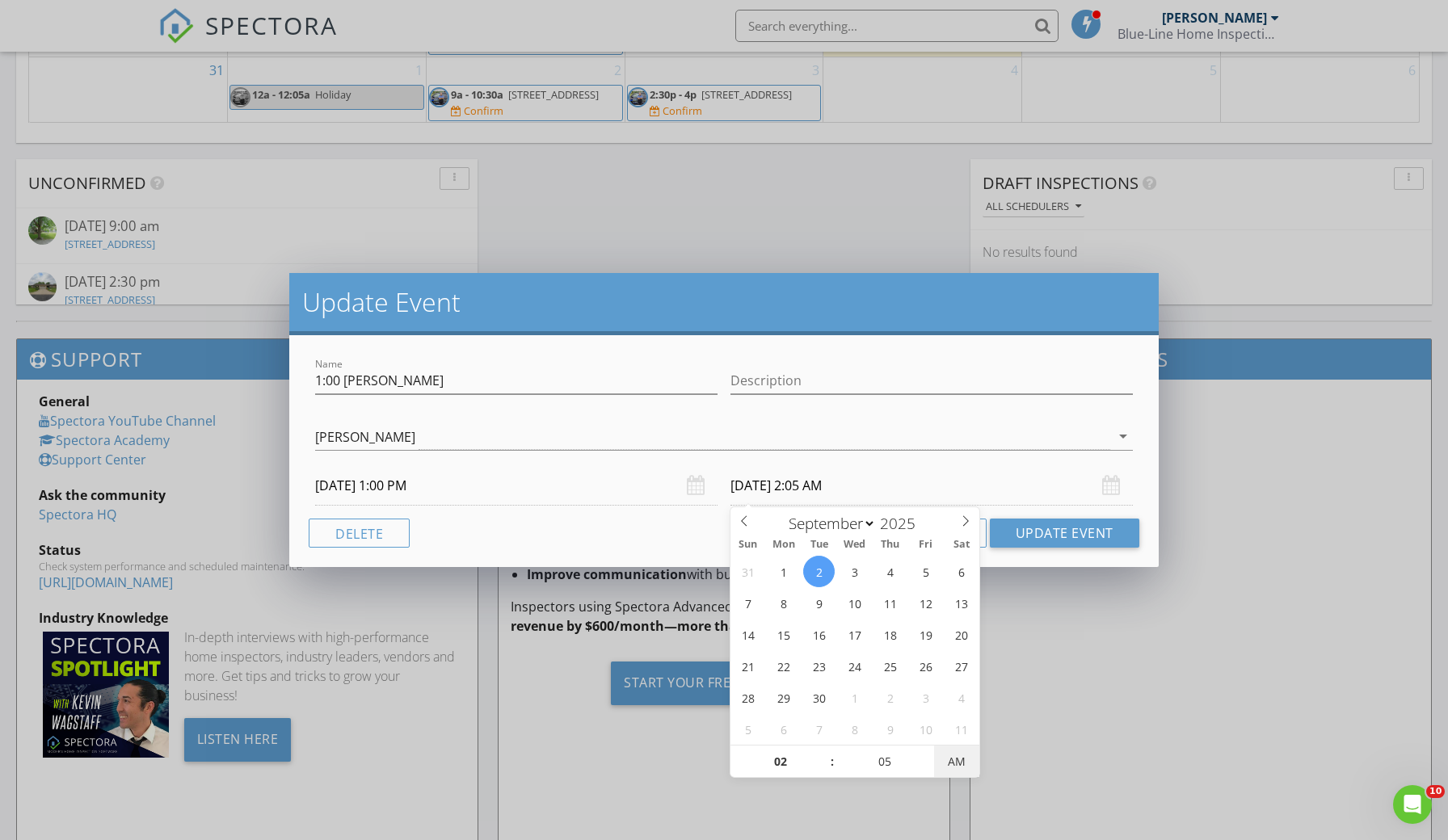
type input "09/02/2025 2:05 PM"
click at [960, 770] on span "AM" at bounding box center [956, 761] width 44 height 32
click at [1072, 530] on button "Update Event" at bounding box center [1064, 532] width 150 height 29
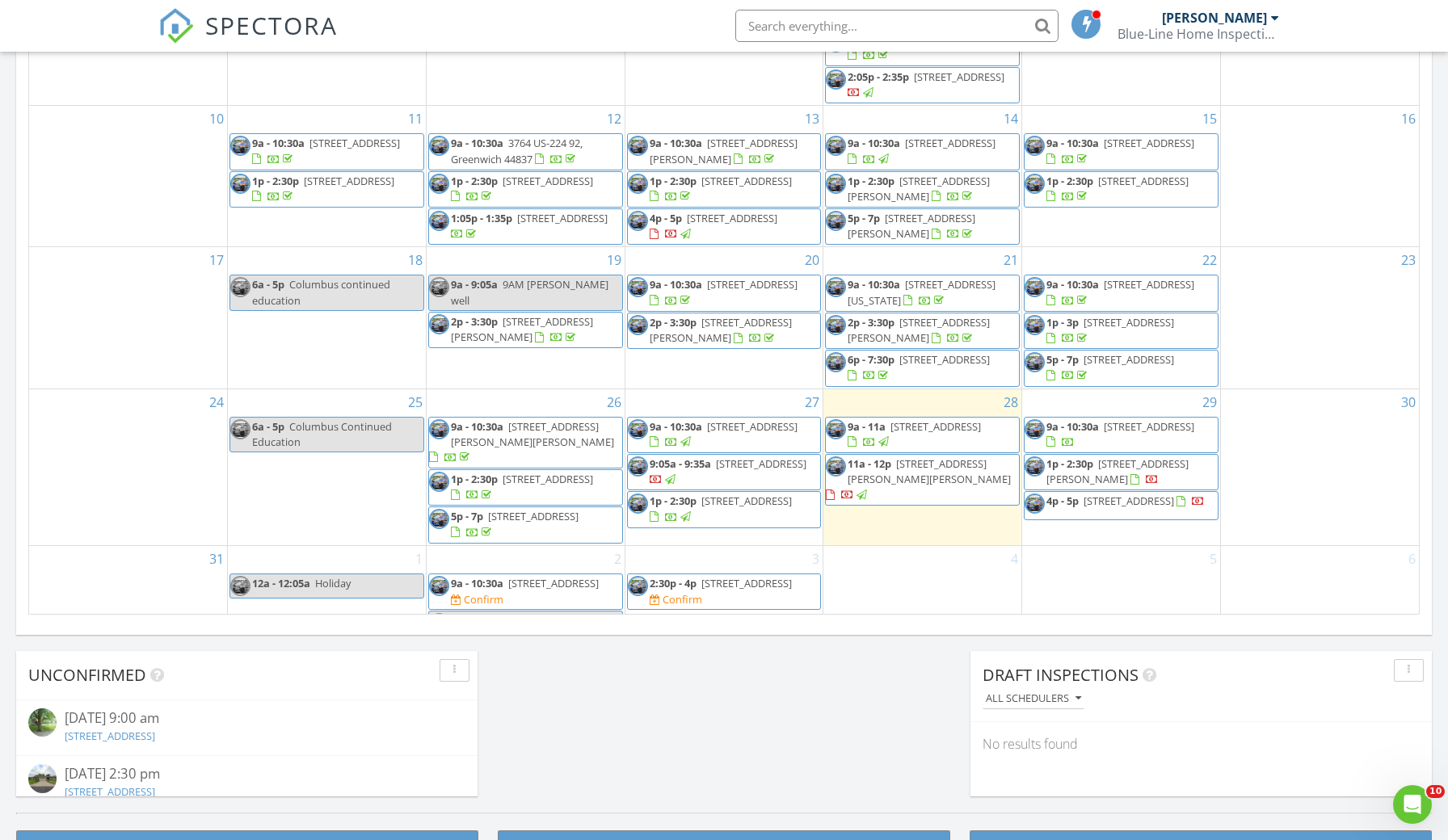
scroll to position [920, 0]
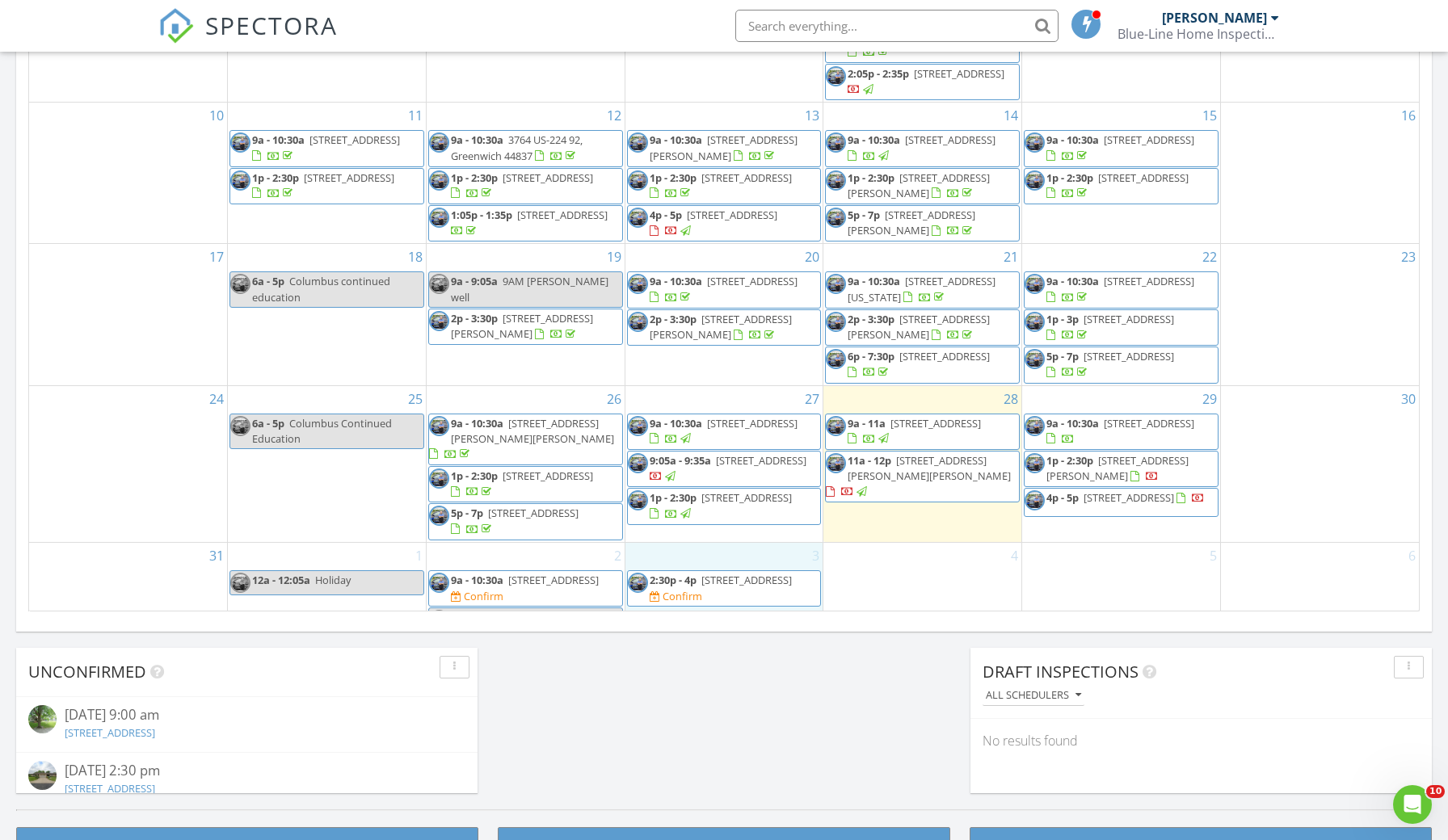
click at [685, 593] on div "3 2:30p - 4p 2 Executive Village Ct B, Norwalk 44857 Confirm" at bounding box center [724, 587] width 198 height 91
click at [710, 530] on link "Inspection" at bounding box center [723, 528] width 83 height 26
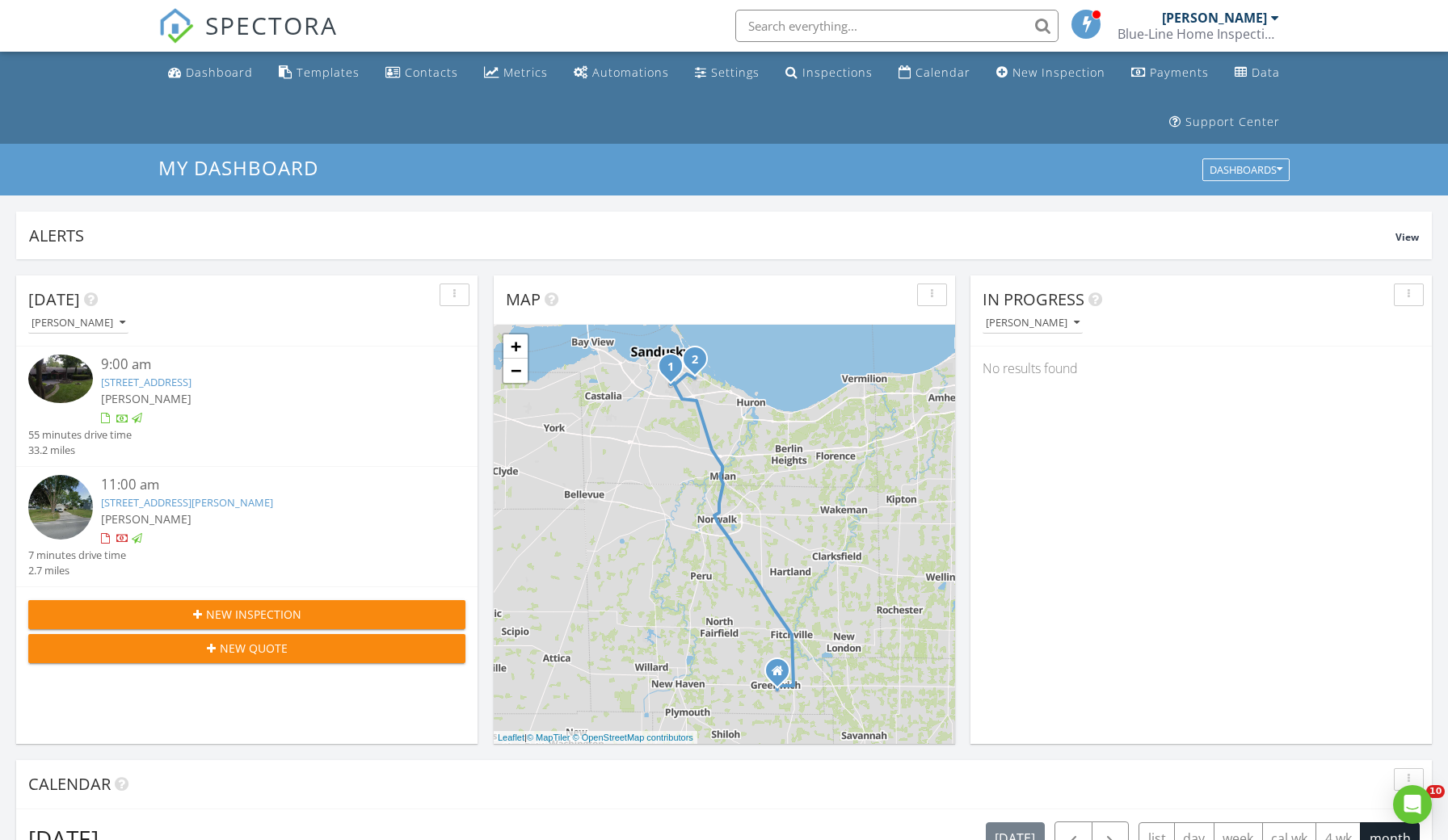
scroll to position [188, 0]
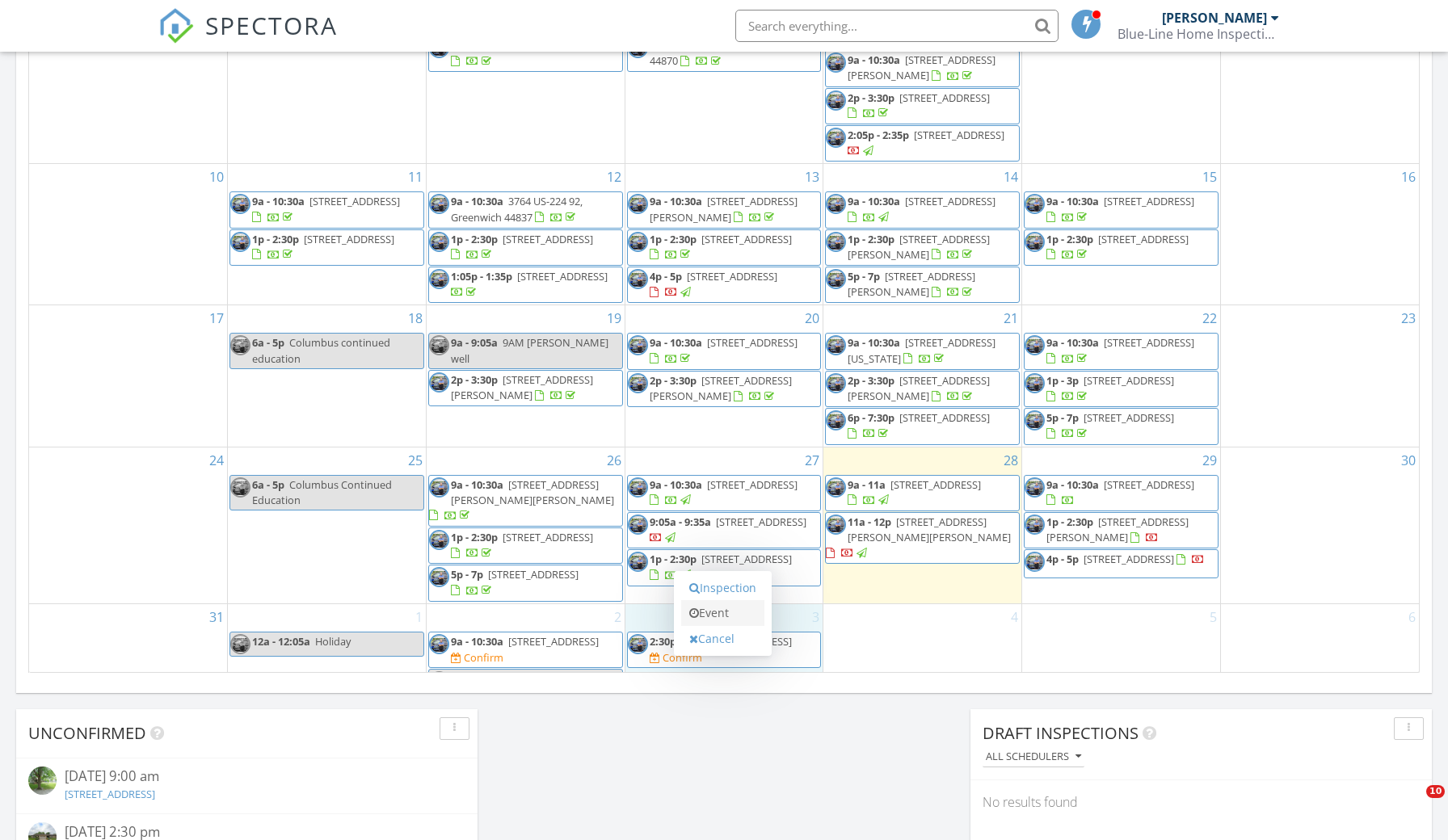
click at [710, 614] on link "Event" at bounding box center [723, 613] width 83 height 26
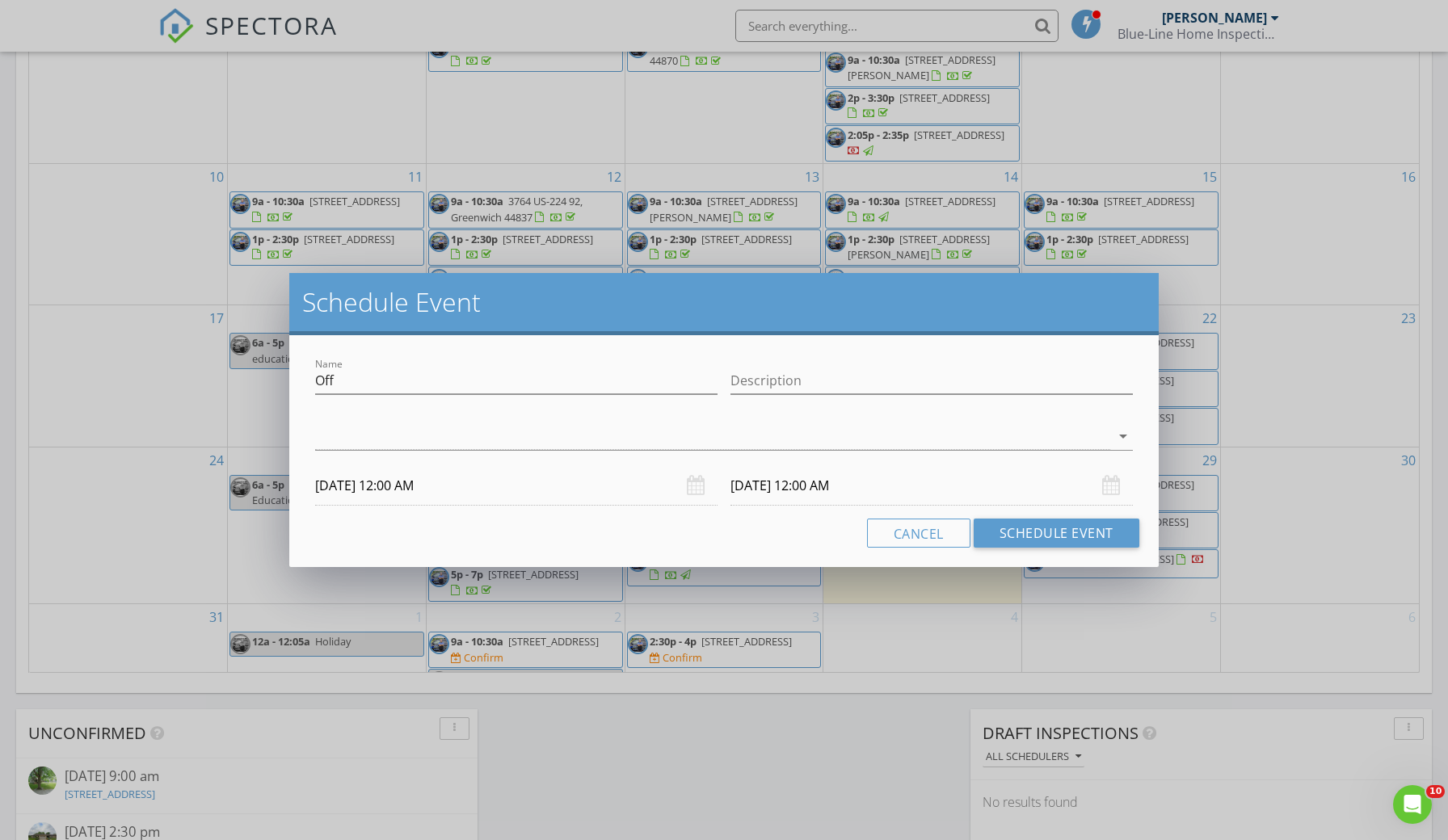
scroll to position [0, 0]
drag, startPoint x: 346, startPoint y: 378, endPoint x: 305, endPoint y: 381, distance: 41.1
click at [305, 381] on div "Name Off Description arrow_drop_down 09/03/2025 12:00 AM 09/04/2025 12:00 AM Ca…" at bounding box center [723, 451] width 868 height 232
type input "9am [PERSON_NAME]"
click at [340, 429] on div at bounding box center [712, 436] width 794 height 27
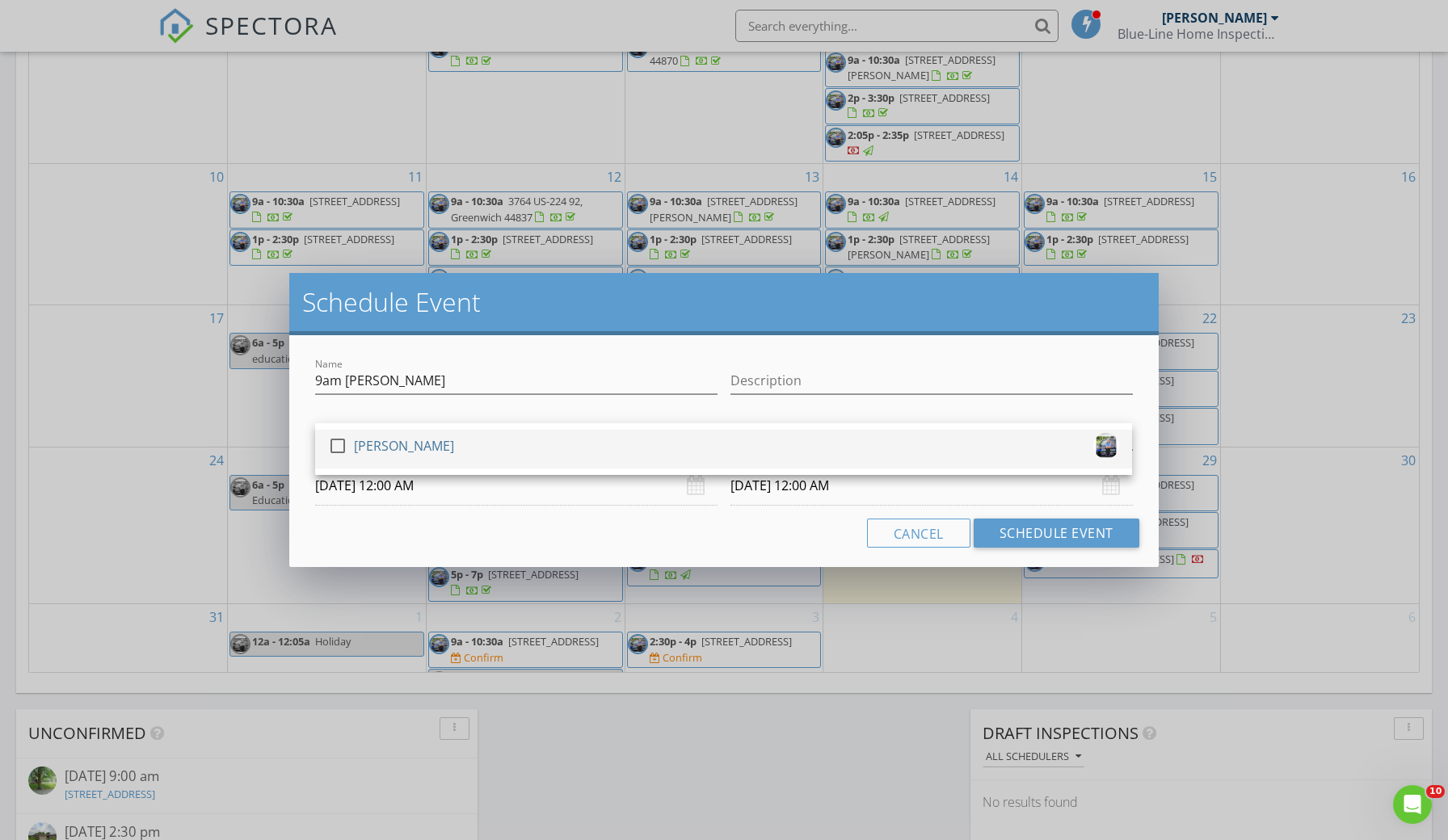
click at [337, 450] on div at bounding box center [337, 445] width 27 height 27
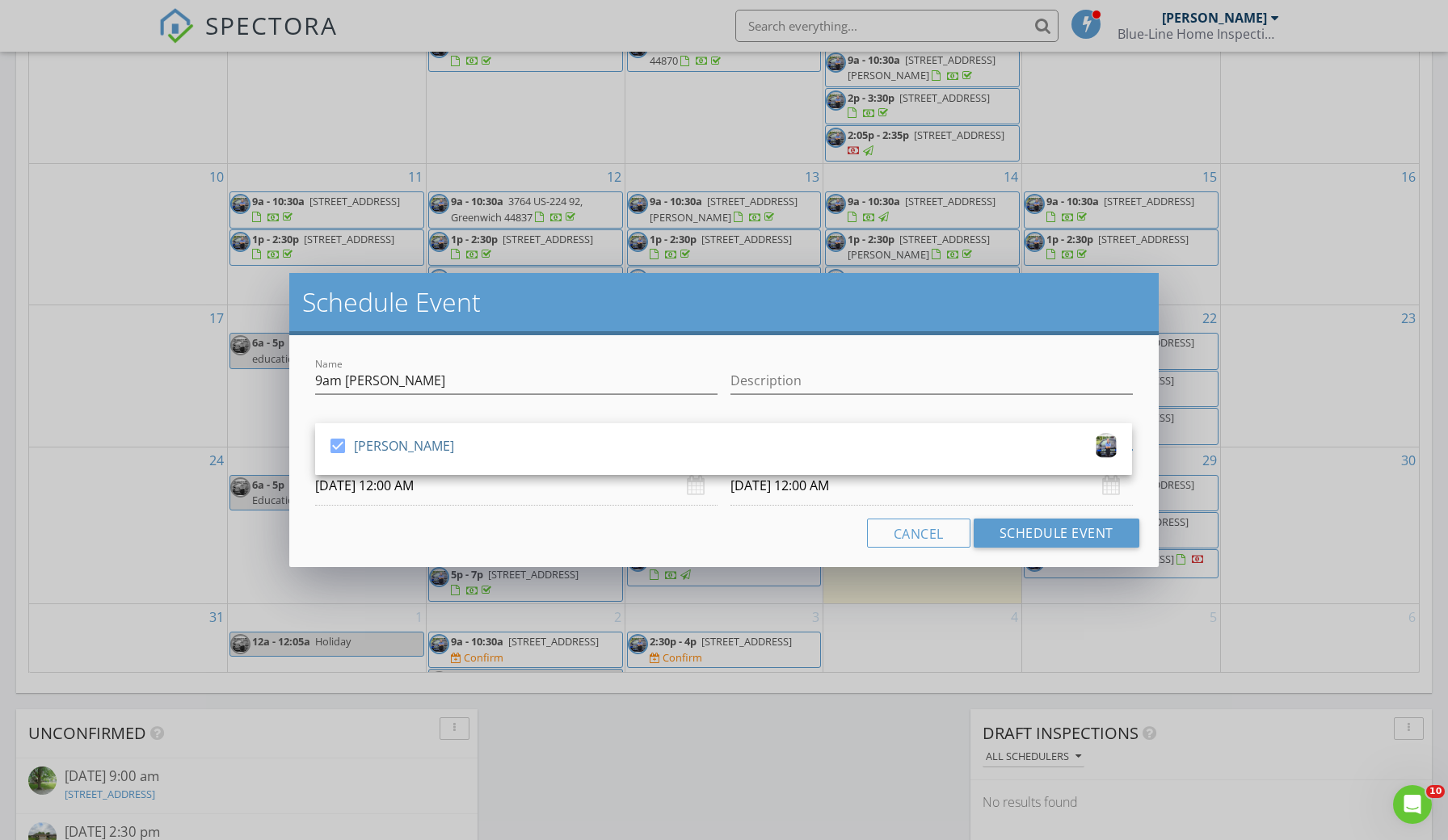
click at [451, 489] on input "09/03/2025 12:00 AM" at bounding box center [516, 486] width 403 height 40
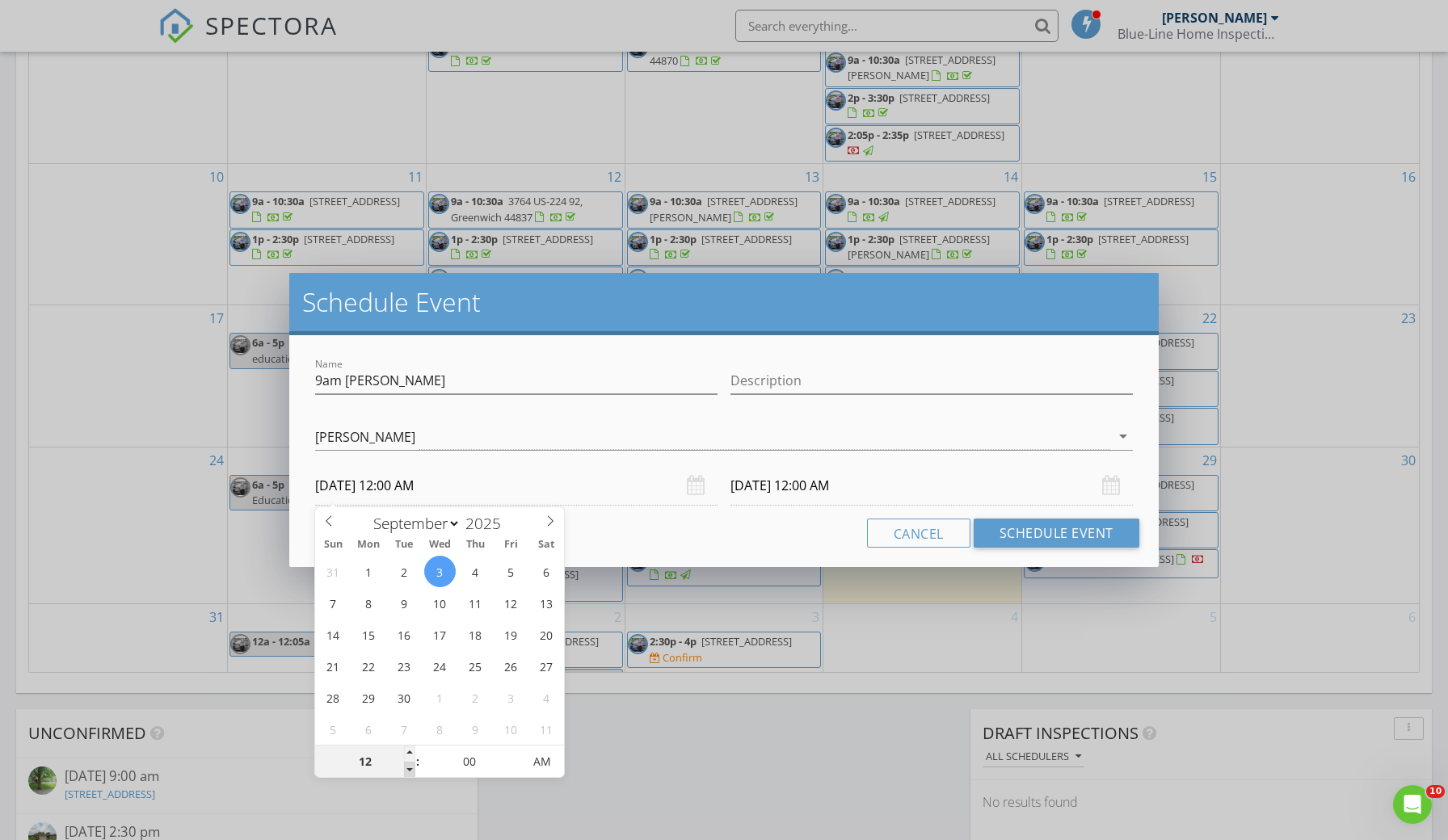
type input "11"
type input "09/03/2025 11:00 PM"
click at [414, 769] on span at bounding box center [409, 769] width 11 height 16
type input "10"
type input "09/03/2025 10:00 PM"
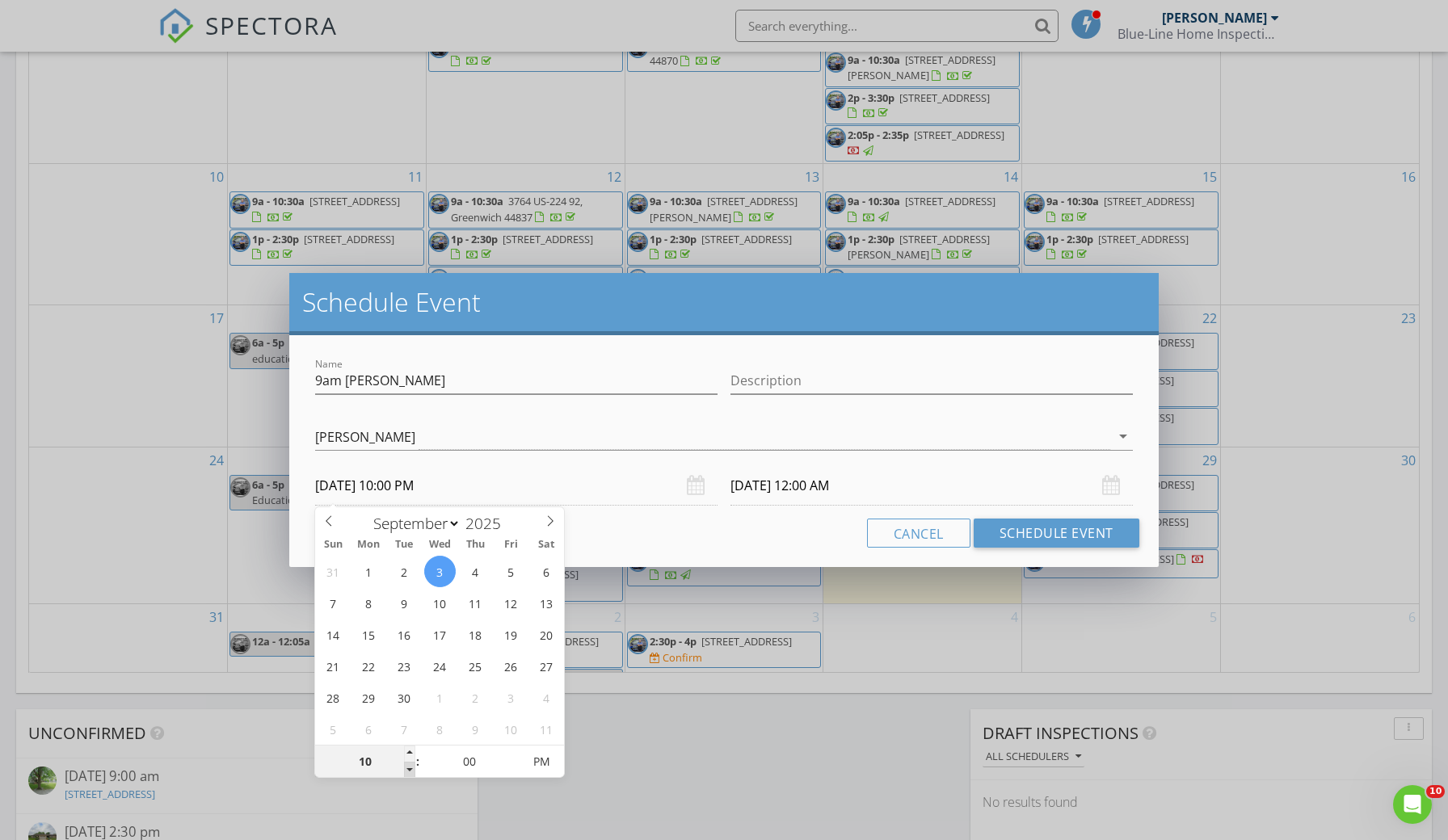
click at [414, 769] on span at bounding box center [409, 769] width 11 height 16
type input "09"
type input "09/03/2025 9:00 PM"
click at [414, 769] on span at bounding box center [409, 769] width 11 height 16
type input "09"
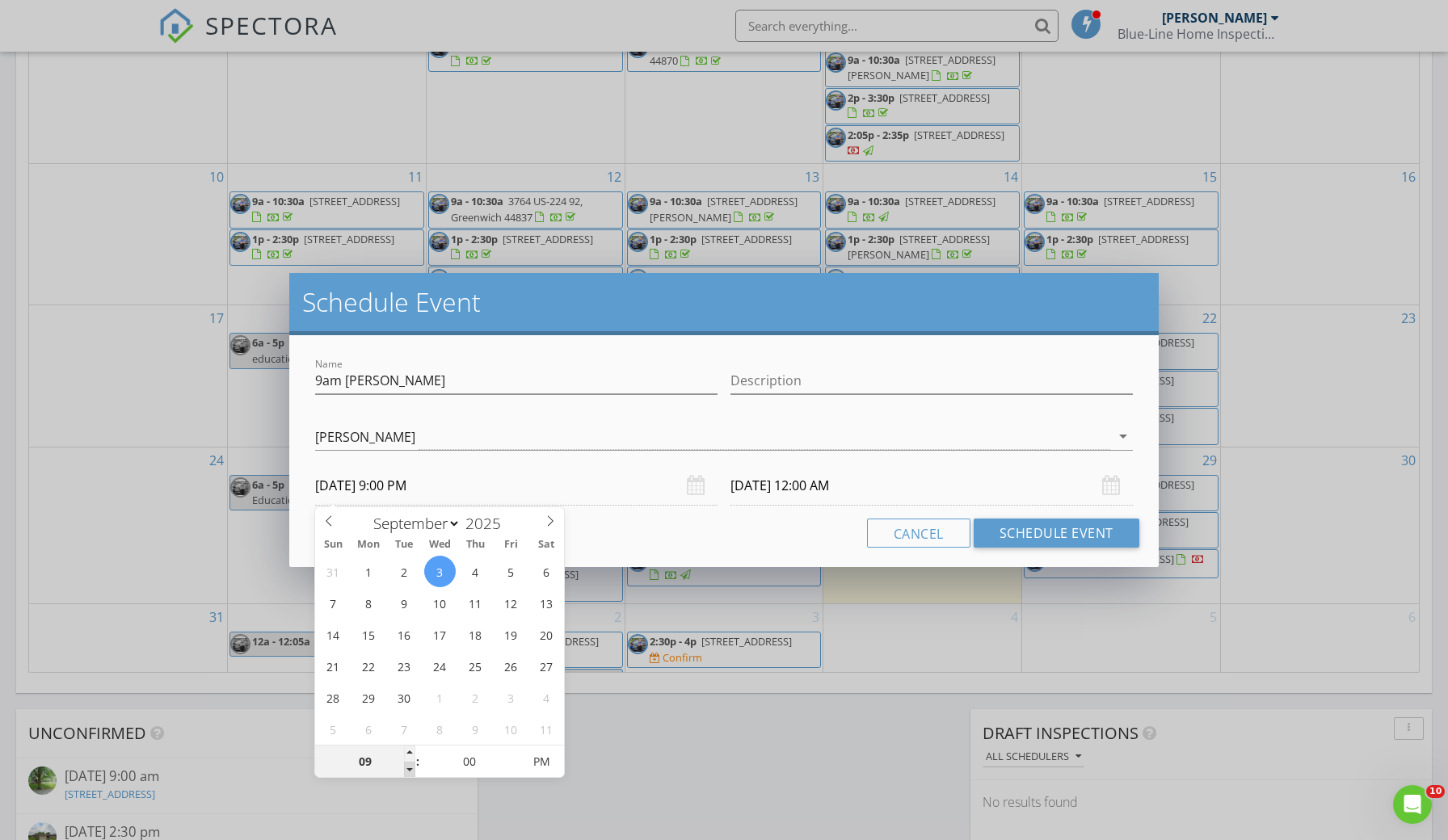
type input "09/04/2025 9:00 PM"
type input "09/03/2025 9:00 AM"
click at [812, 478] on input "09/04/2025 9:00 AM" at bounding box center [931, 486] width 403 height 40
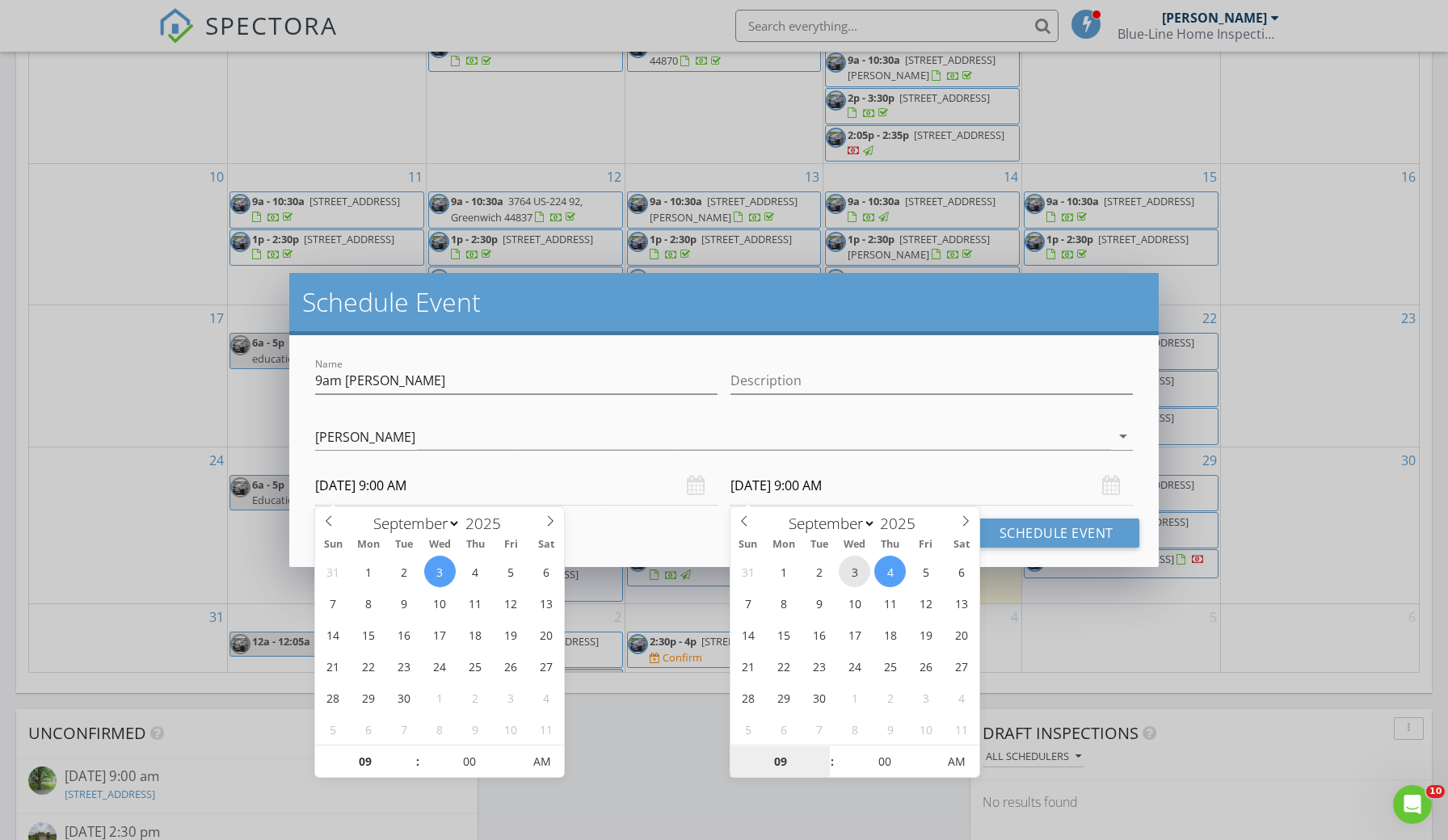
type input "09/03/2025 9:00 AM"
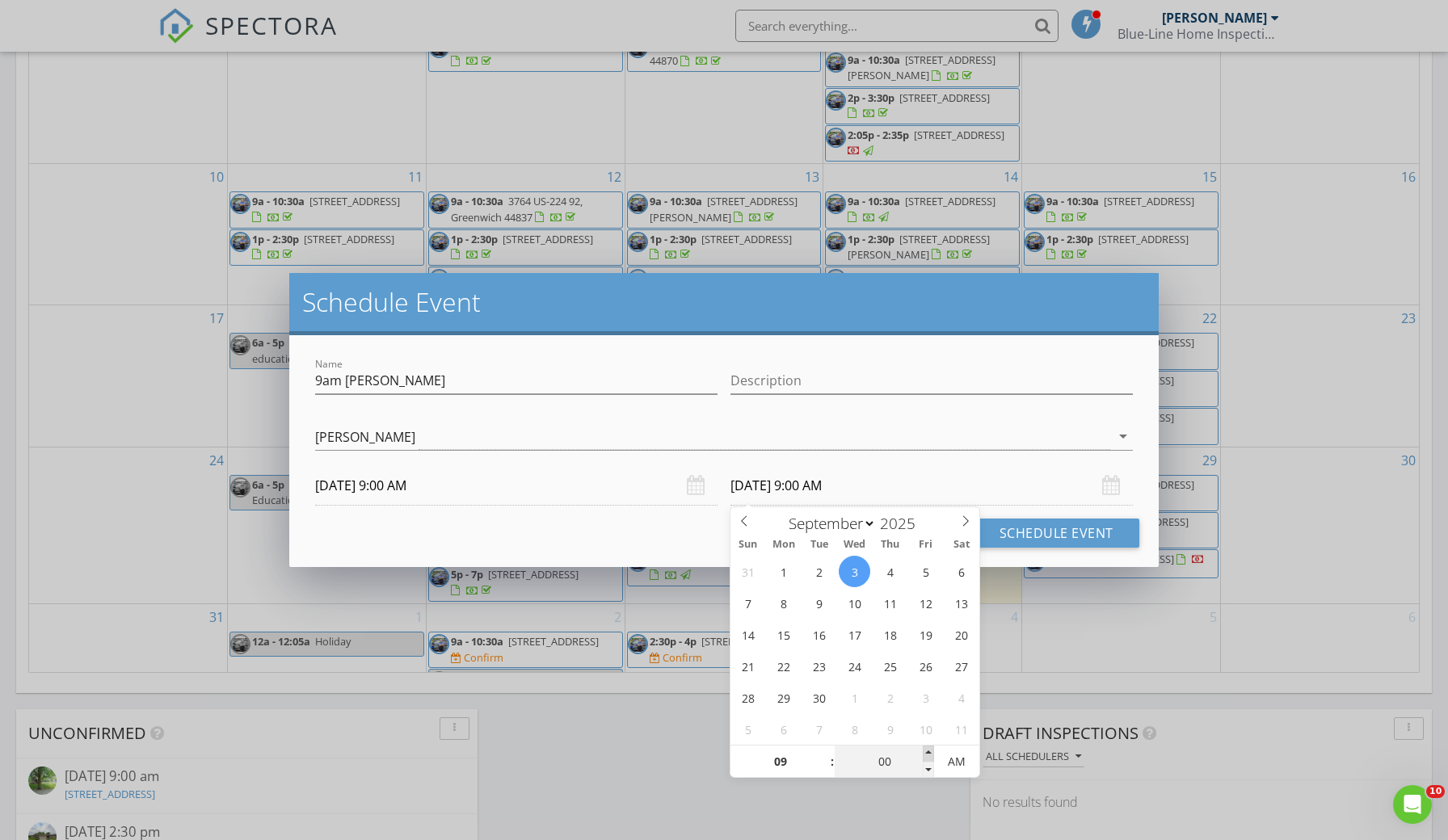
type input "05"
type input "09/03/2025 9:05 AM"
click at [927, 750] on span at bounding box center [927, 753] width 11 height 16
click at [1027, 538] on button "Schedule Event" at bounding box center [1056, 532] width 166 height 29
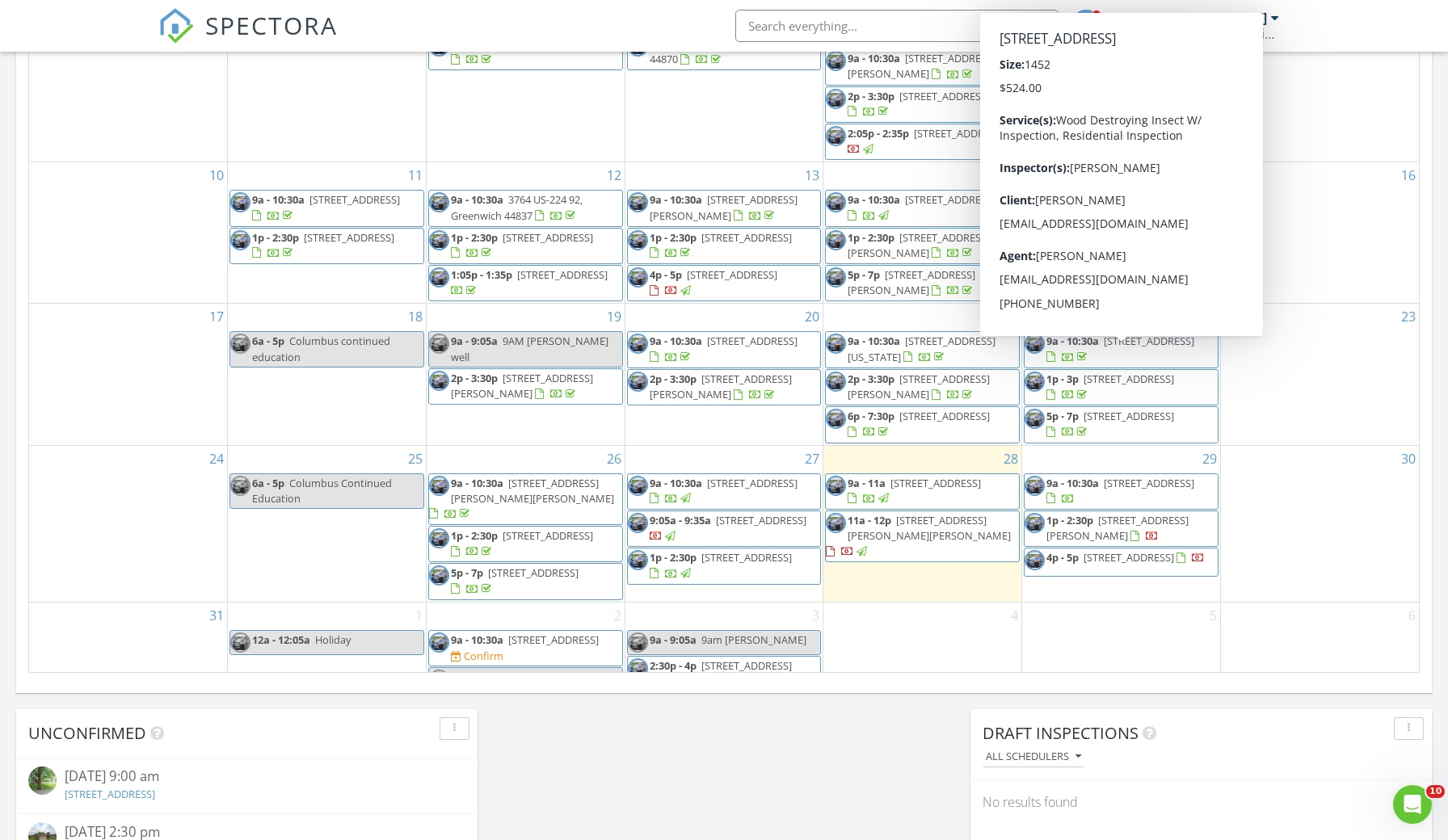
scroll to position [188, 0]
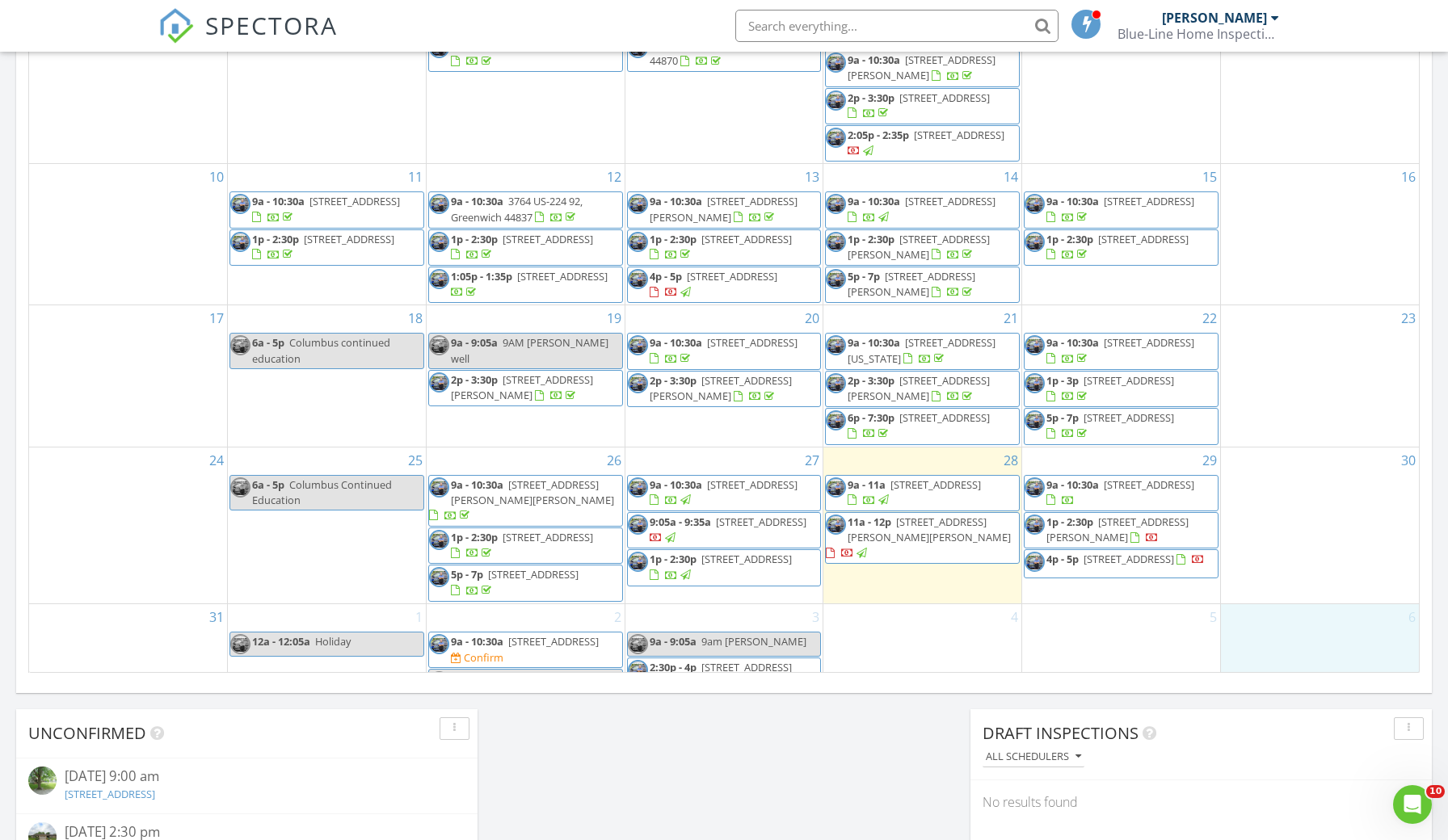
click at [1283, 604] on div "6" at bounding box center [1320, 649] width 198 height 91
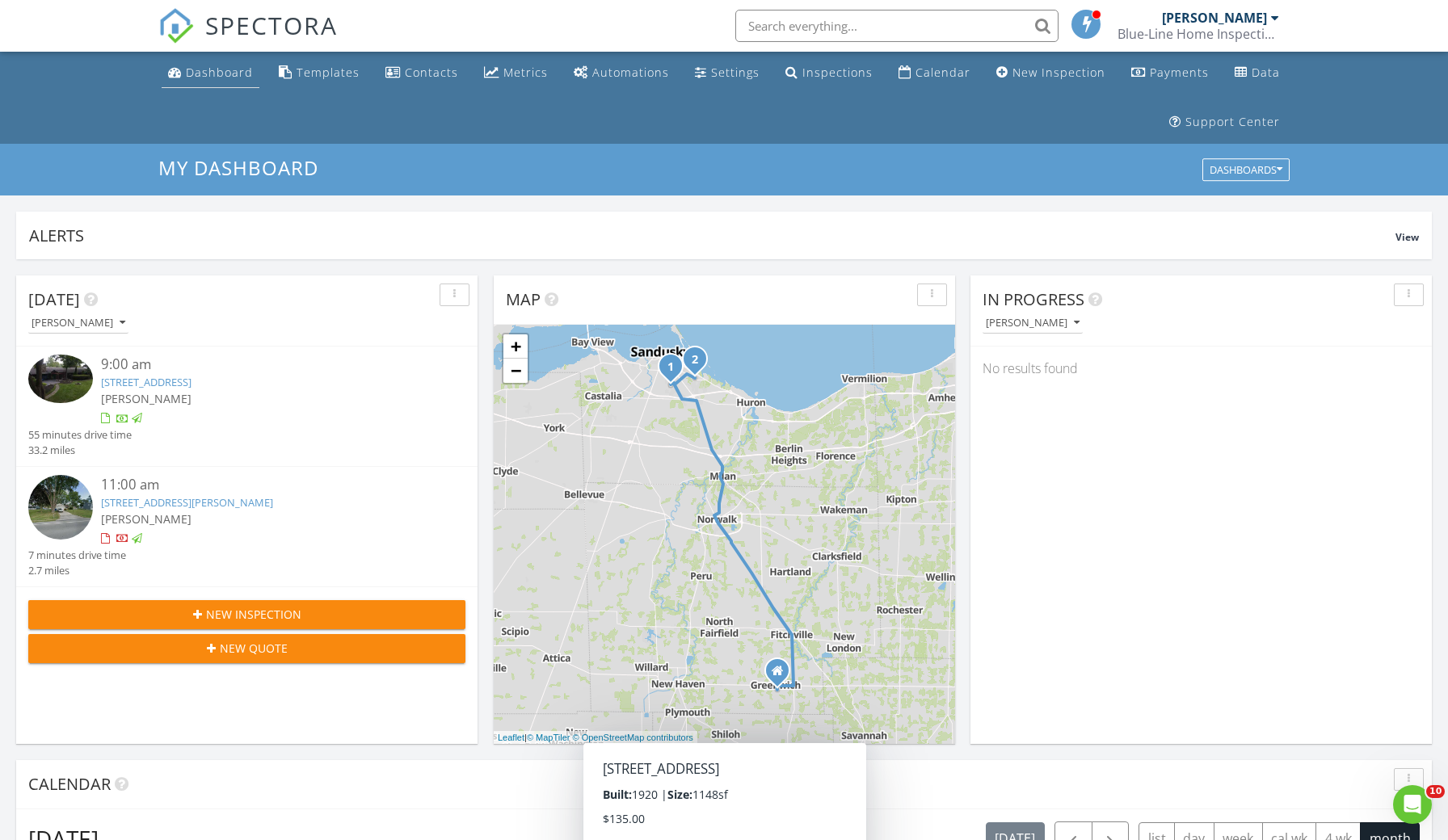
scroll to position [0, 0]
click at [222, 67] on div "Dashboard" at bounding box center [219, 72] width 67 height 15
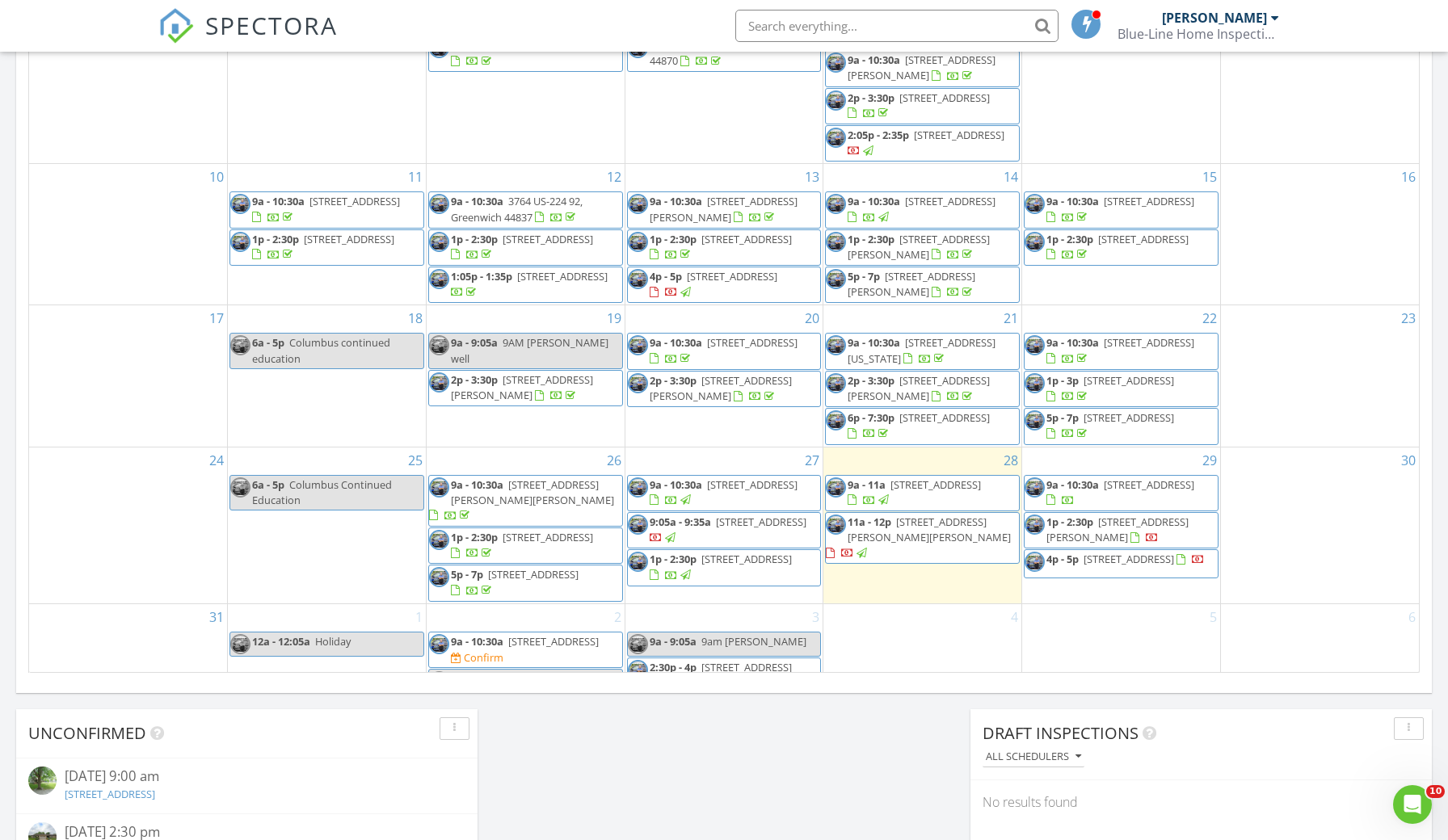
scroll to position [860, 0]
